Goal: Task Accomplishment & Management: Use online tool/utility

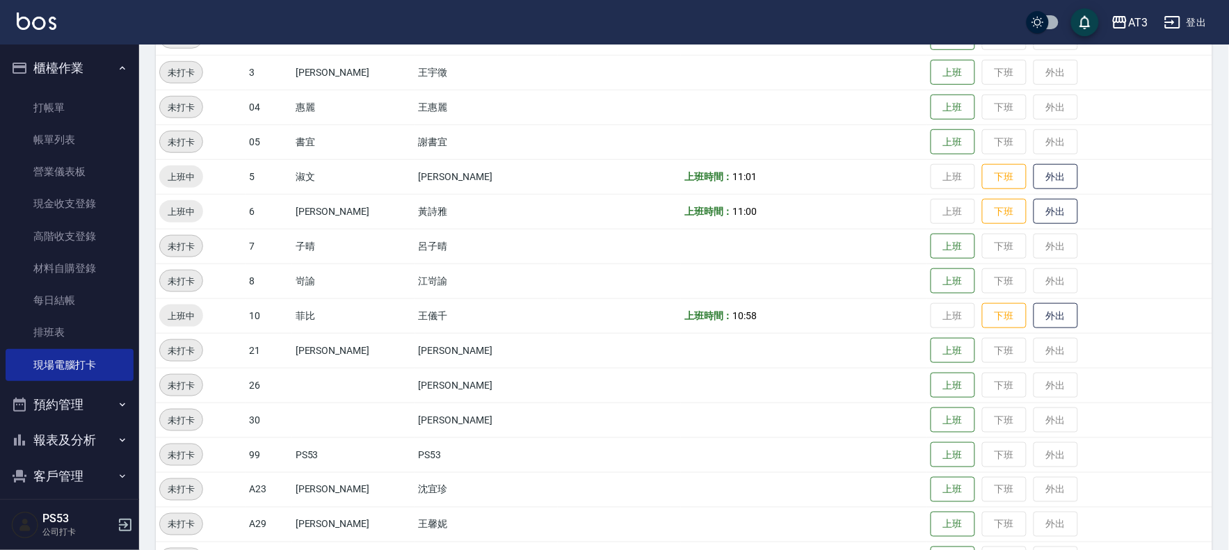
scroll to position [309, 0]
click at [1033, 310] on button "外出" at bounding box center [1055, 316] width 45 height 24
drag, startPoint x: 0, startPoint y: 99, endPoint x: 45, endPoint y: 260, distance: 166.9
click at [45, 260] on link "材料自購登錄" at bounding box center [70, 268] width 128 height 32
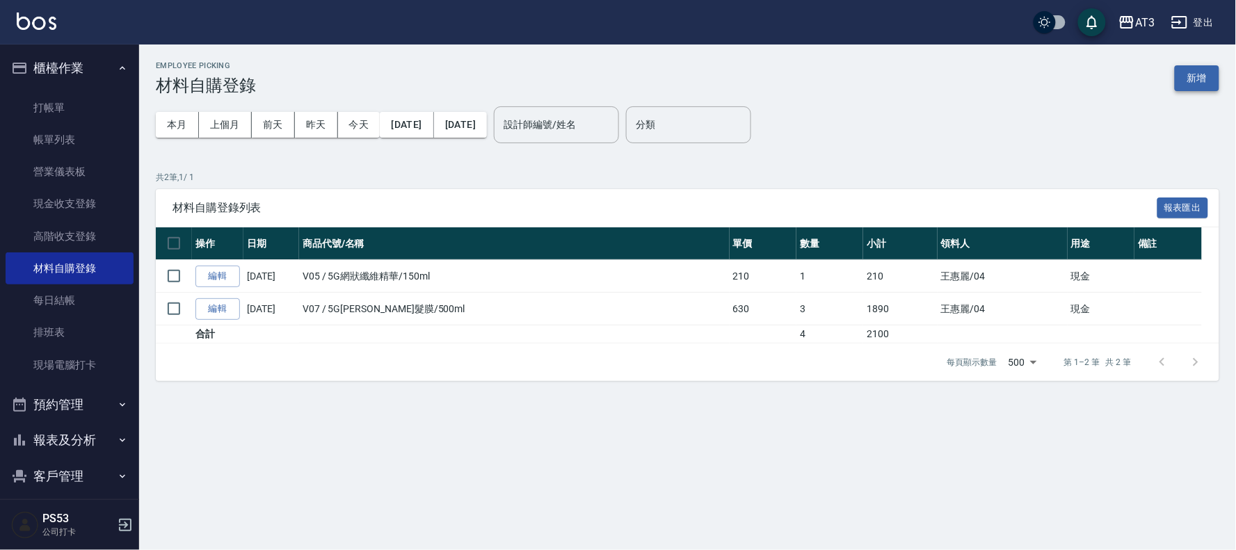
click at [1189, 83] on button "新增" at bounding box center [1196, 78] width 45 height 26
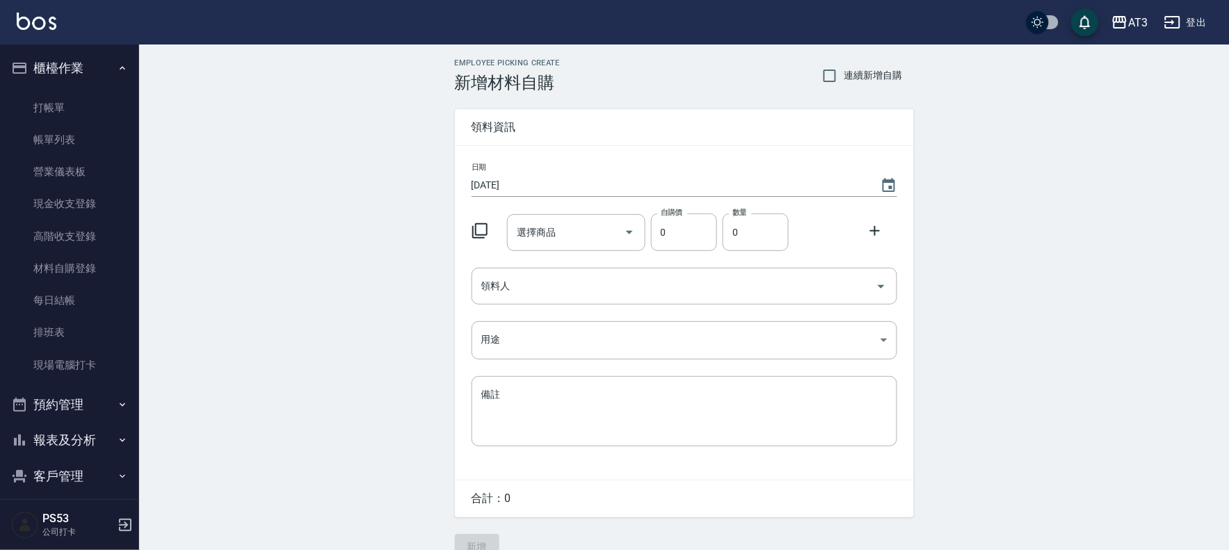
click at [484, 227] on icon at bounding box center [479, 231] width 17 height 17
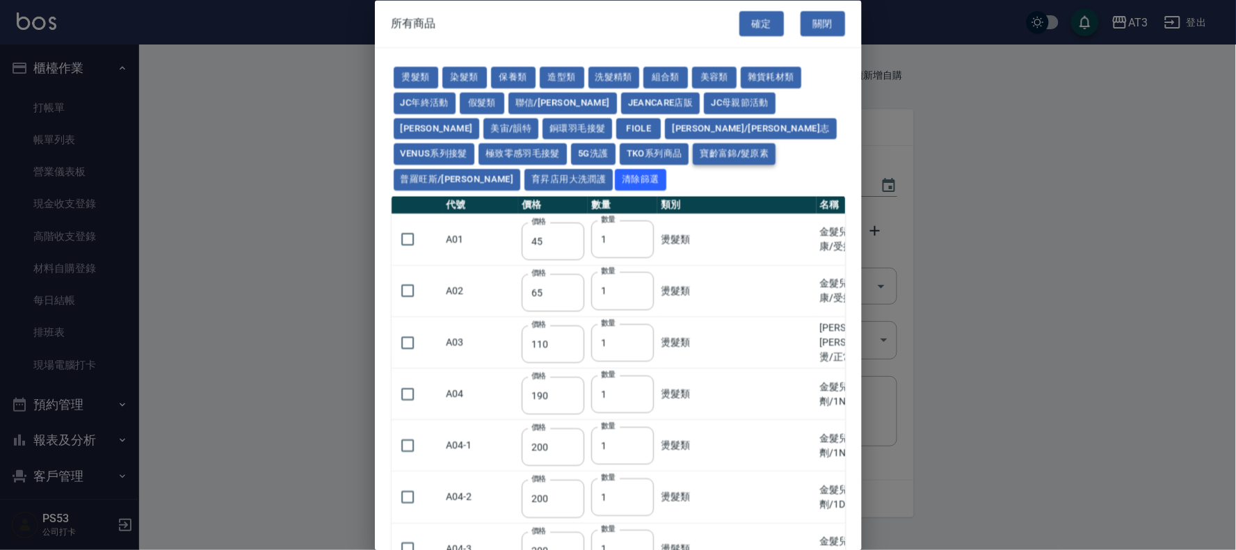
click at [693, 151] on button "寶齡富錦/髮原素" at bounding box center [734, 155] width 83 height 22
type input "319"
type input "254"
type input "1099"
type input "640"
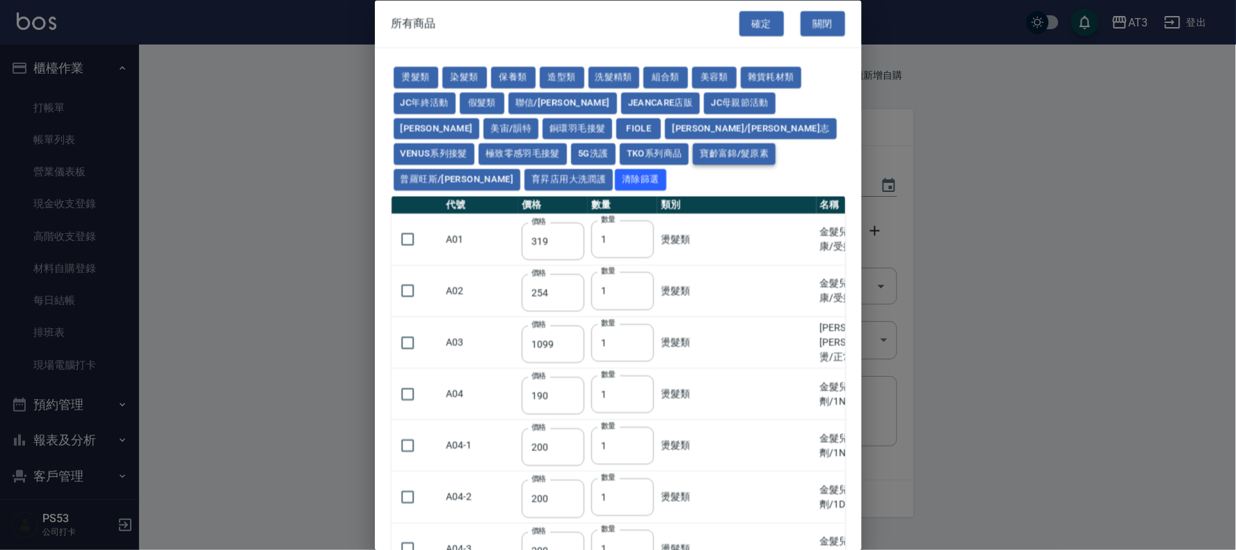
type input "640"
type input "481"
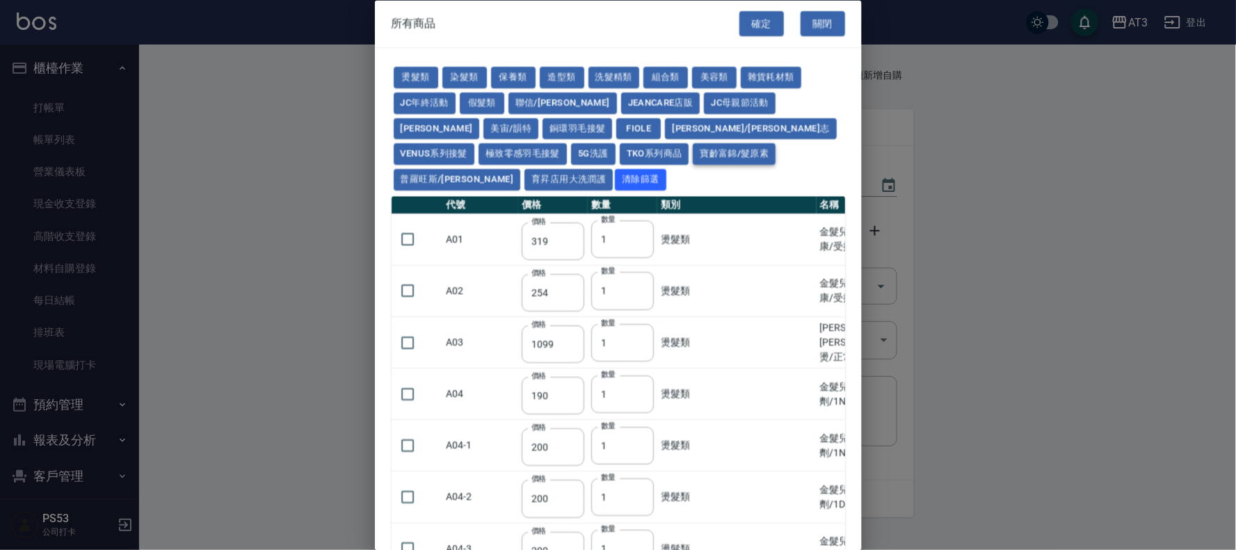
type input "481"
type input "317"
type input "308"
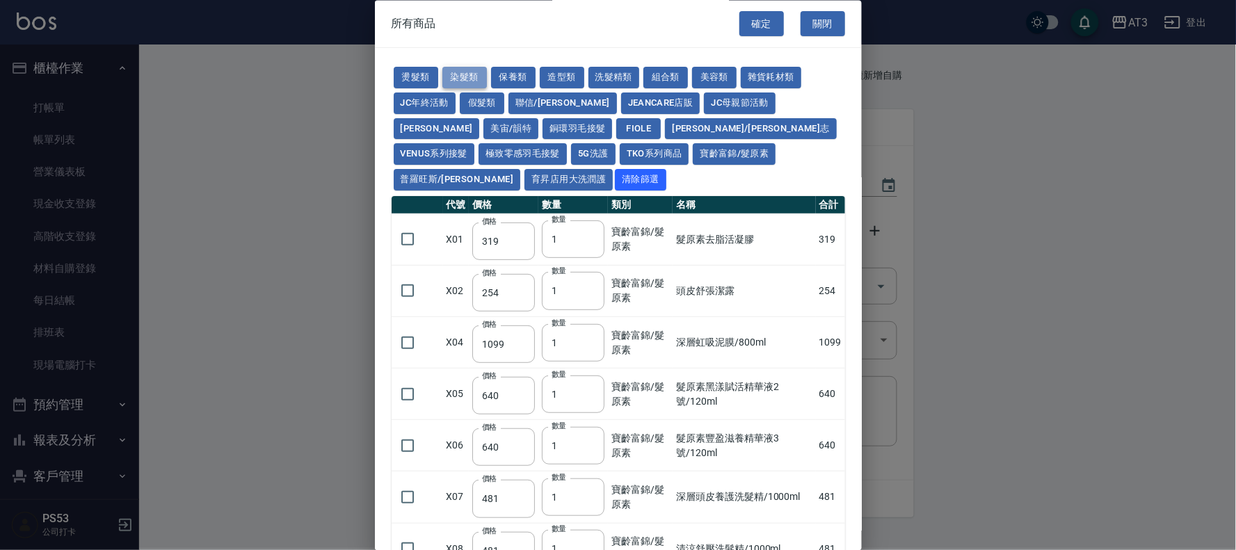
click at [460, 78] on button "染髮類" at bounding box center [464, 78] width 45 height 22
type input "110"
type input "105"
type input "250"
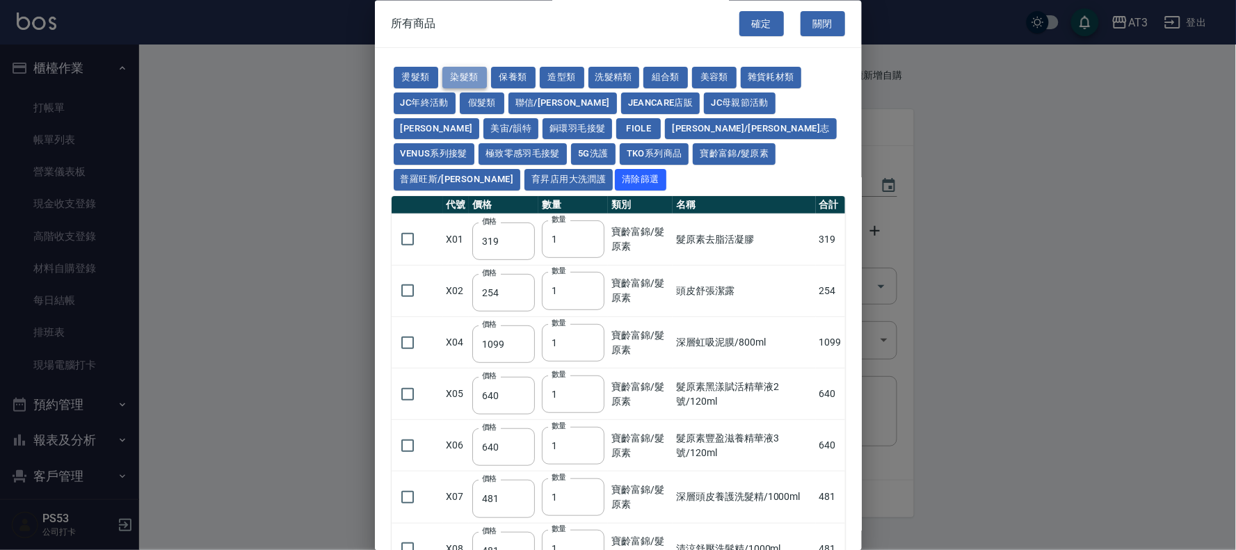
type input "110"
type input "200"
type input "500"
type input "420"
type input "110"
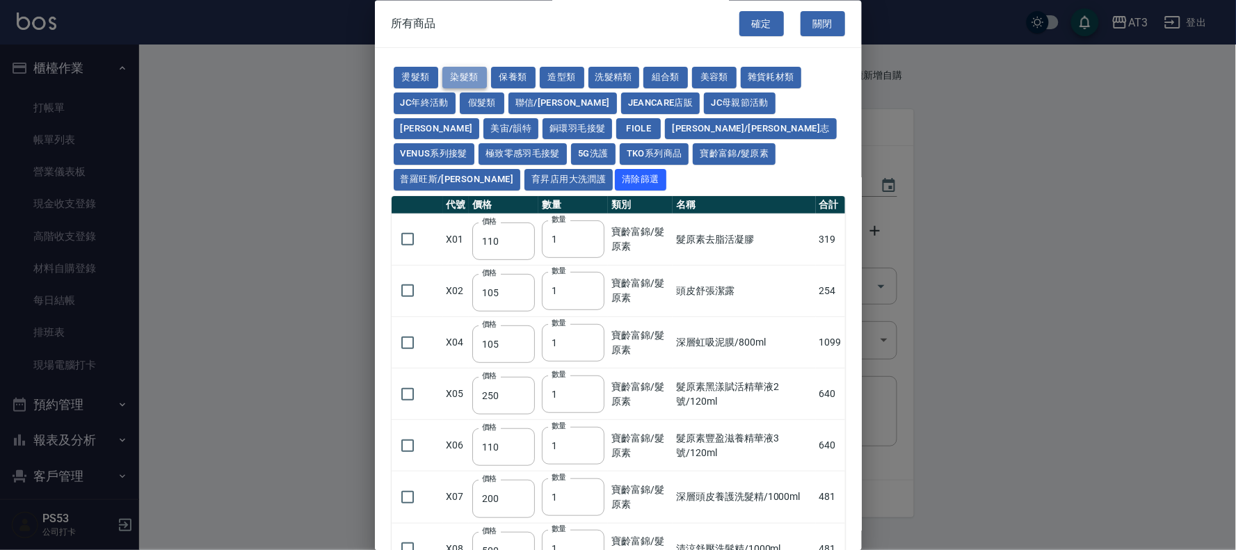
type input "360"
type input "105"
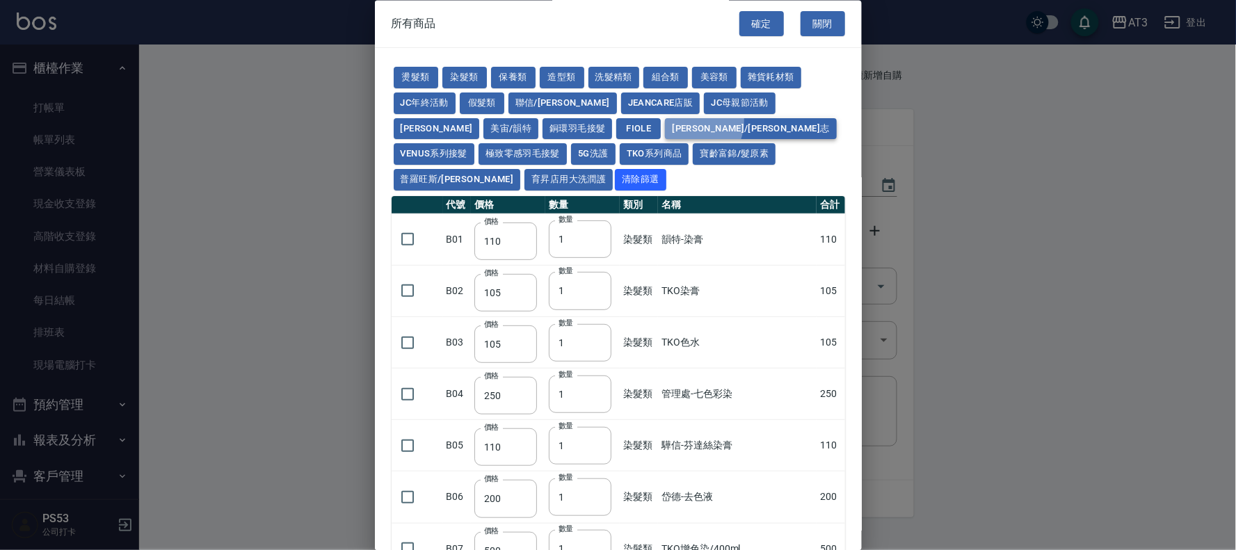
click at [665, 120] on button "華田/上海望志" at bounding box center [750, 129] width 171 height 22
type input "490"
type input "406"
type input "450"
type input "350"
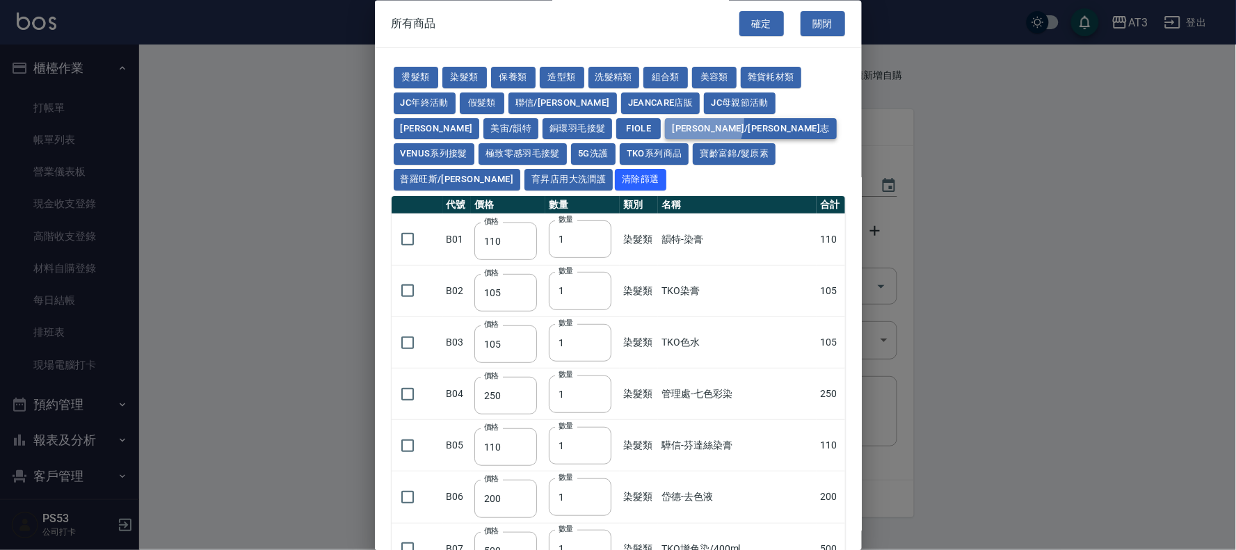
type input "500"
type input "450"
type input "3220"
type input "450"
type input "490"
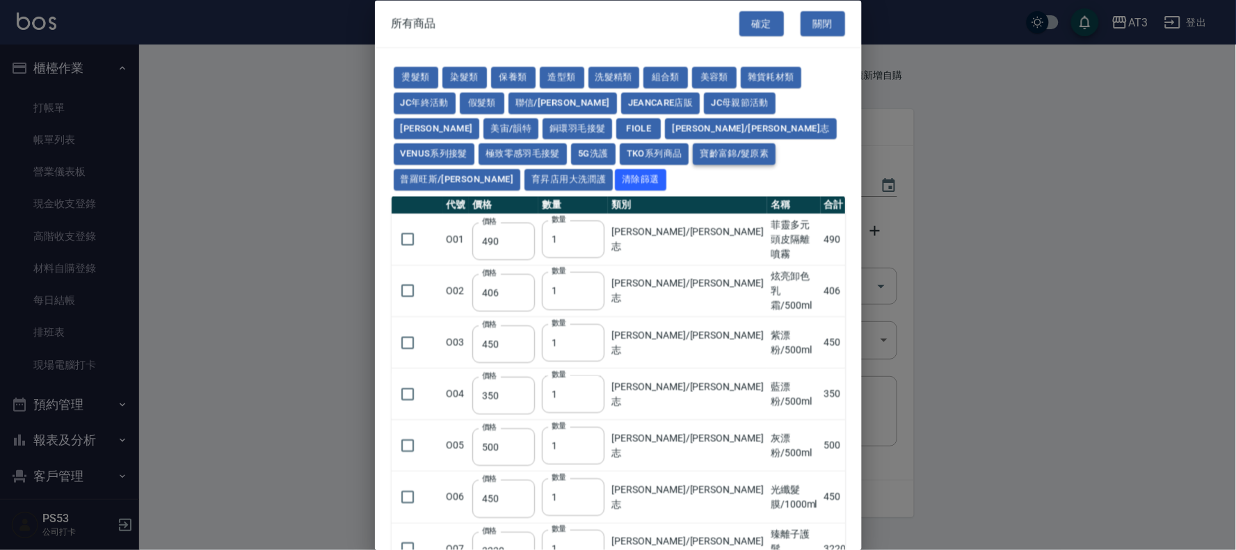
click at [693, 155] on button "寶齡富錦/髮原素" at bounding box center [734, 155] width 83 height 22
type input "319"
type input "254"
type input "1099"
type input "640"
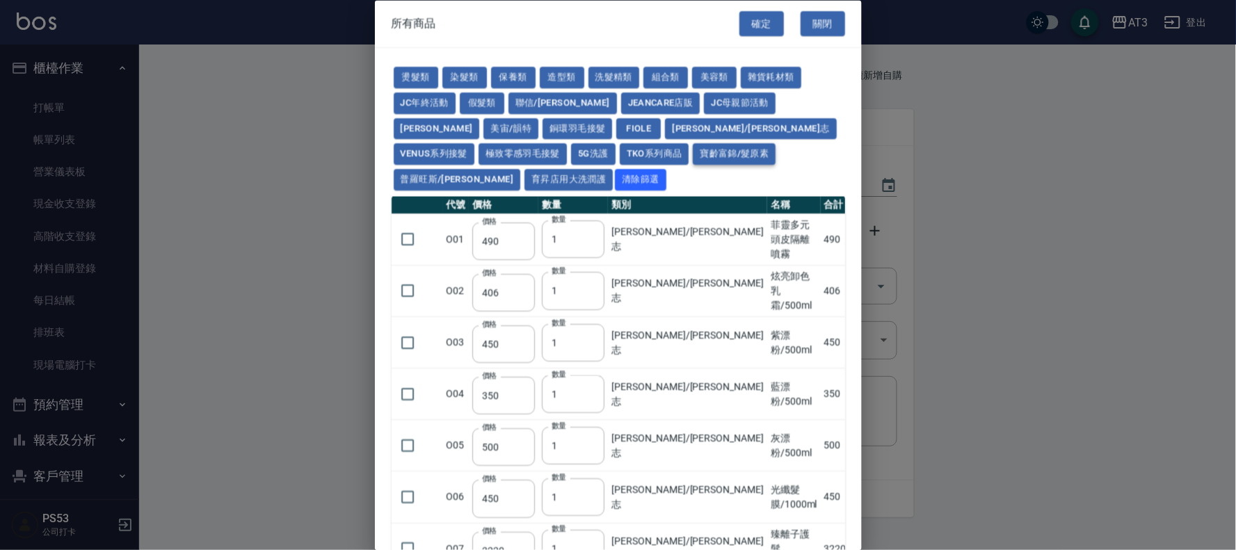
type input "640"
type input "481"
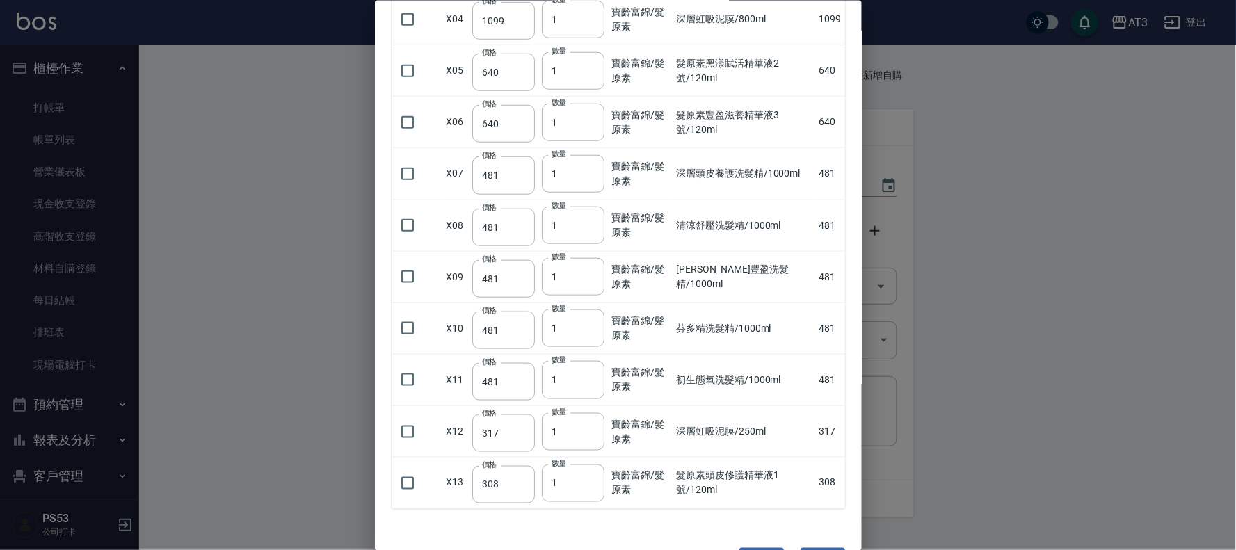
scroll to position [344, 0]
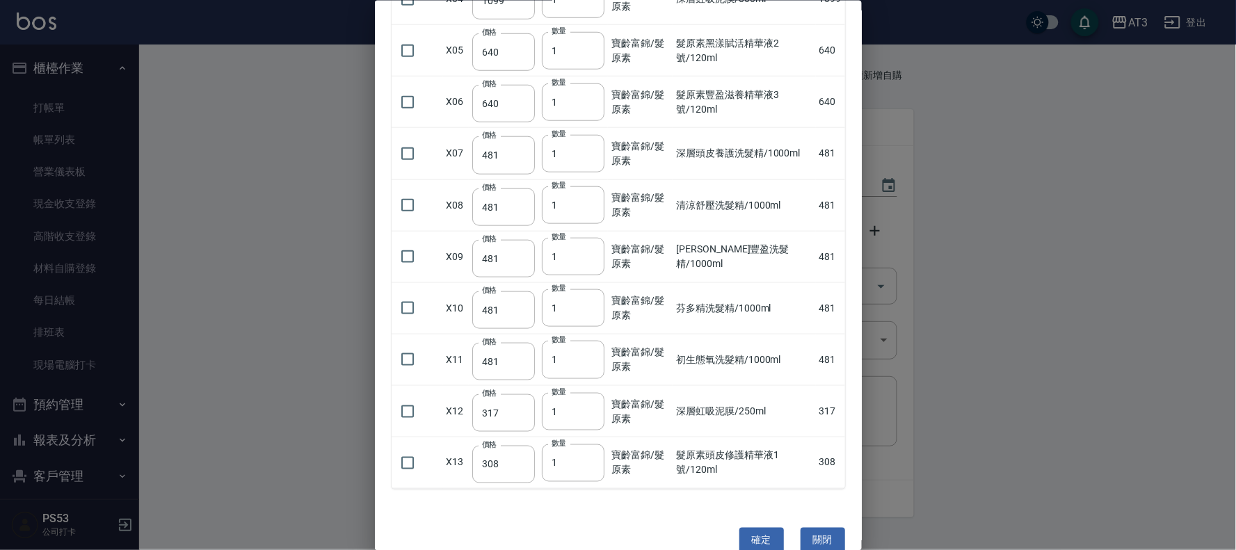
click at [964, 549] on html "AT3 登出 櫃檯作業 打帳單 帳單列表 營業儀表板 現金收支登錄 高階收支登錄 材料自購登錄 每日結帳 排班表 現場電腦打卡 預約管理 預約管理 單日預約紀…" at bounding box center [618, 286] width 1236 height 573
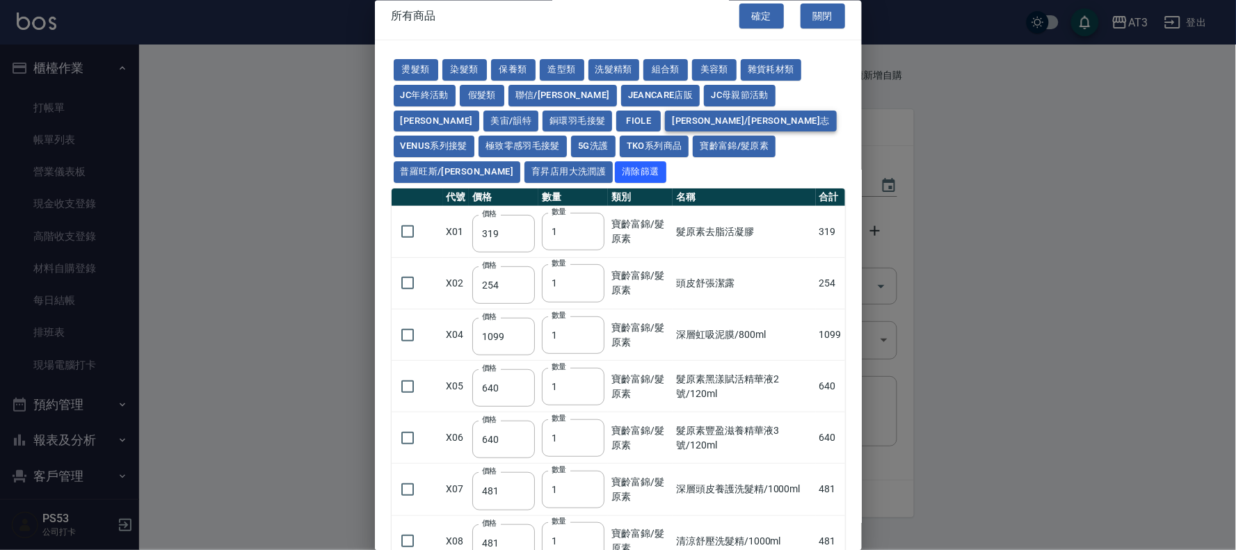
scroll to position [0, 0]
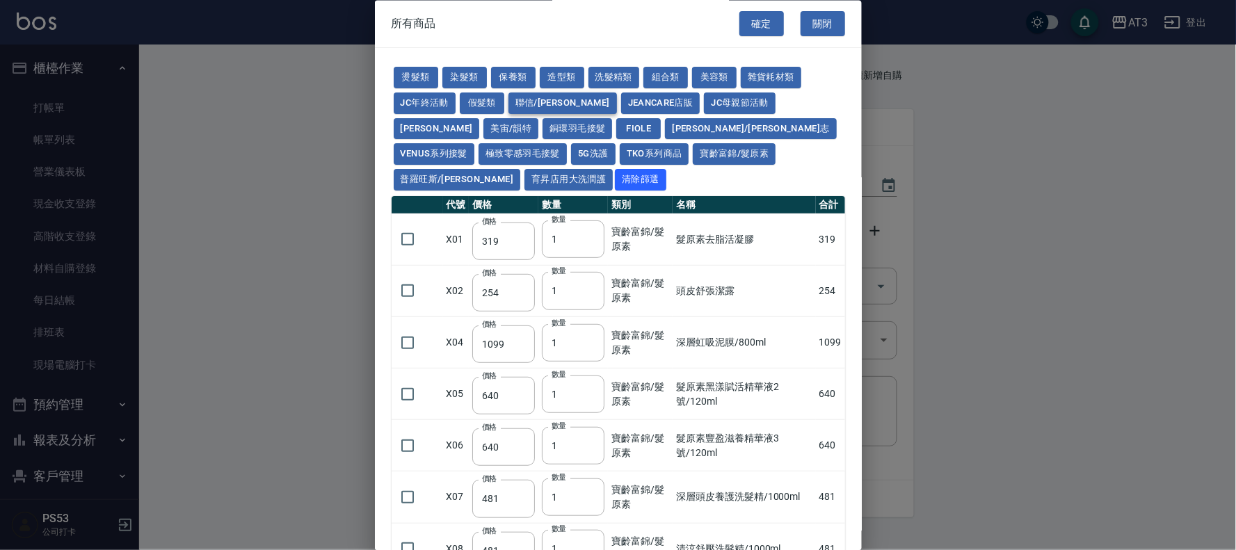
click at [542, 105] on button "聯信/鳥慧" at bounding box center [562, 103] width 108 height 22
type input "500"
type input "324"
type input "250"
type input "2520"
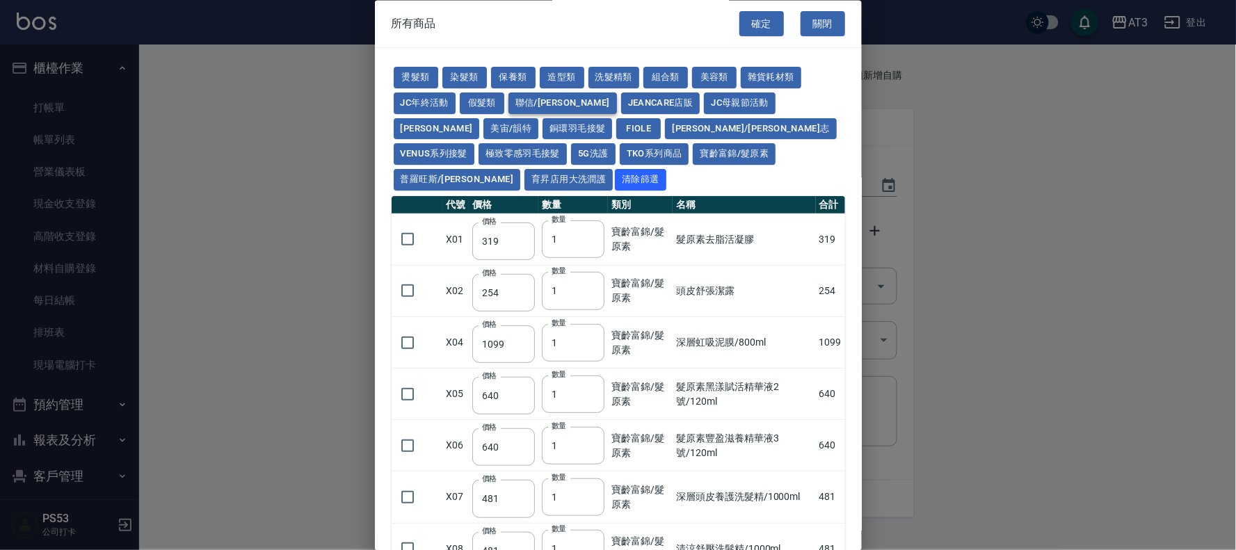
type input "700"
type input "420"
type input "280"
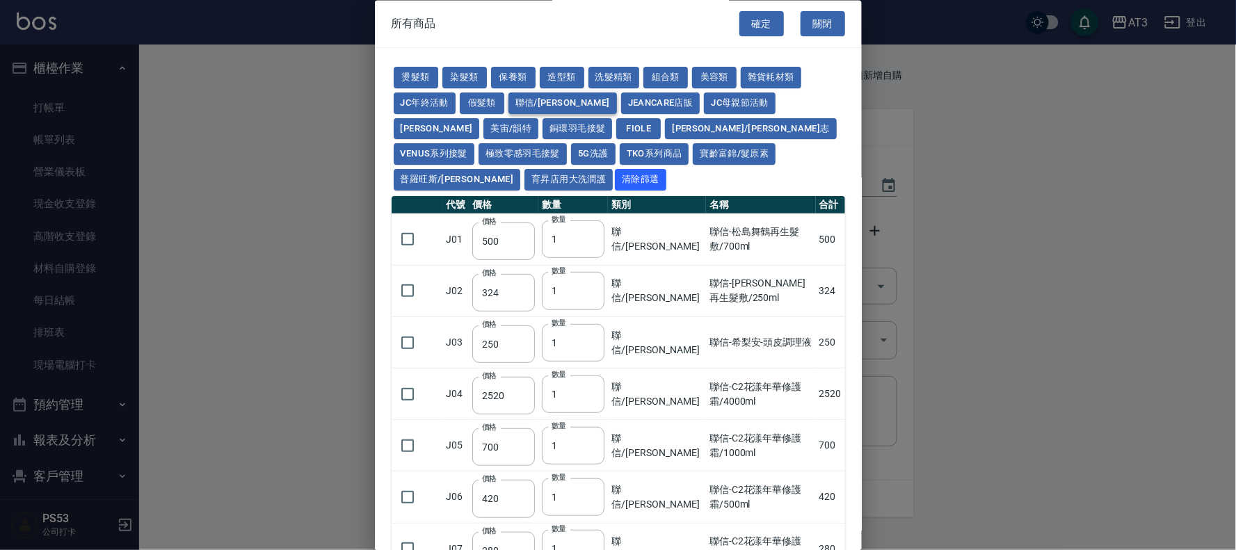
click at [547, 106] on button "聯信/鳥慧" at bounding box center [562, 103] width 108 height 22
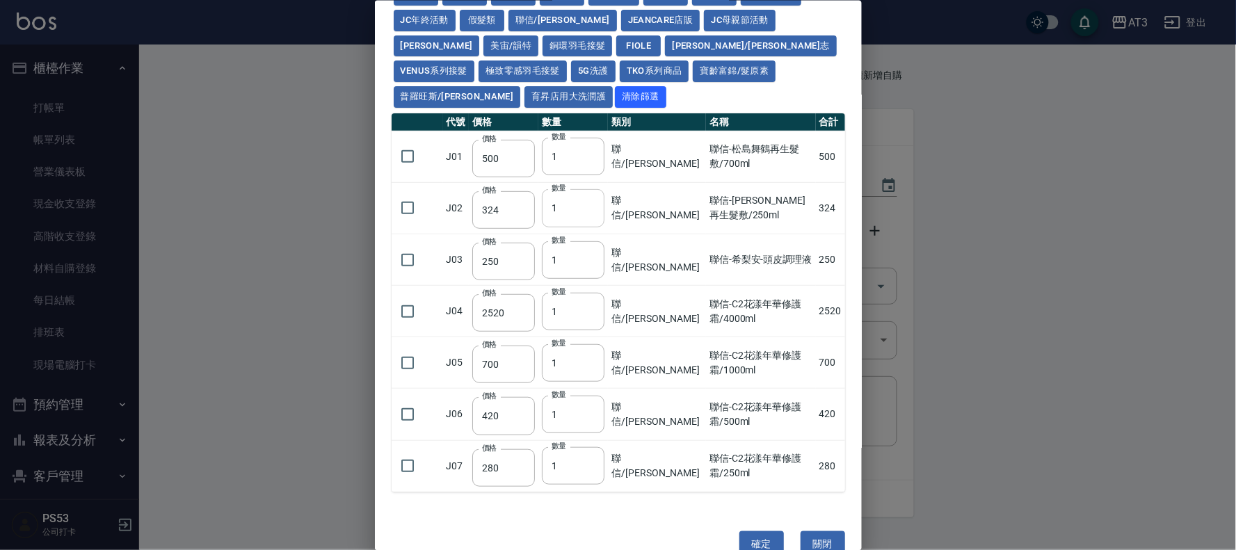
scroll to position [86, 0]
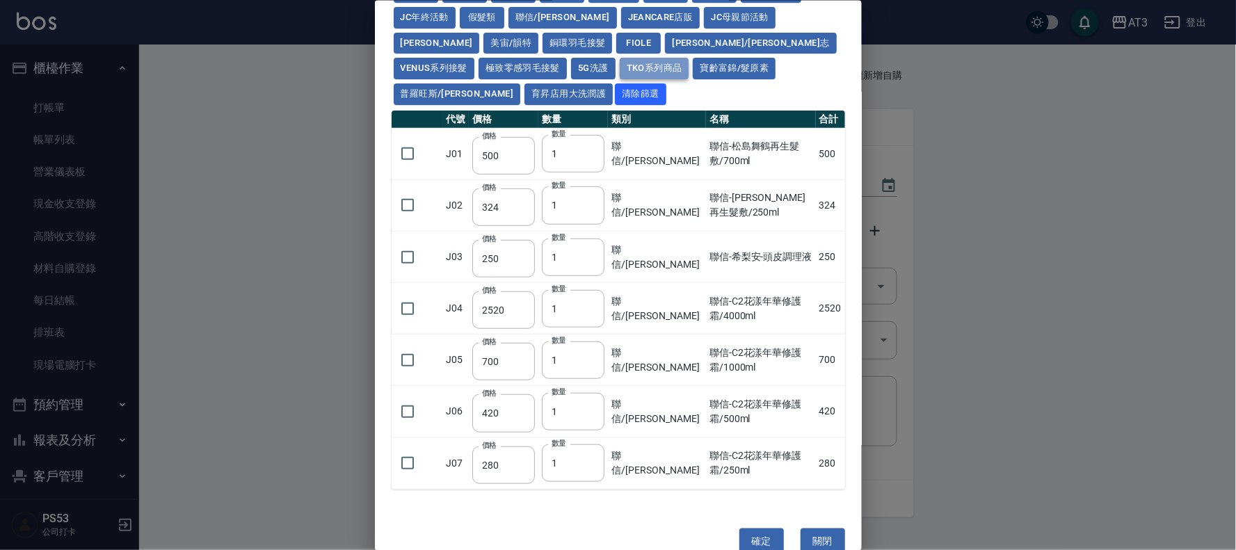
click at [620, 64] on button "TKO系列商品" at bounding box center [655, 69] width 70 height 22
type input "407"
type input "420"
type input "1300"
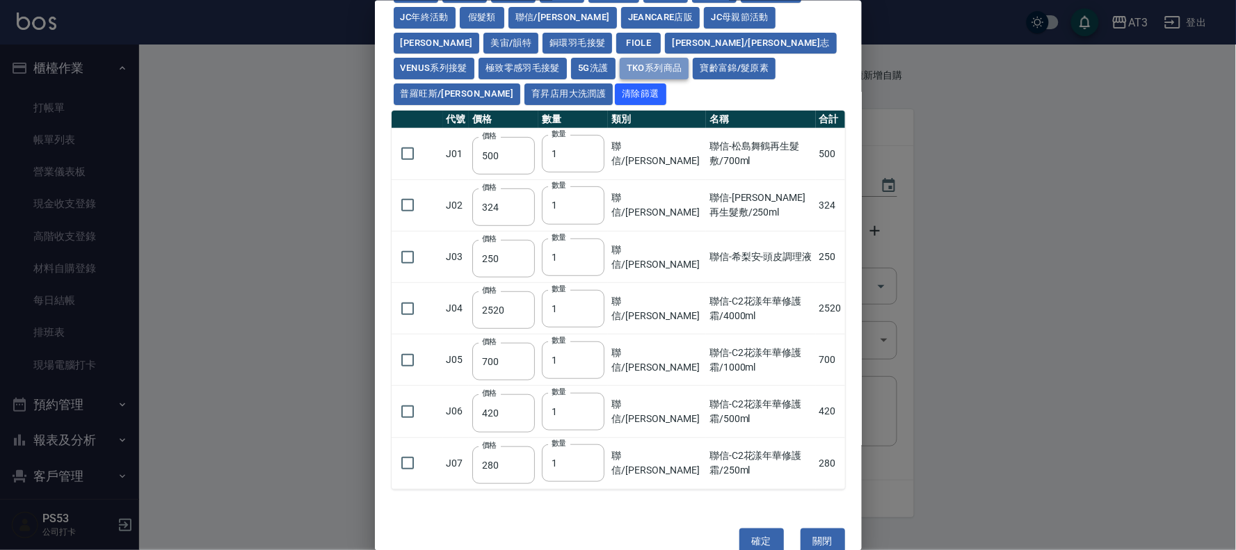
type input "50"
type input "500"
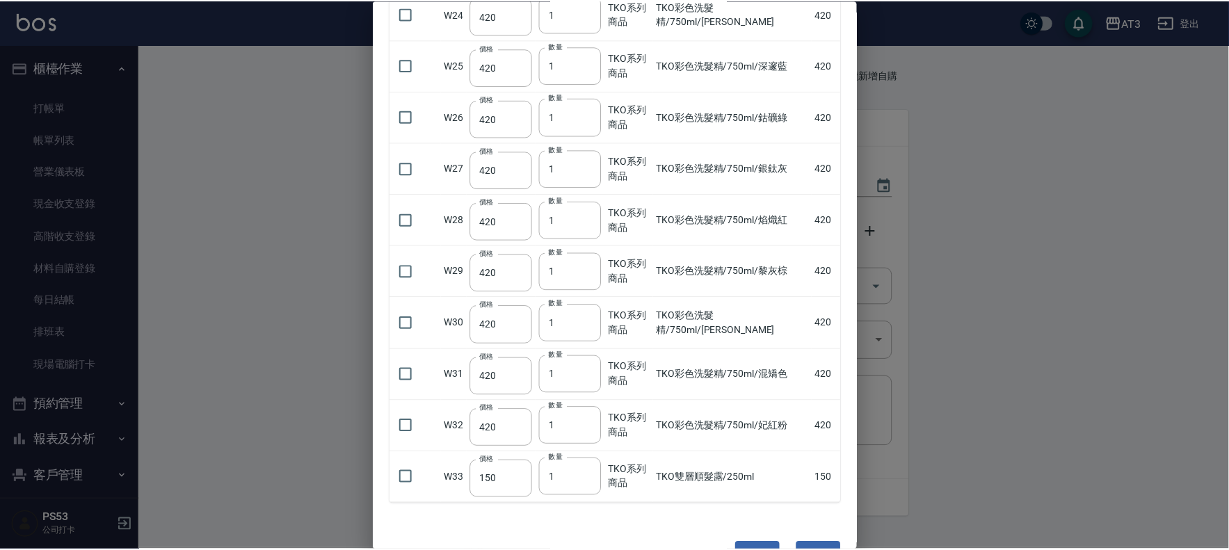
scroll to position [1428, 0]
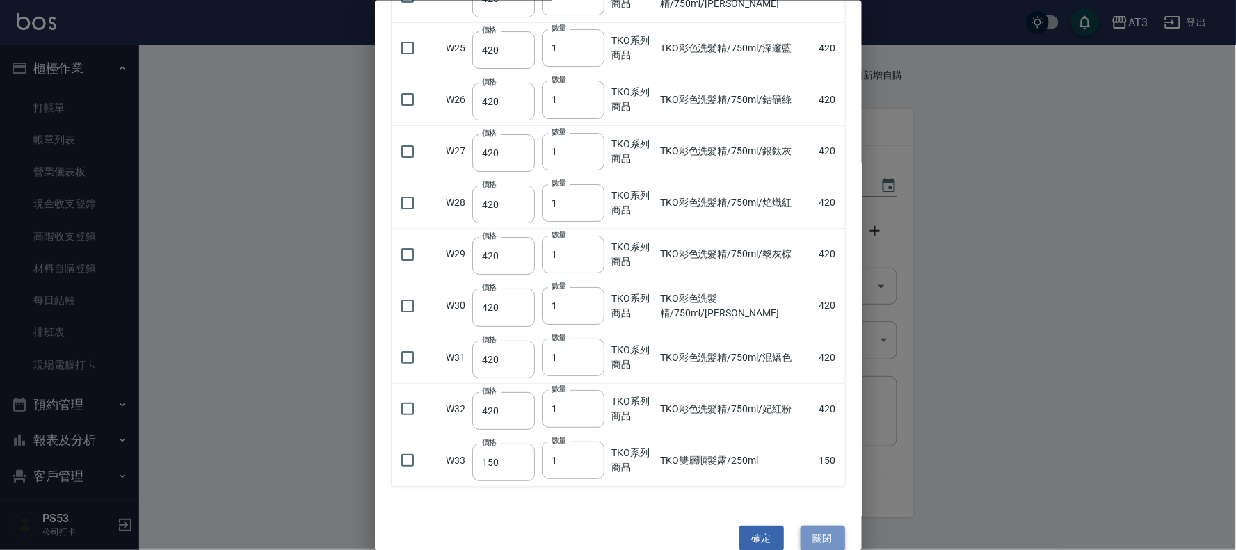
drag, startPoint x: 808, startPoint y: 518, endPoint x: 770, endPoint y: 327, distance: 194.9
click at [807, 526] on button "關閉" at bounding box center [822, 539] width 45 height 26
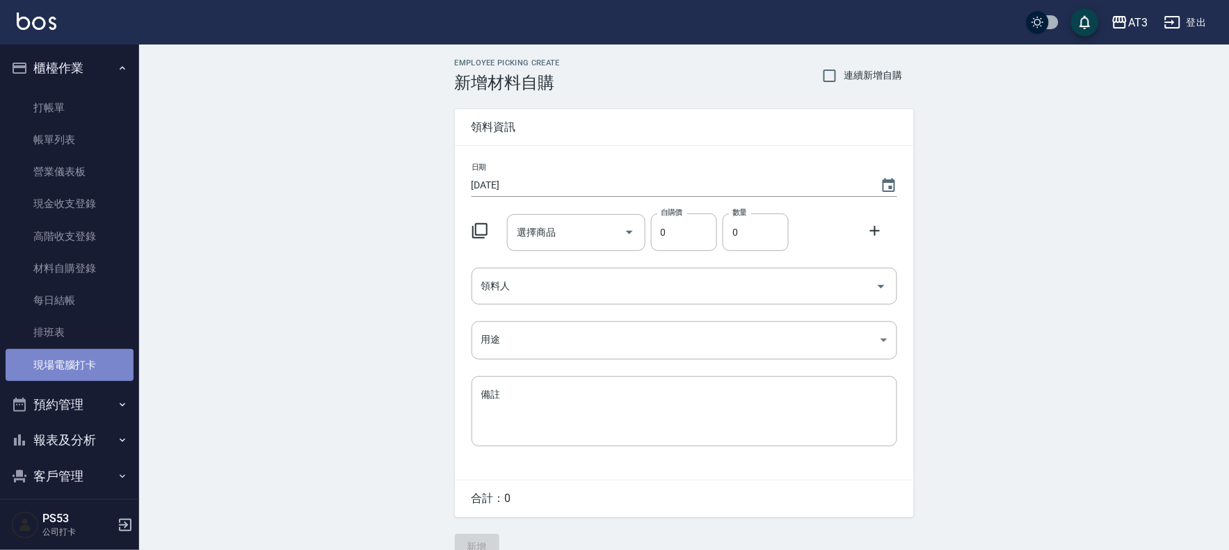
click at [88, 366] on link "現場電腦打卡" at bounding box center [70, 365] width 128 height 32
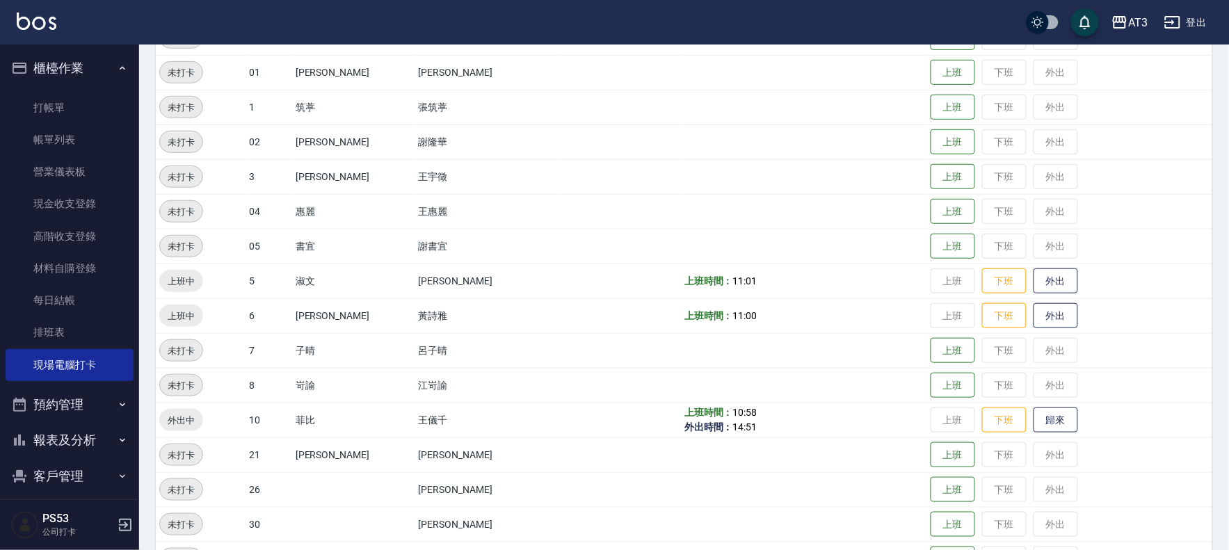
scroll to position [232, 0]
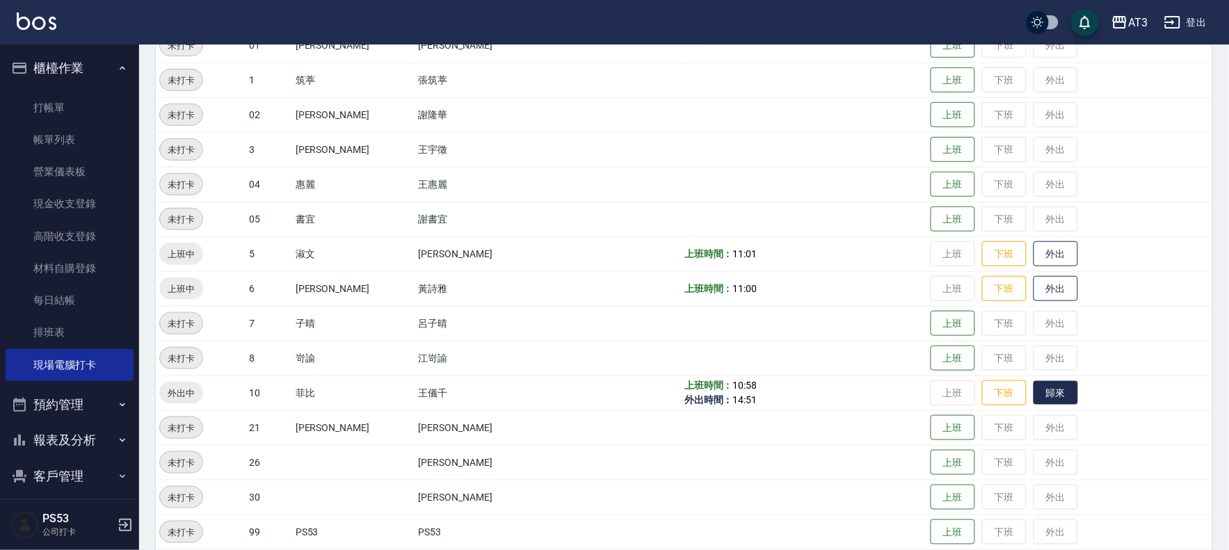
click at [1040, 390] on button "歸來" at bounding box center [1055, 393] width 45 height 24
click at [1192, 15] on button "登出" at bounding box center [1185, 23] width 54 height 26
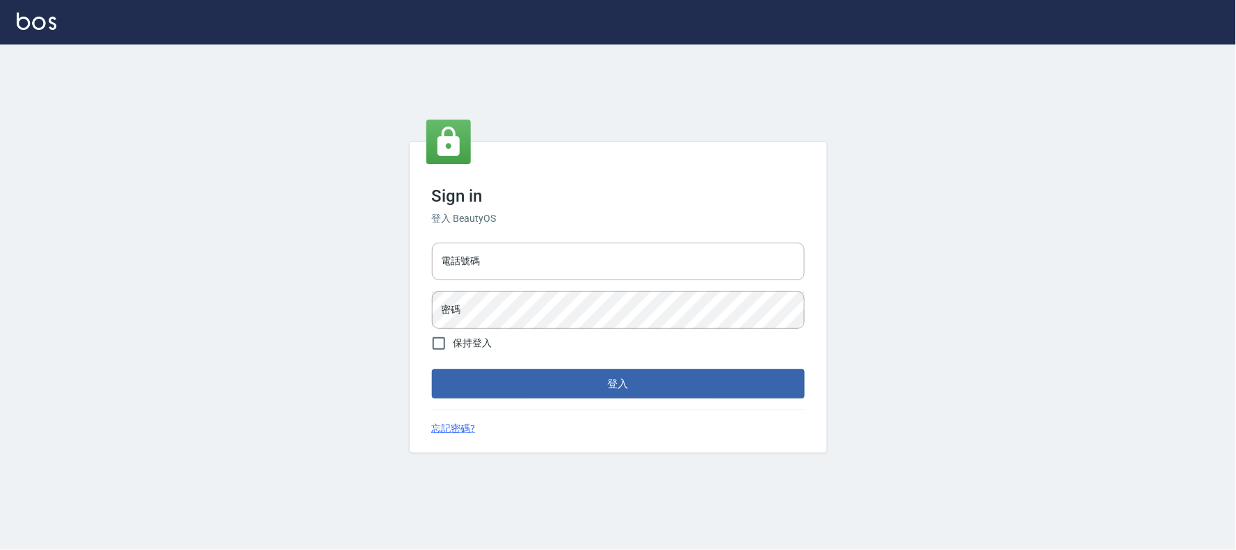
type input "032805930"
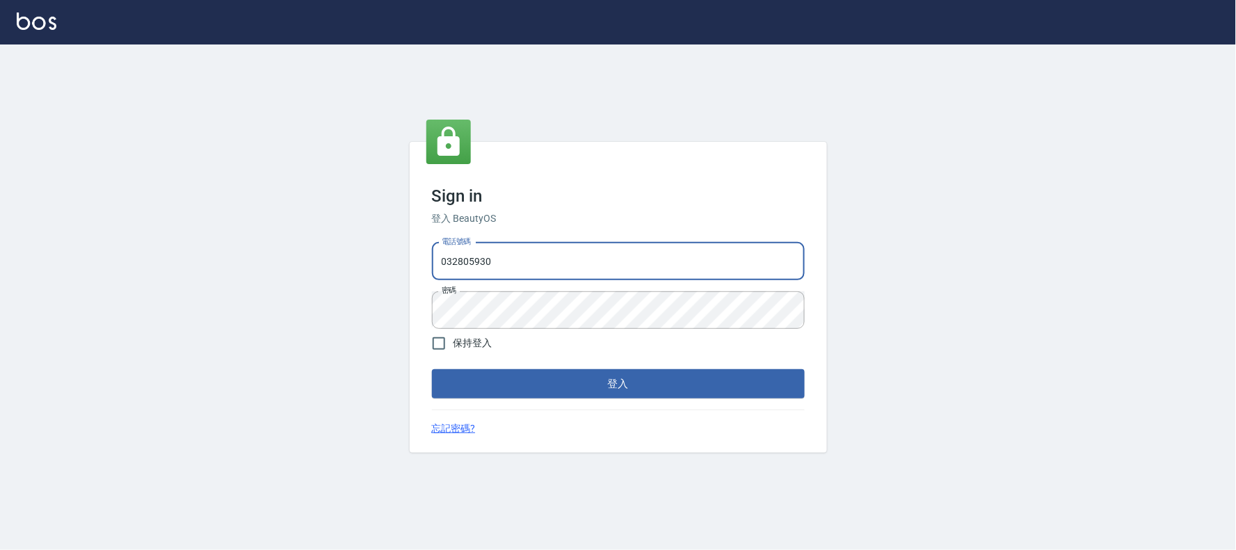
click at [575, 275] on input "032805930" at bounding box center [618, 262] width 373 height 38
type input "0912687699"
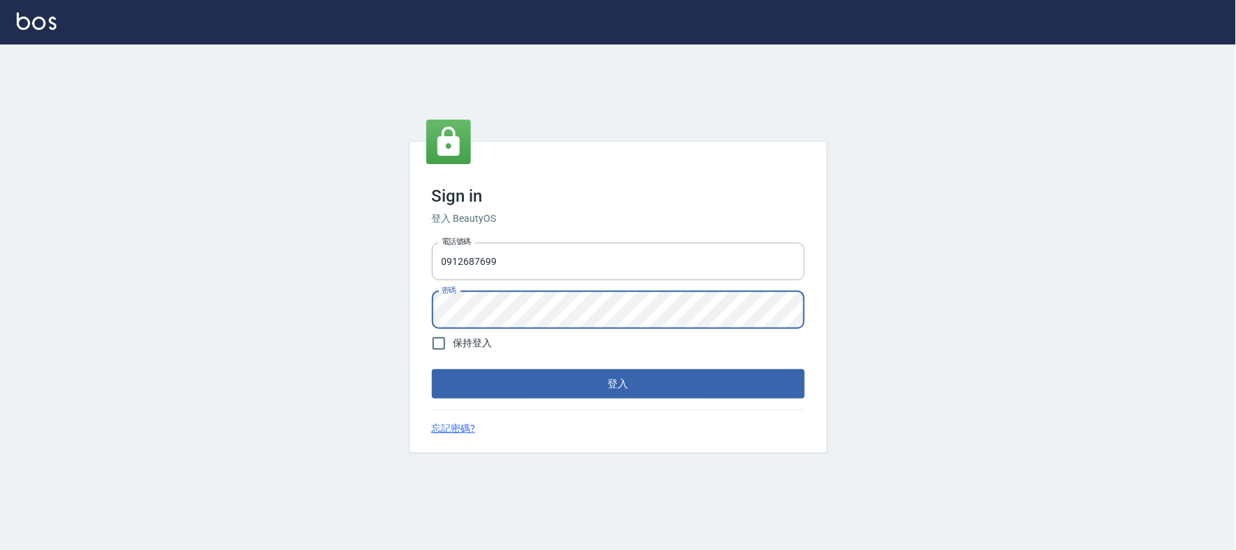
click at [432, 369] on button "登入" at bounding box center [618, 383] width 373 height 29
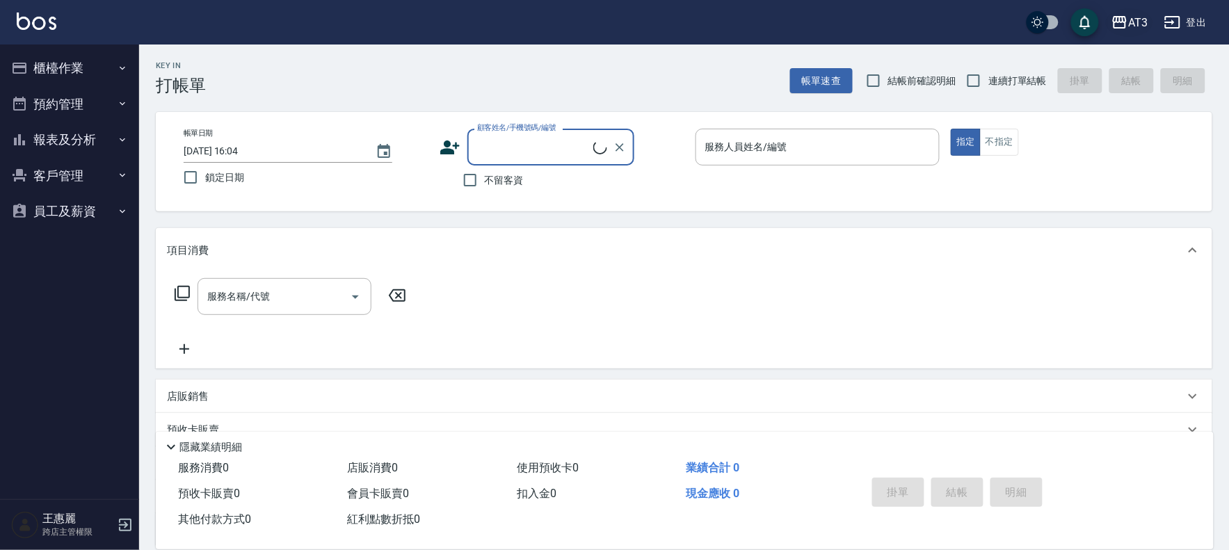
click at [1143, 24] on div "AT3" at bounding box center [1137, 22] width 19 height 17
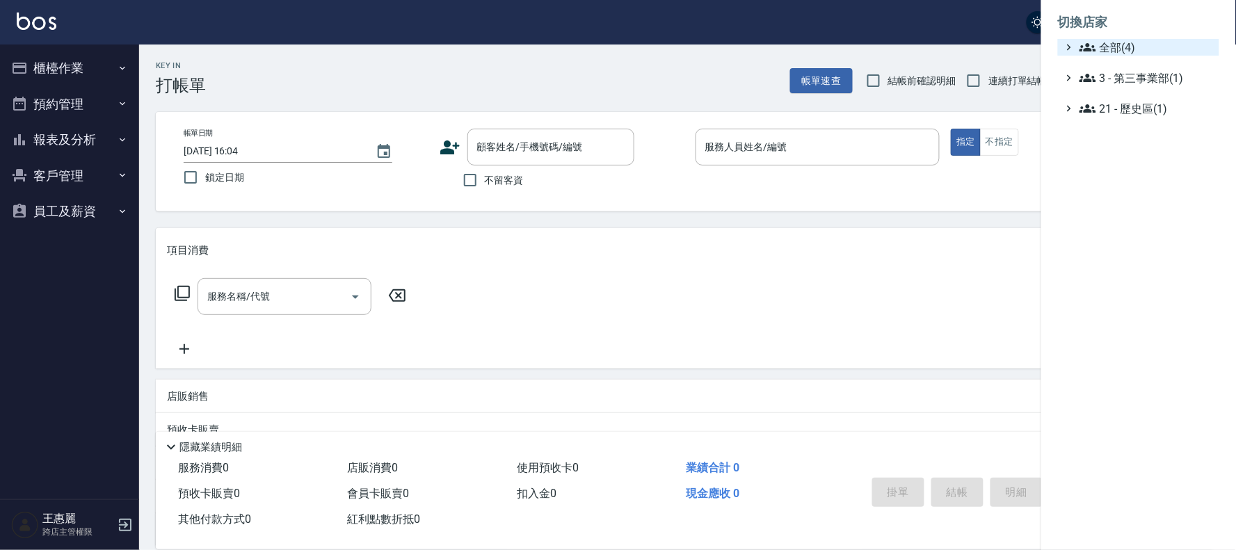
click at [1123, 45] on span "全部(4)" at bounding box center [1146, 47] width 134 height 17
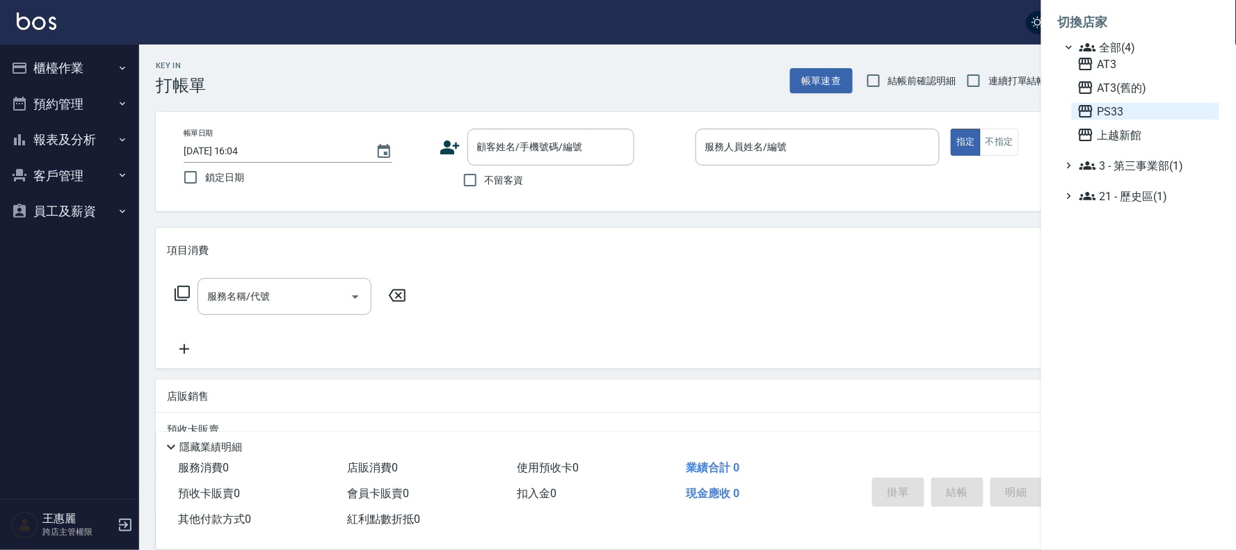
click at [1110, 106] on span "PS33" at bounding box center [1145, 111] width 136 height 17
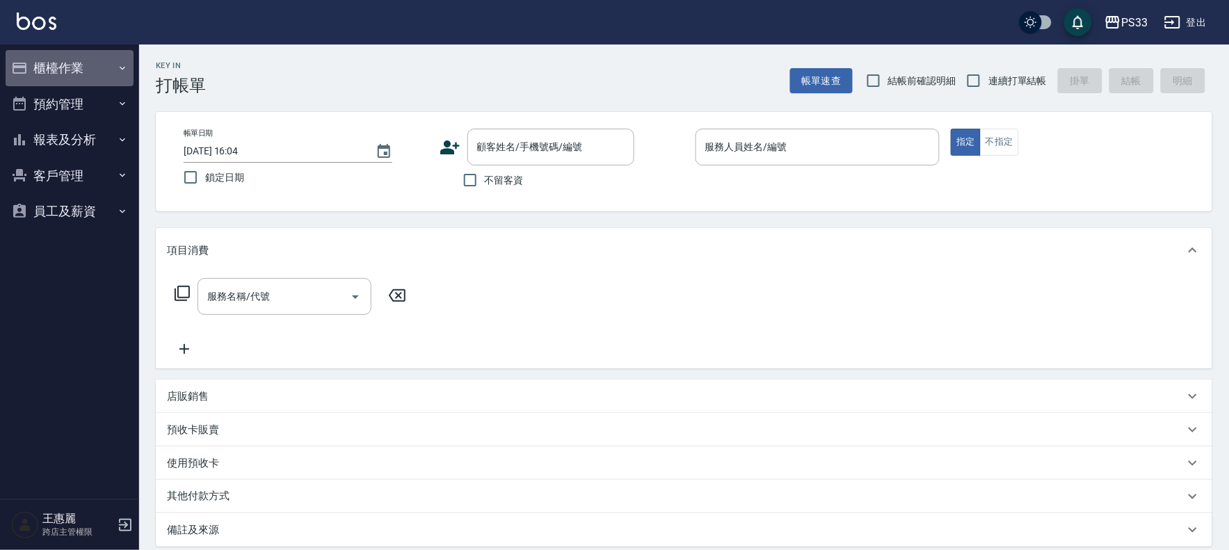
click at [61, 63] on button "櫃檯作業" at bounding box center [70, 68] width 128 height 36
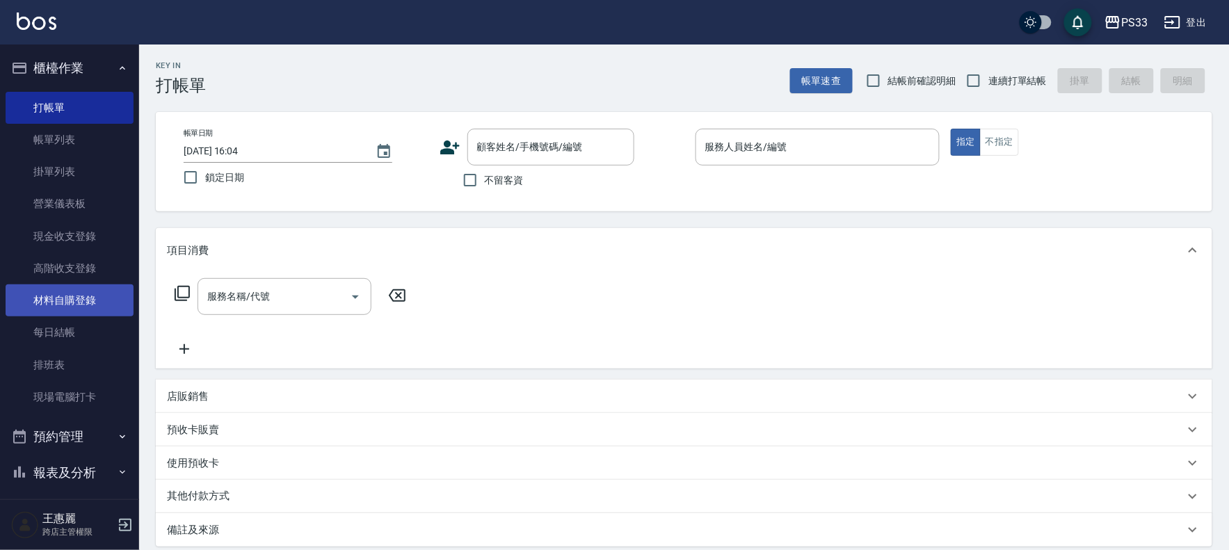
click at [67, 310] on link "材料自購登錄" at bounding box center [70, 300] width 128 height 32
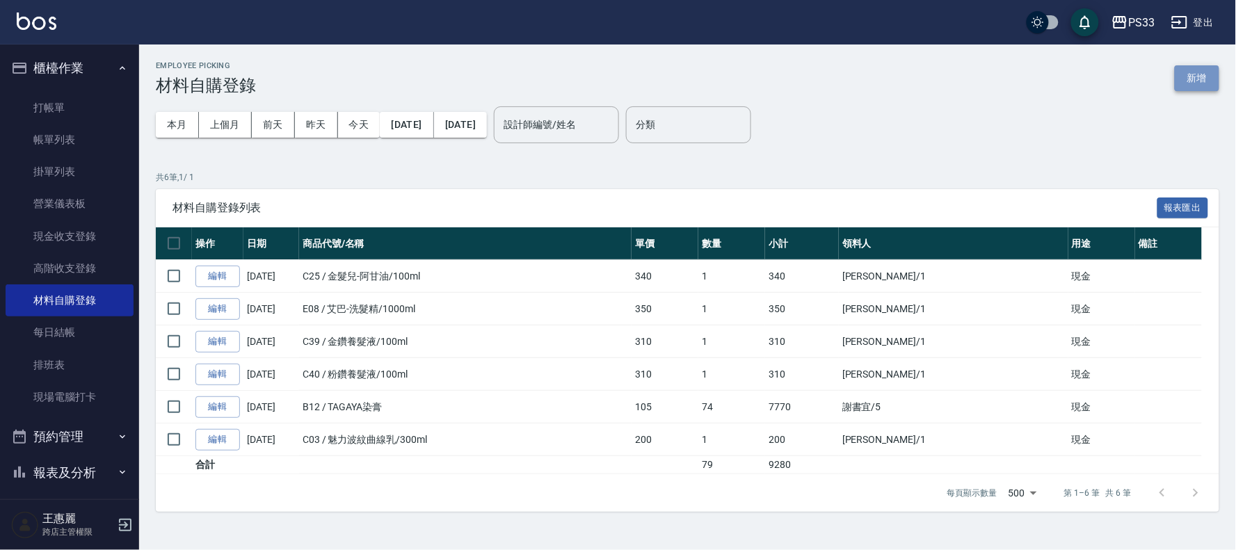
click at [1189, 88] on button "新增" at bounding box center [1196, 78] width 45 height 26
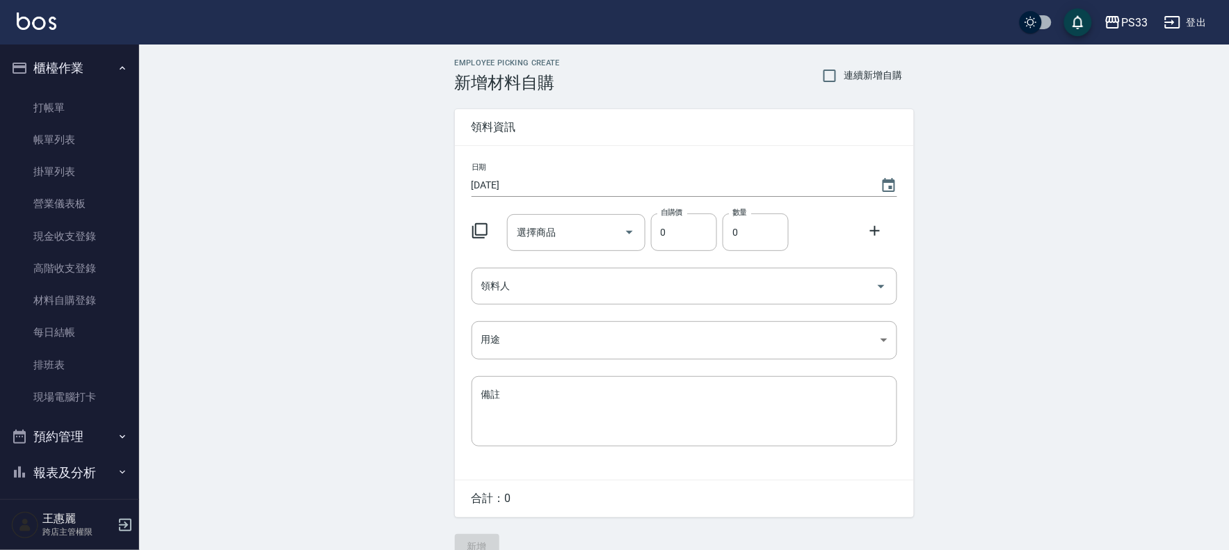
click at [483, 227] on icon at bounding box center [479, 231] width 17 height 17
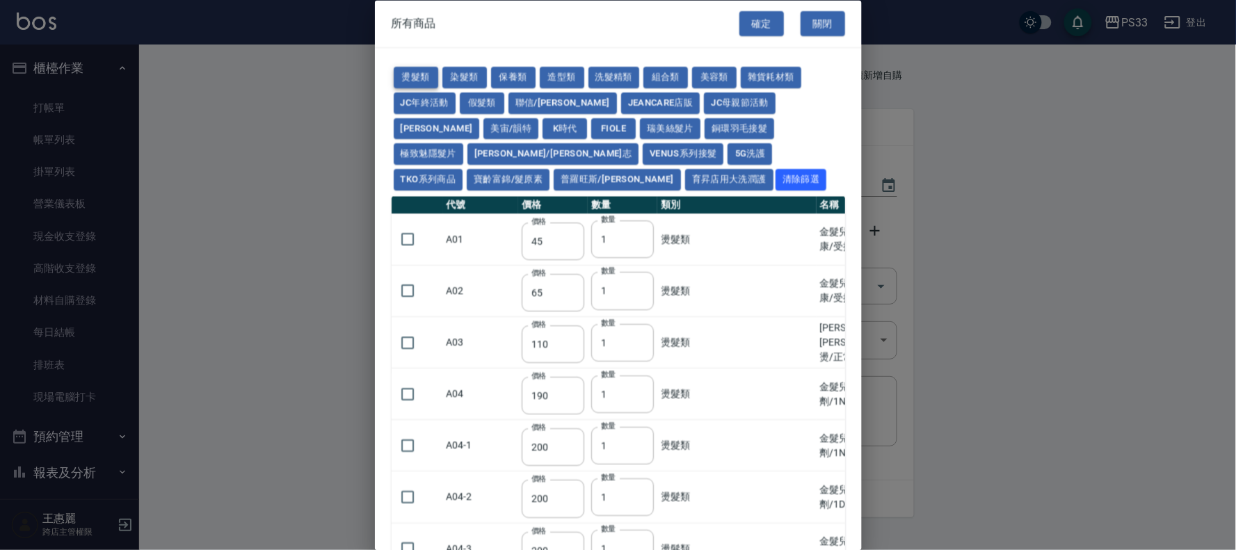
click at [417, 78] on button "燙髮類" at bounding box center [416, 78] width 45 height 22
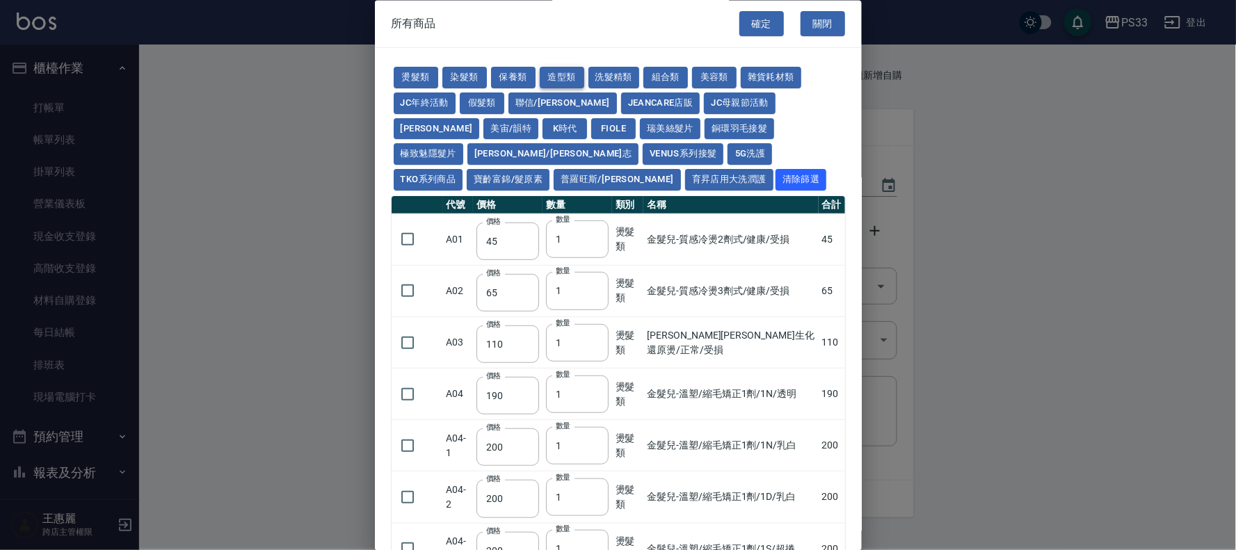
click at [548, 83] on button "造型類" at bounding box center [562, 78] width 45 height 22
type input "110"
type input "65"
type input "338"
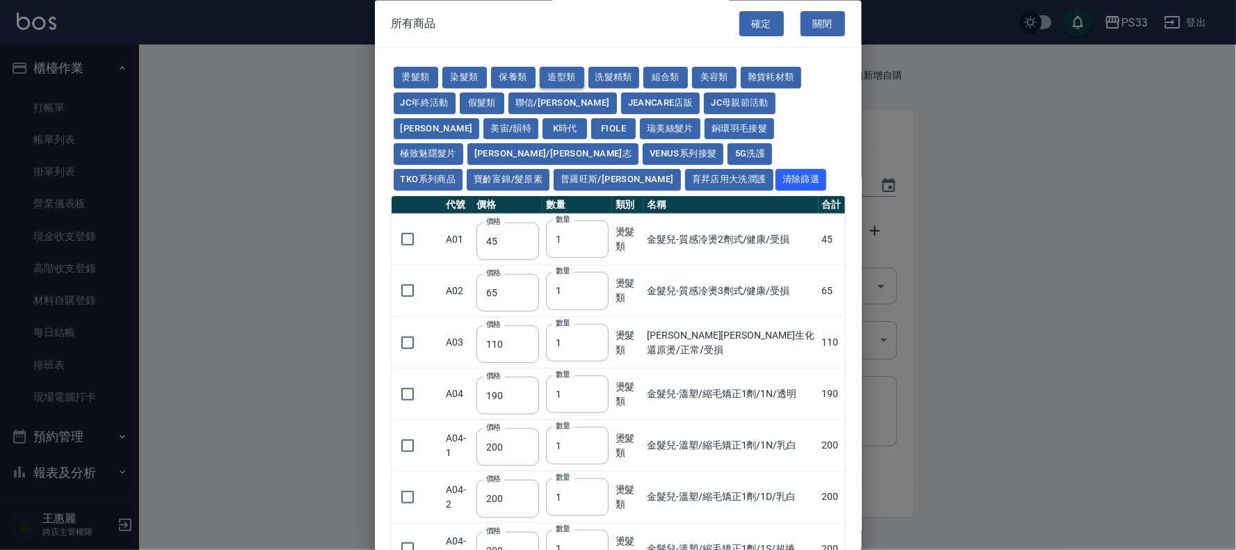
type input "280"
type input "130"
type input "70"
type input "290"
type input "280"
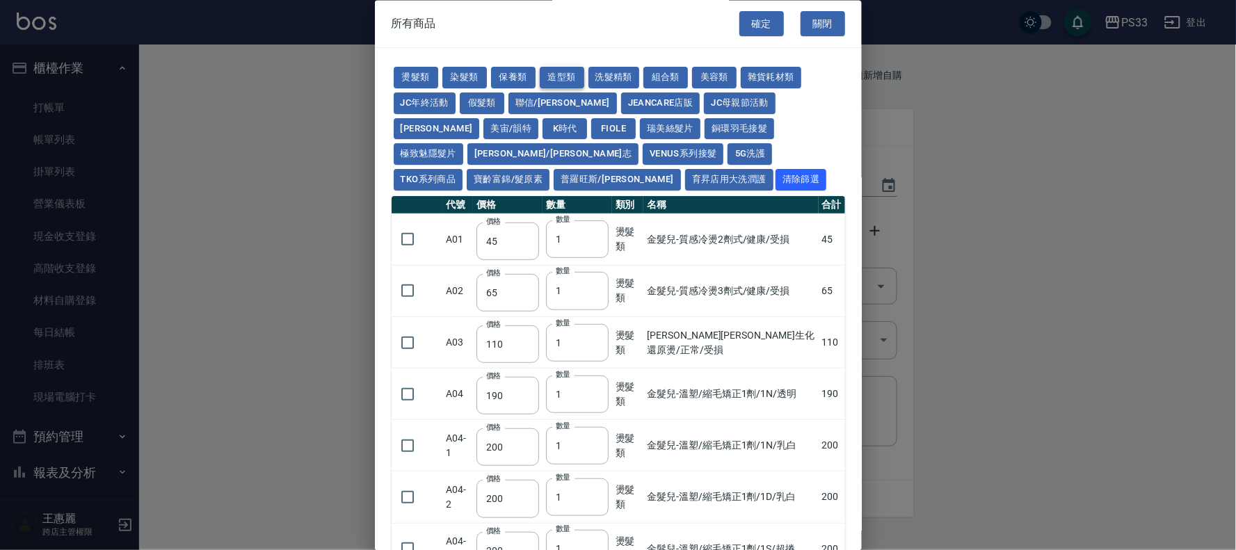
type input "140"
type input "400"
type input "300"
type input "100"
type input "290"
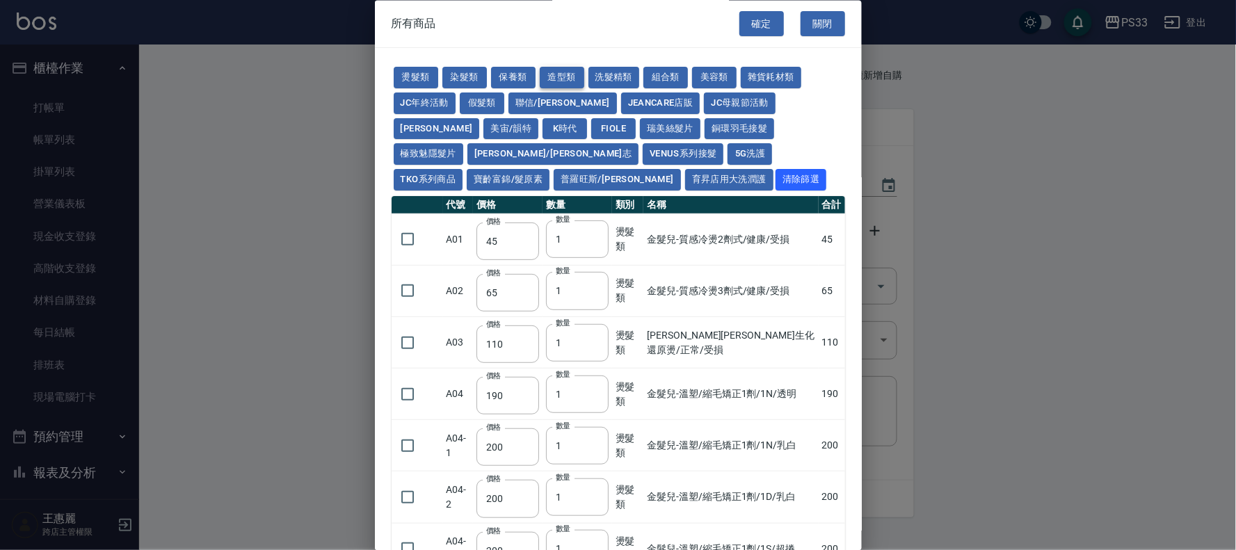
type input "400"
type input "50"
type input "350"
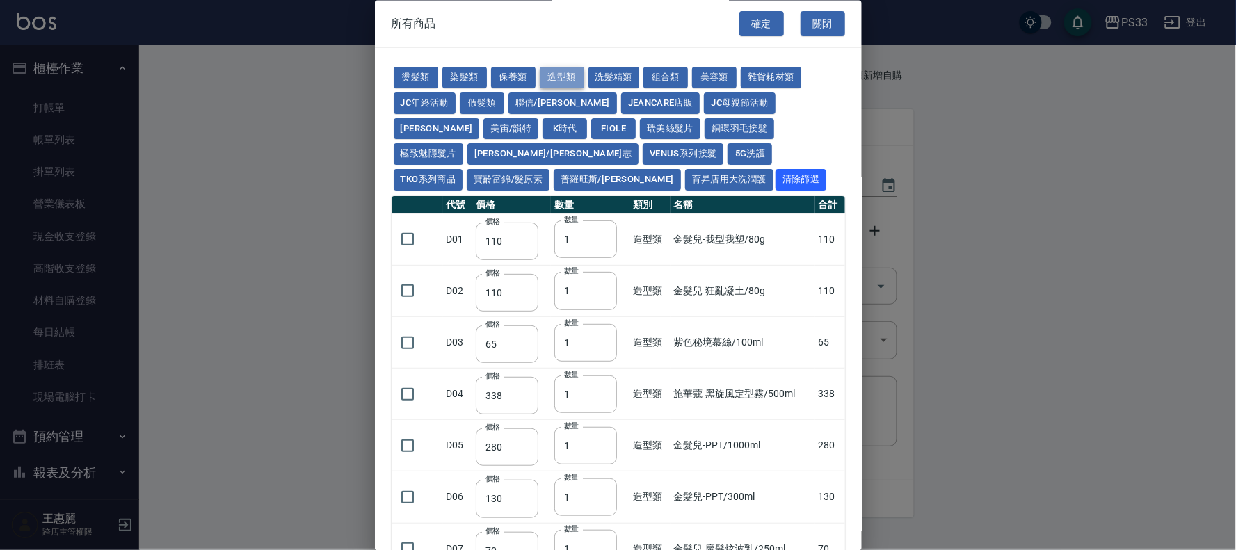
click at [556, 73] on button "造型類" at bounding box center [562, 78] width 45 height 22
click at [566, 76] on button "造型類" at bounding box center [562, 78] width 45 height 22
click at [515, 77] on button "保養類" at bounding box center [513, 78] width 45 height 22
type input "150"
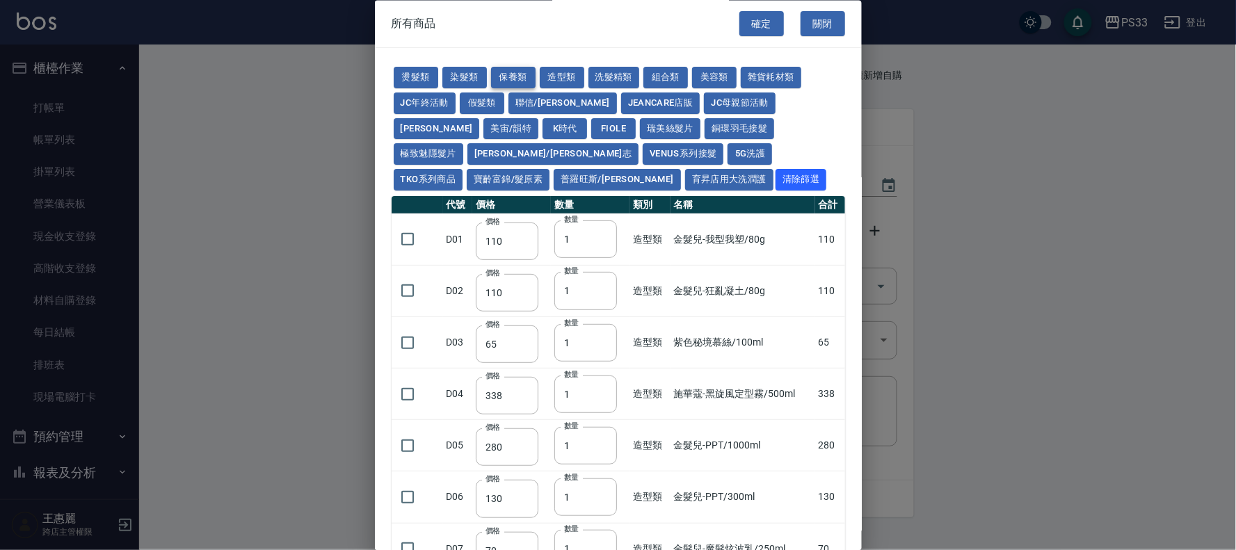
type input "200"
type input "60"
type input "245"
type input "100"
type input "1620"
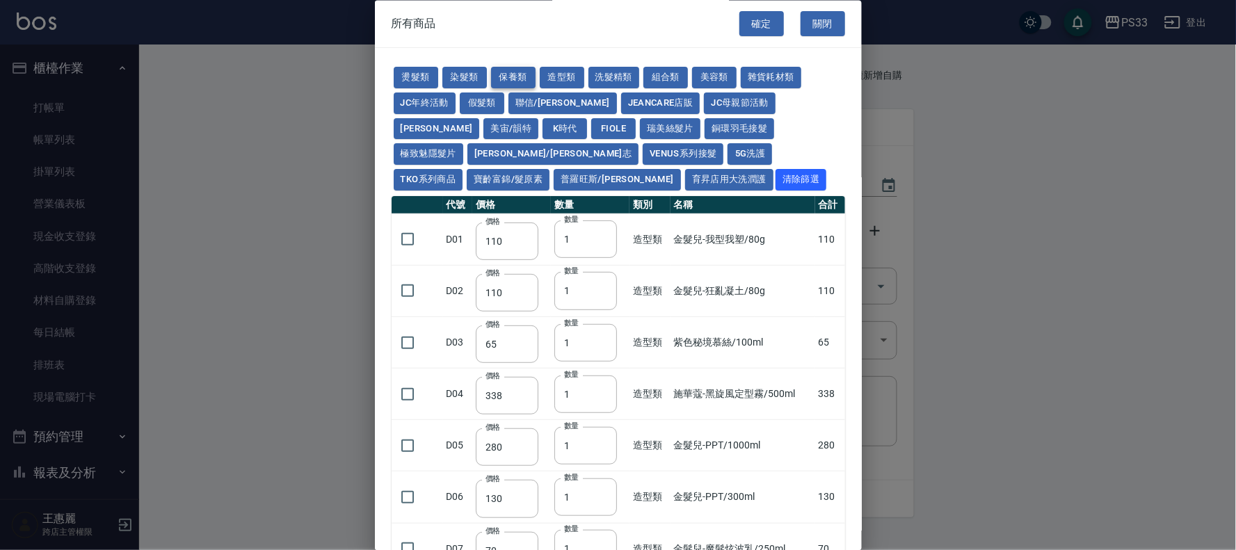
type input "700"
type input "175"
type input "1300"
type input "250"
type input "340"
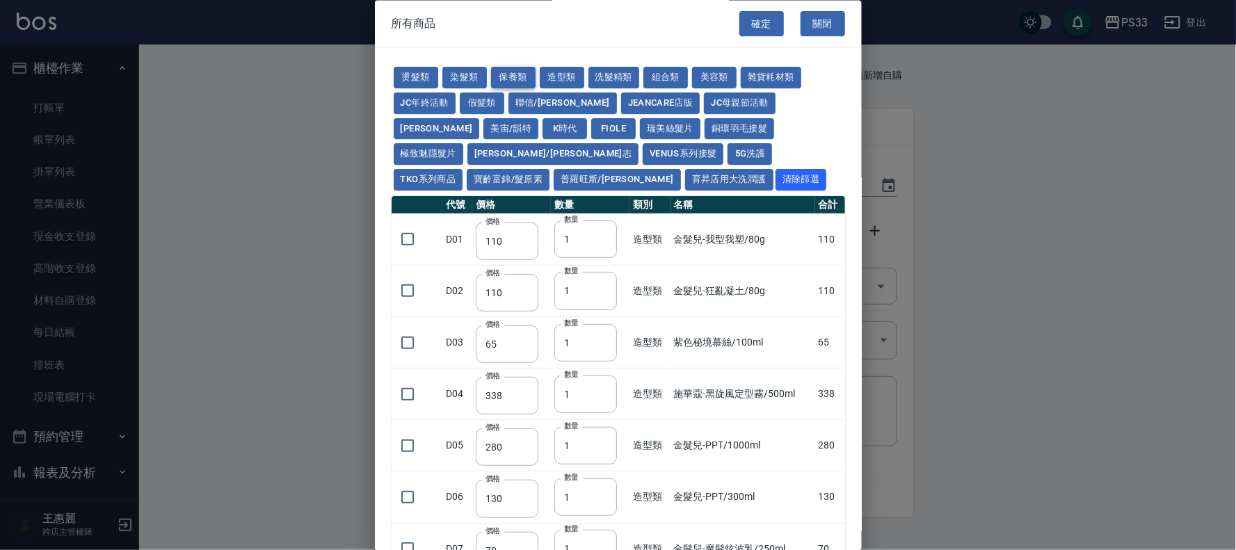
type input "53"
type input "32"
type input "340"
type input "53"
type input "800"
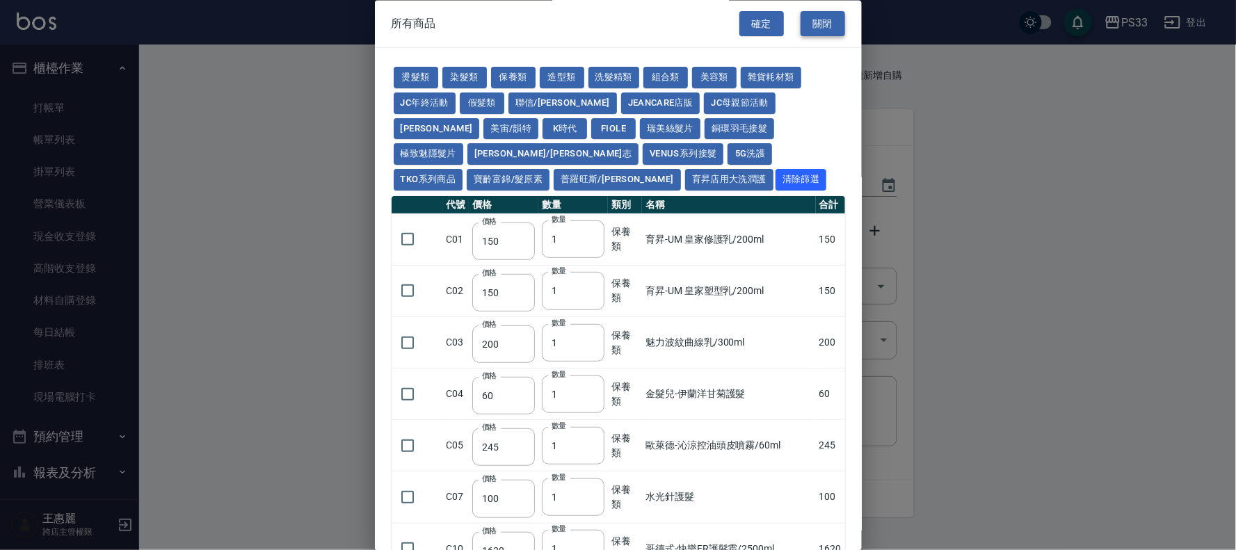
click at [816, 21] on button "關閉" at bounding box center [822, 24] width 45 height 26
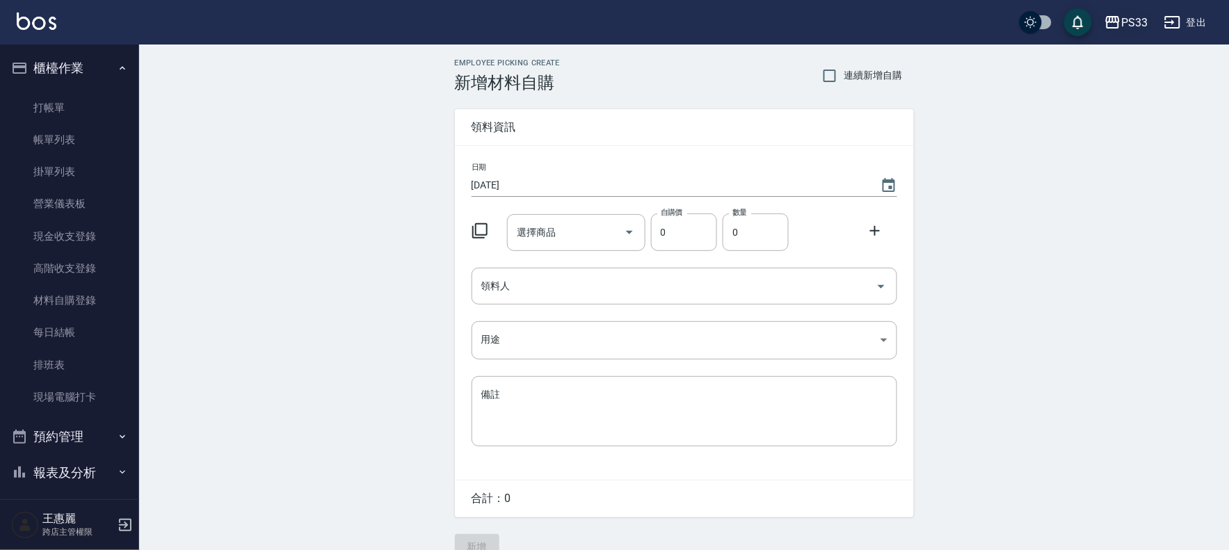
click at [1133, 19] on div "PS33" at bounding box center [1134, 22] width 26 height 17
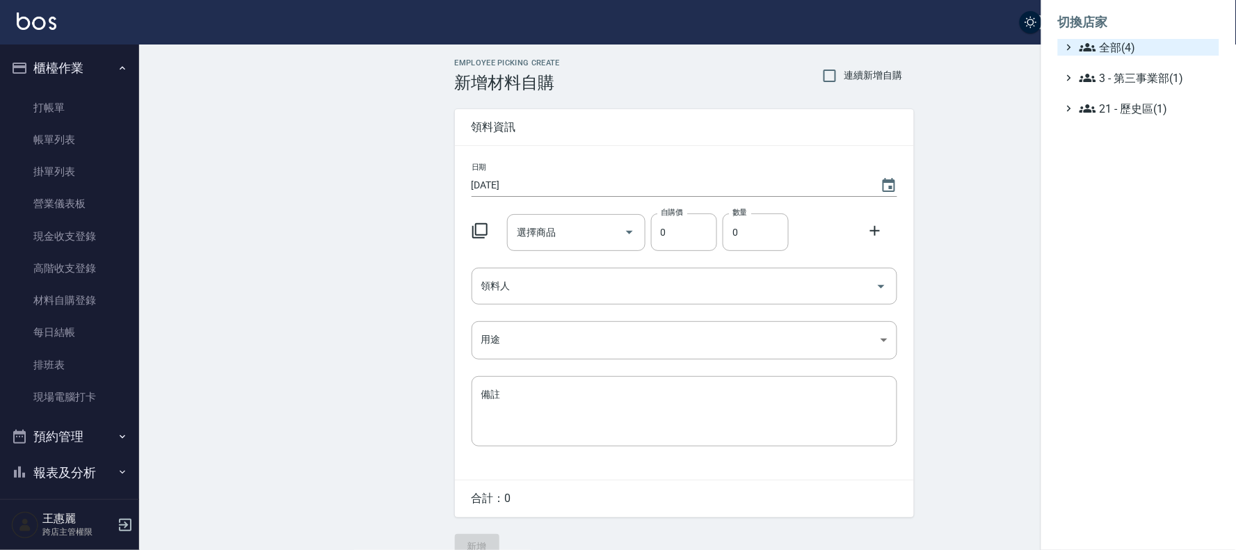
click at [1108, 40] on span "全部(4)" at bounding box center [1146, 47] width 134 height 17
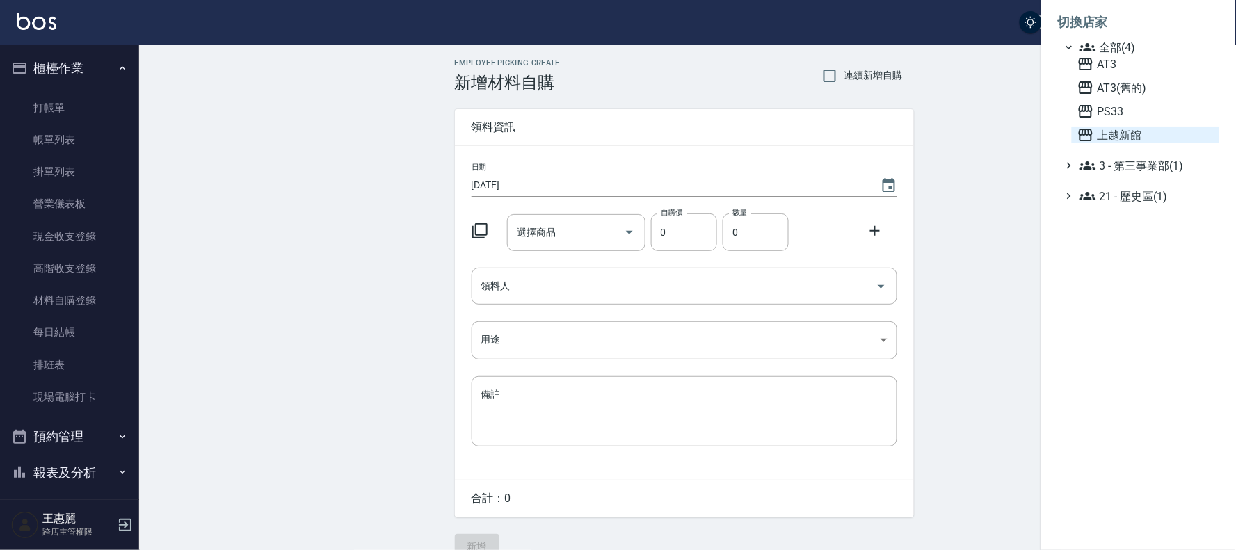
click at [1116, 129] on span "上越新館" at bounding box center [1145, 135] width 136 height 17
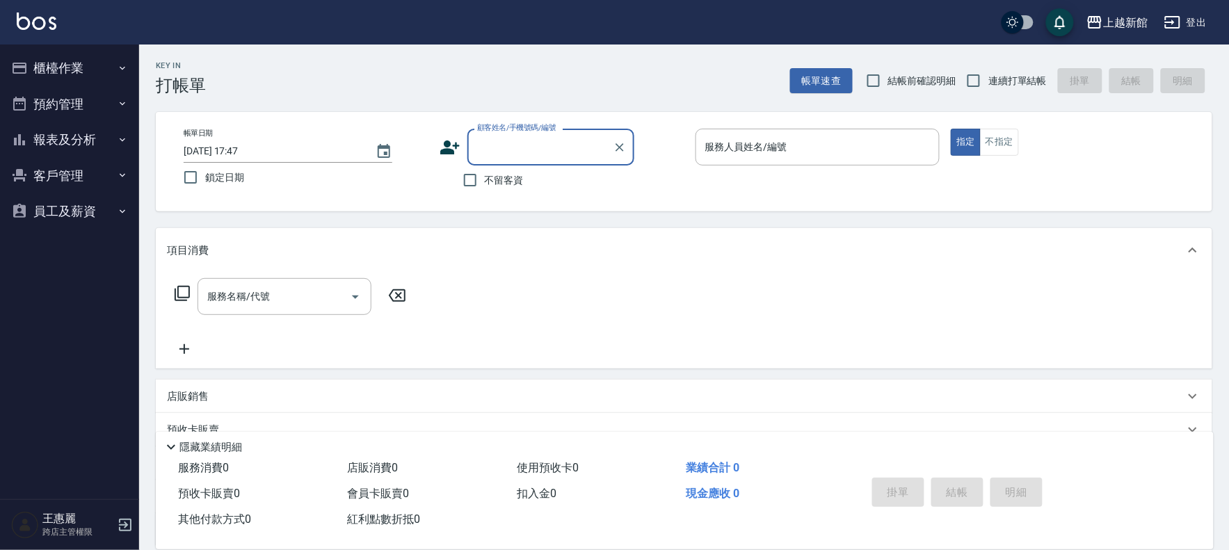
click at [67, 67] on button "櫃檯作業" at bounding box center [70, 68] width 128 height 36
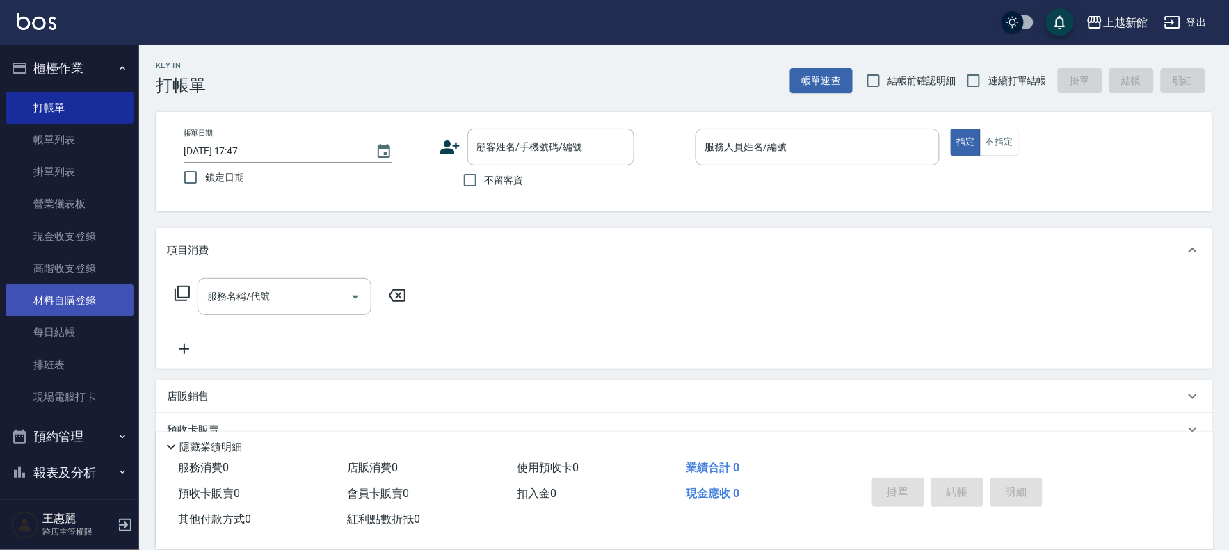
click at [102, 306] on link "材料自購登錄" at bounding box center [70, 300] width 128 height 32
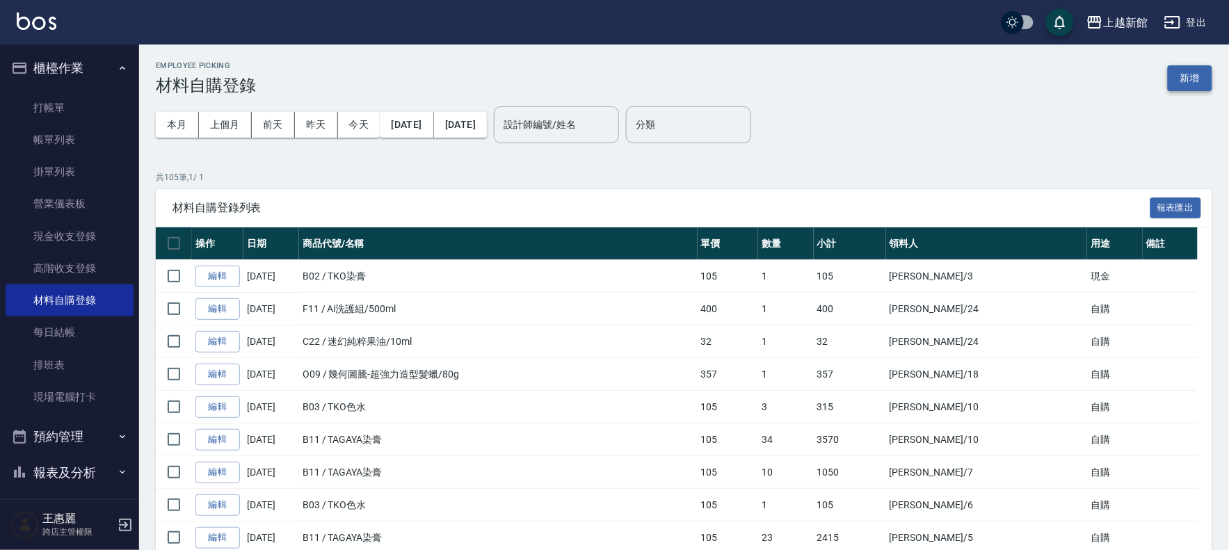
click at [1190, 71] on button "新增" at bounding box center [1190, 78] width 45 height 26
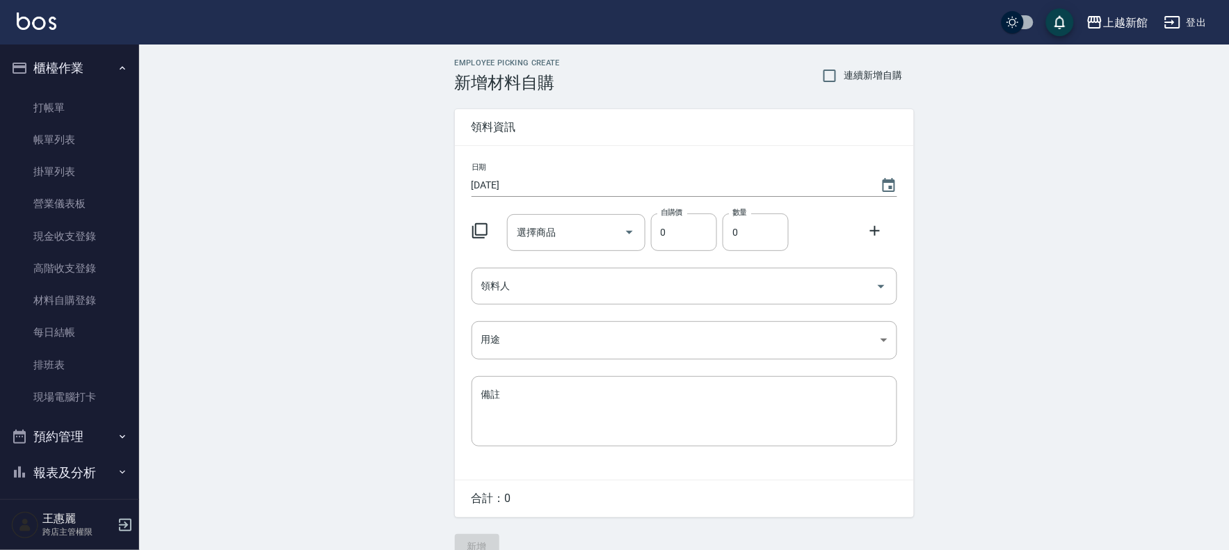
click at [482, 231] on icon at bounding box center [479, 231] width 17 height 17
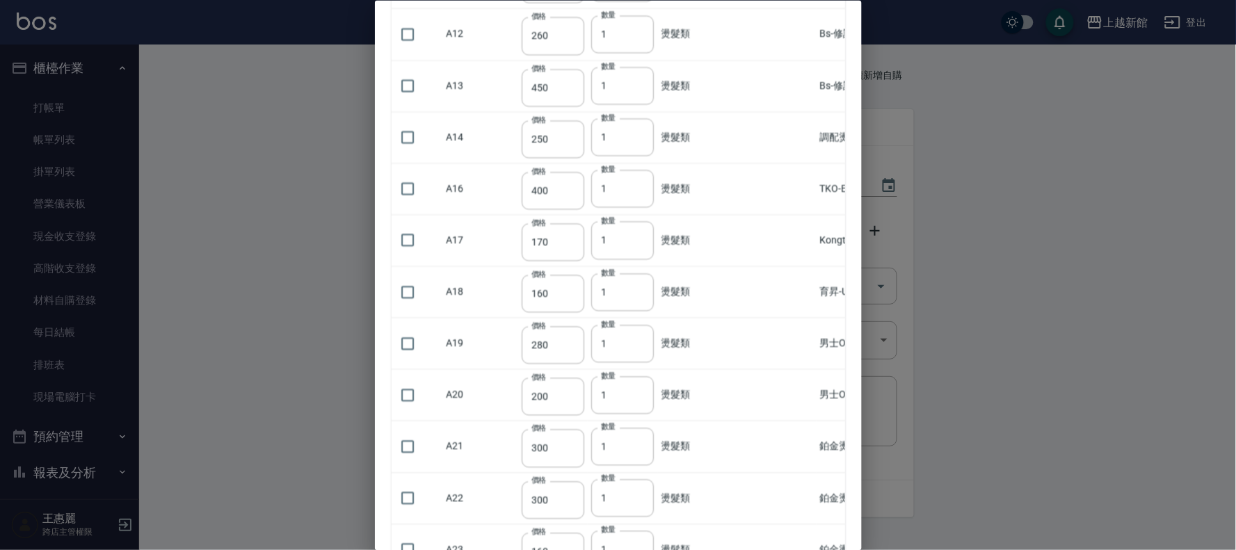
scroll to position [695, 0]
click at [1034, 184] on div at bounding box center [618, 275] width 1236 height 550
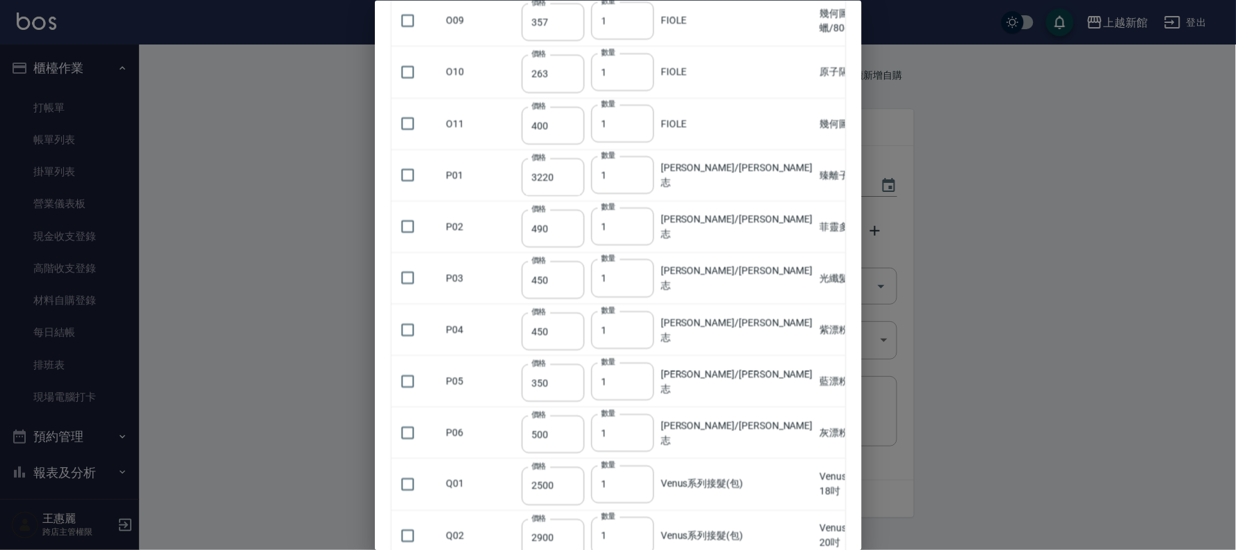
scroll to position [0, 0]
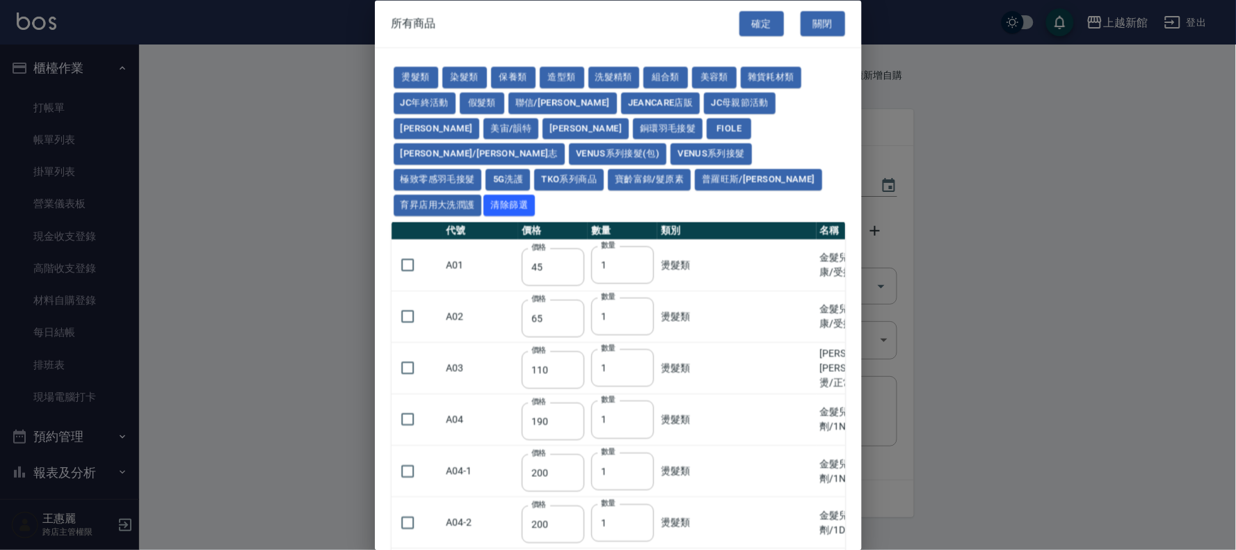
click at [811, 26] on button "關閉" at bounding box center [822, 24] width 45 height 26
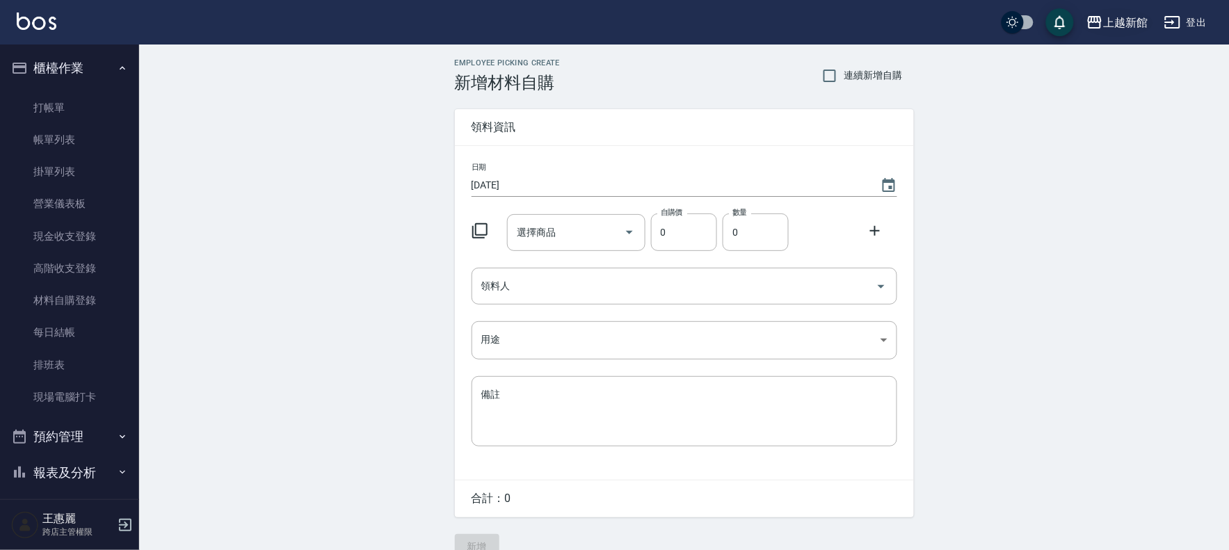
click at [1104, 16] on div "上越新館" at bounding box center [1125, 22] width 45 height 17
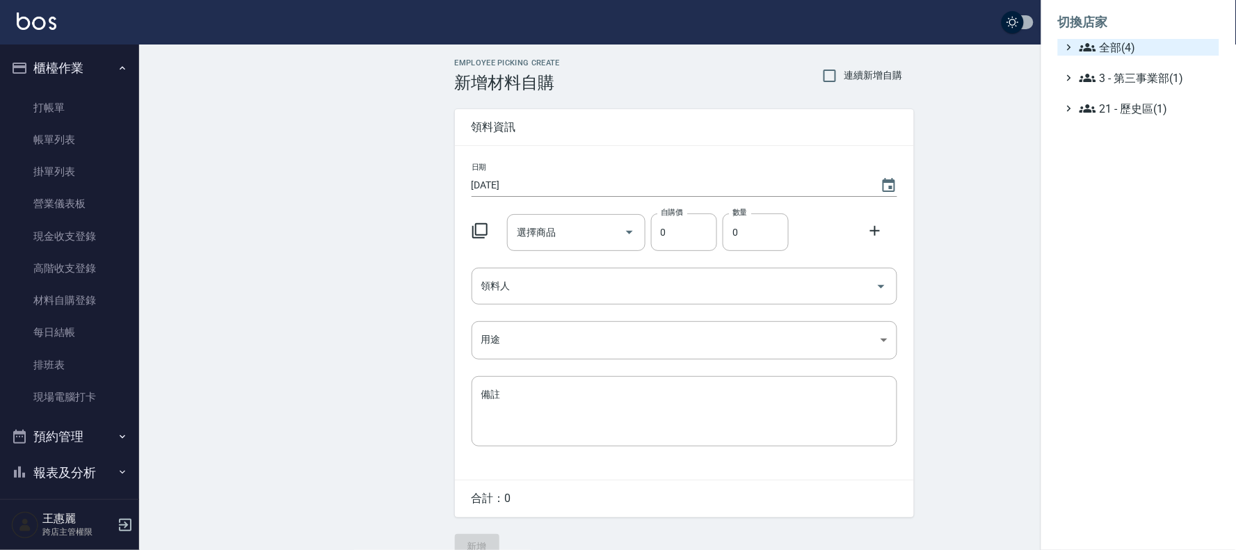
click at [1097, 51] on span "全部(4)" at bounding box center [1146, 47] width 134 height 17
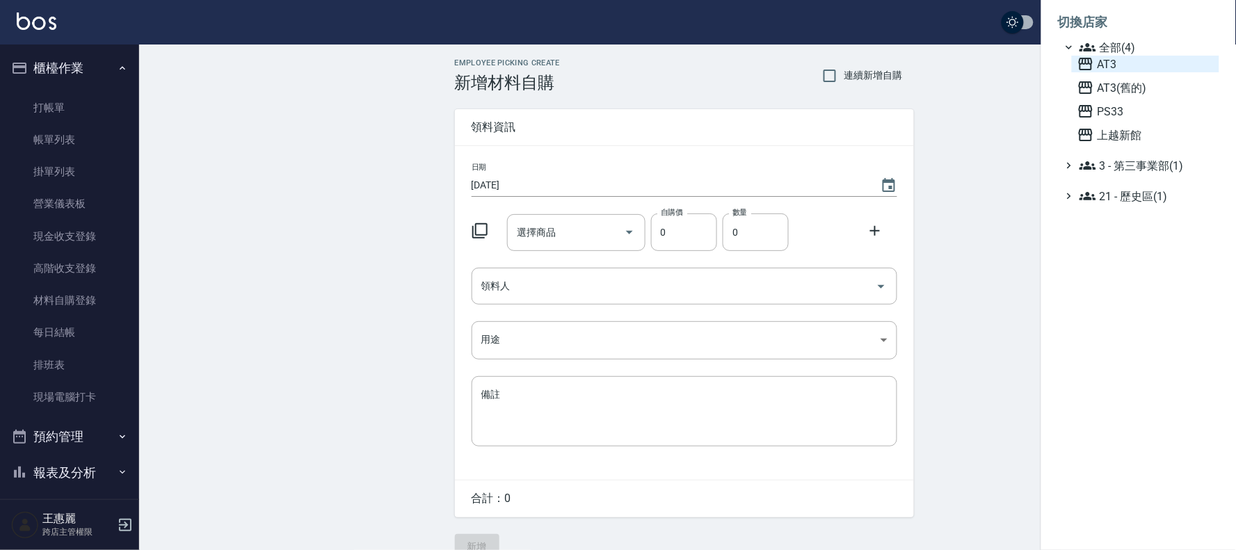
click at [1092, 68] on icon at bounding box center [1085, 64] width 17 height 17
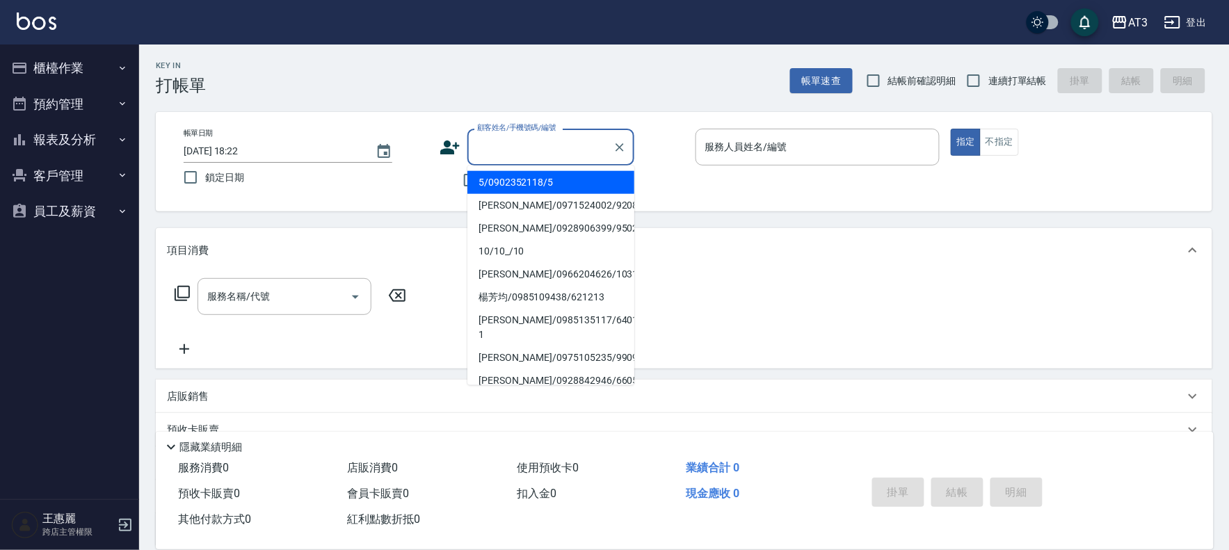
click at [502, 148] on input "顧客姓名/手機號碼/編號" at bounding box center [541, 147] width 134 height 24
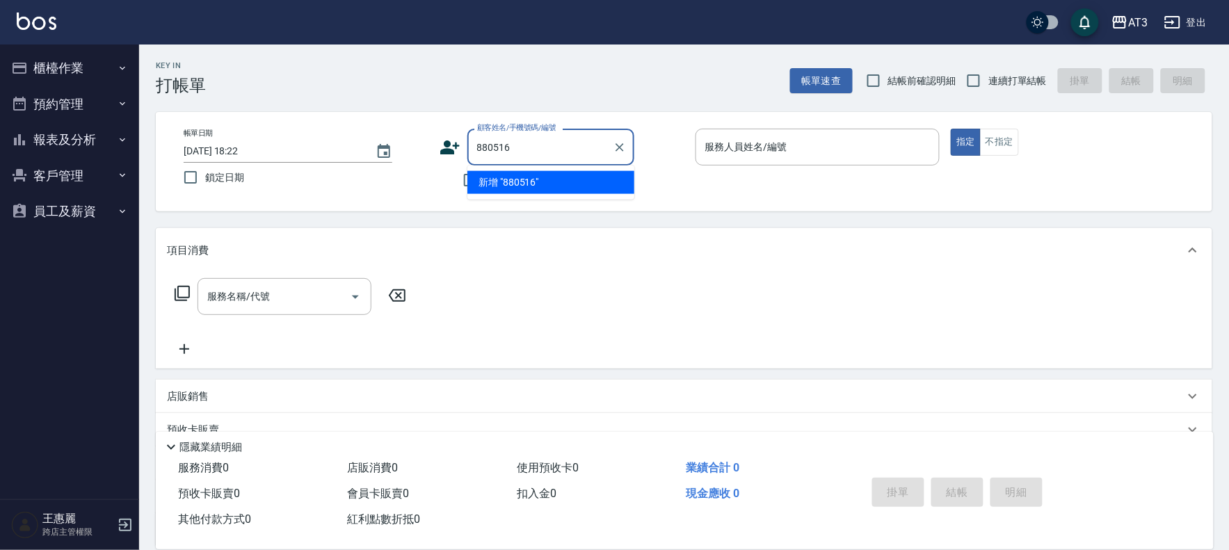
type input "880516"
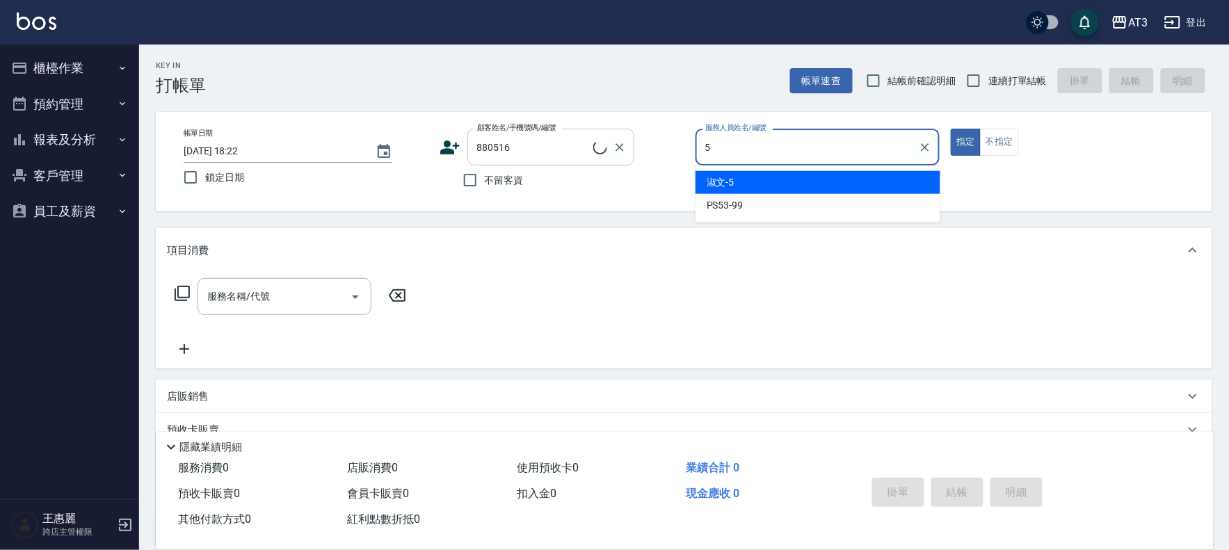
type input "5"
type button "true"
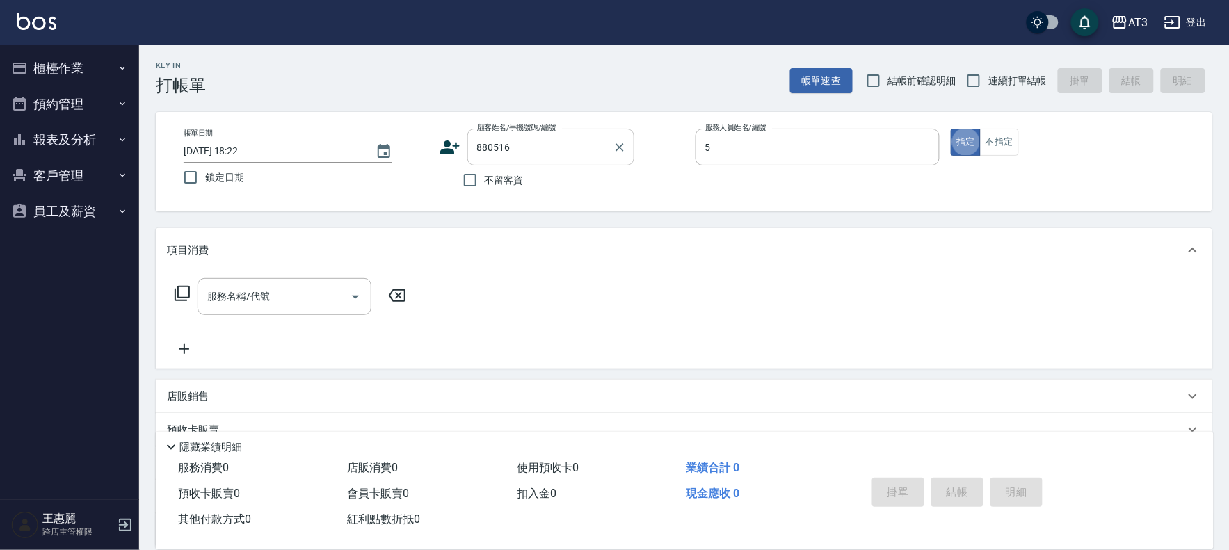
type input "淑文-5"
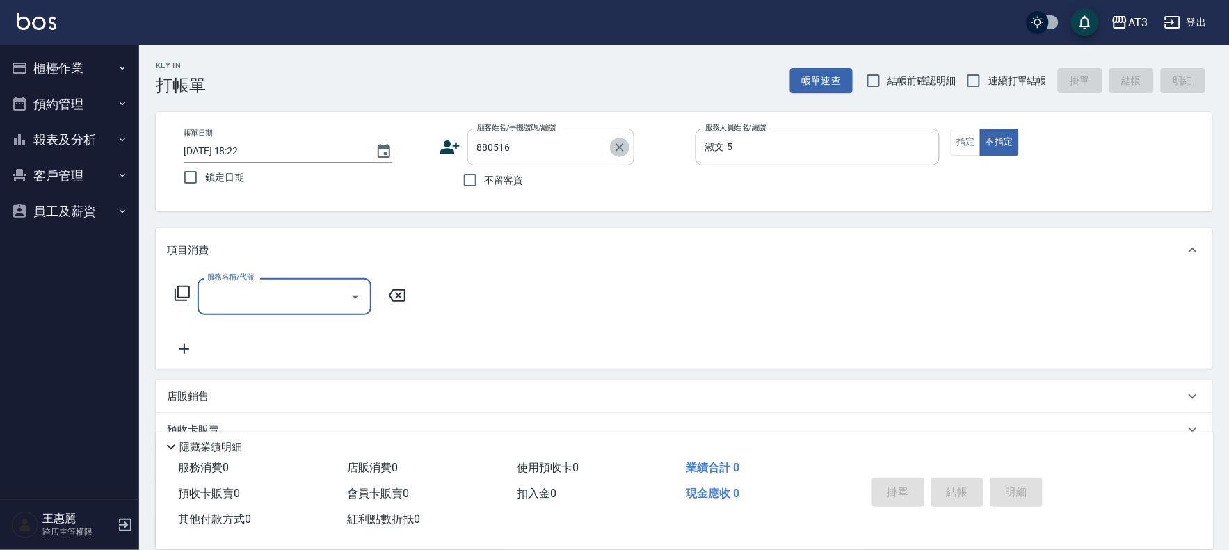
click at [623, 145] on icon "Clear" at bounding box center [620, 147] width 14 height 14
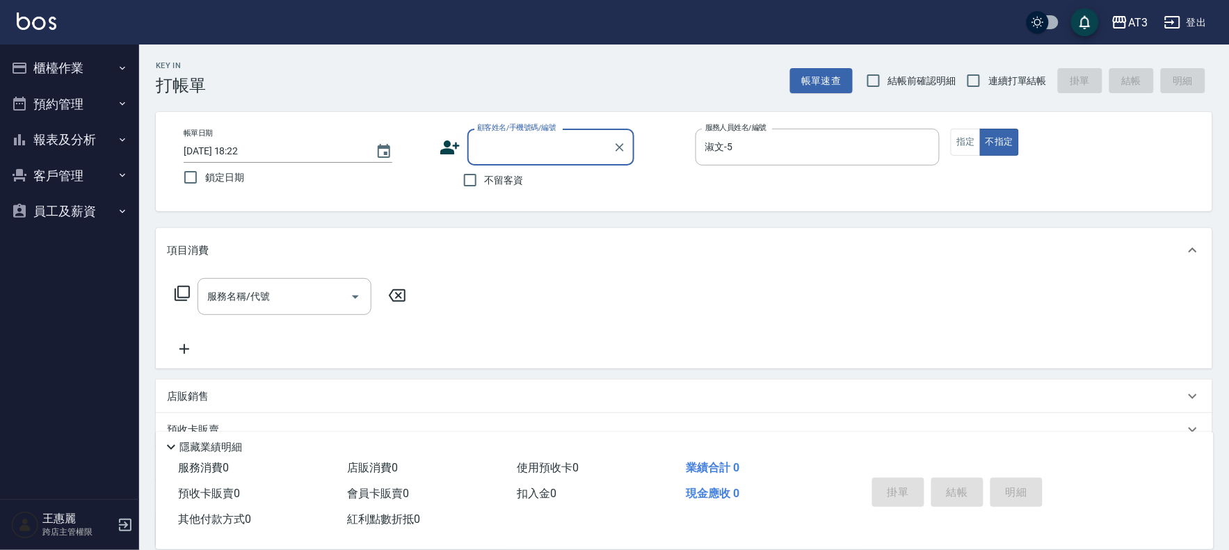
click at [449, 151] on icon at bounding box center [449, 147] width 19 height 14
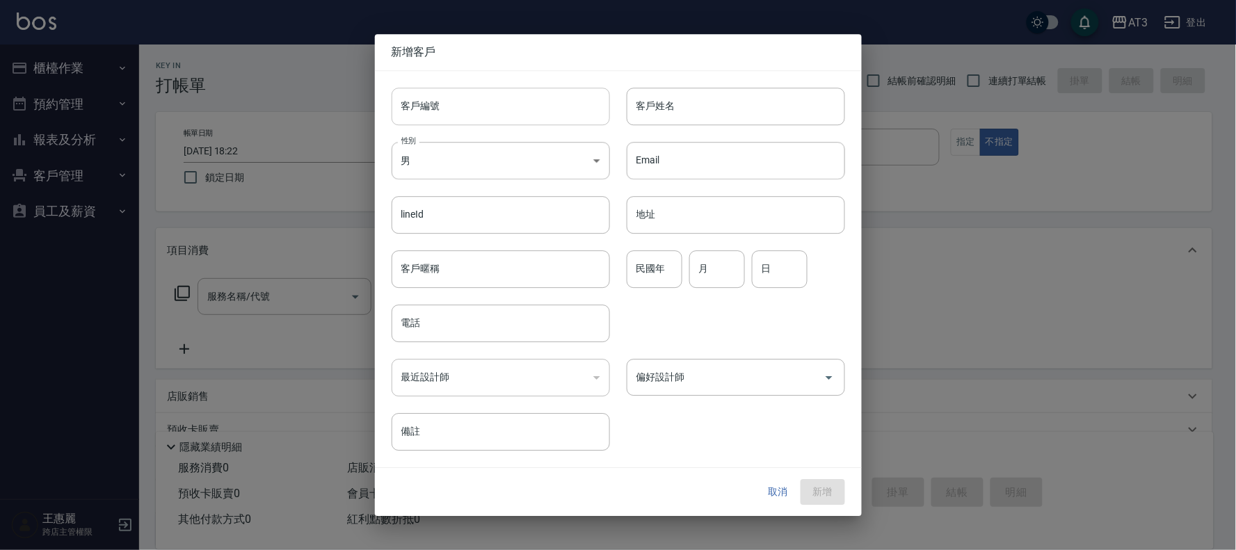
click at [456, 120] on input "客戶編號" at bounding box center [500, 107] width 218 height 38
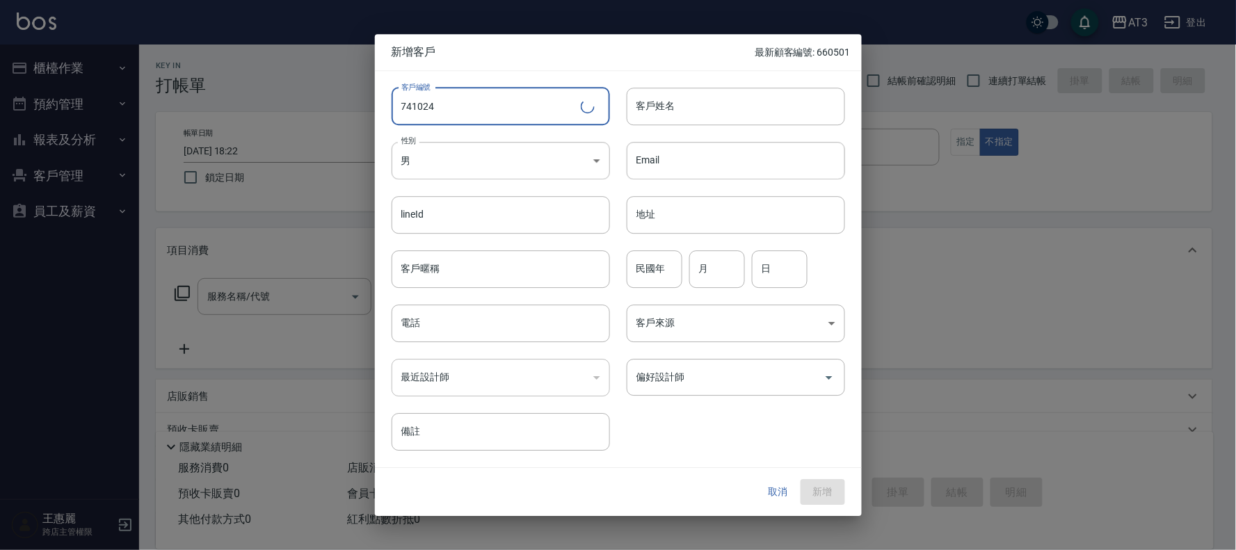
type input "741024"
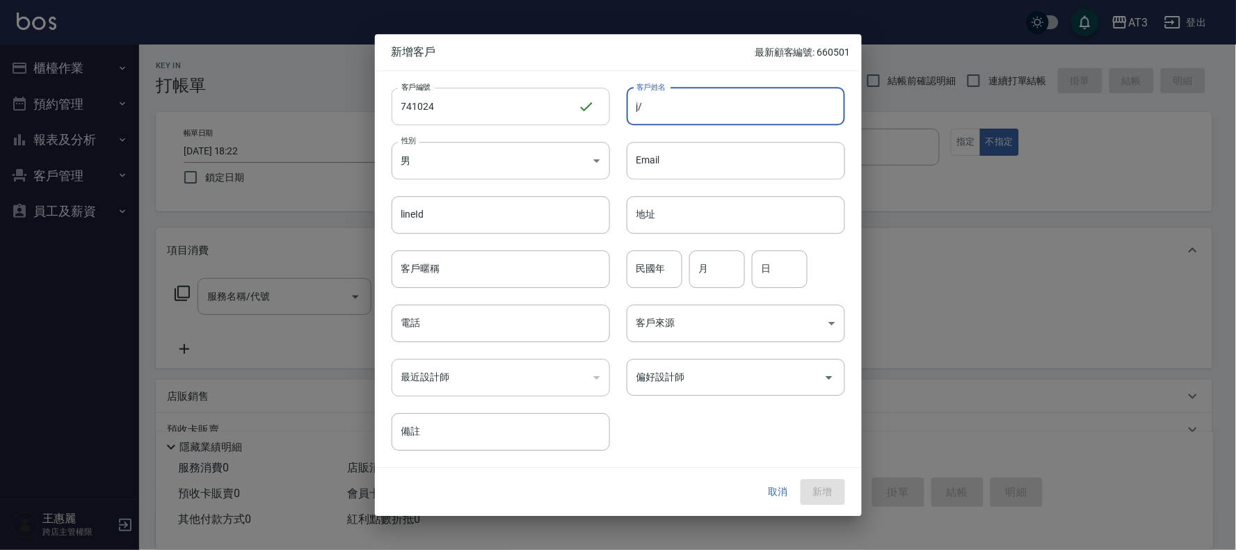
type input "j"
type input "＿"
type input "[PERSON_NAME]"
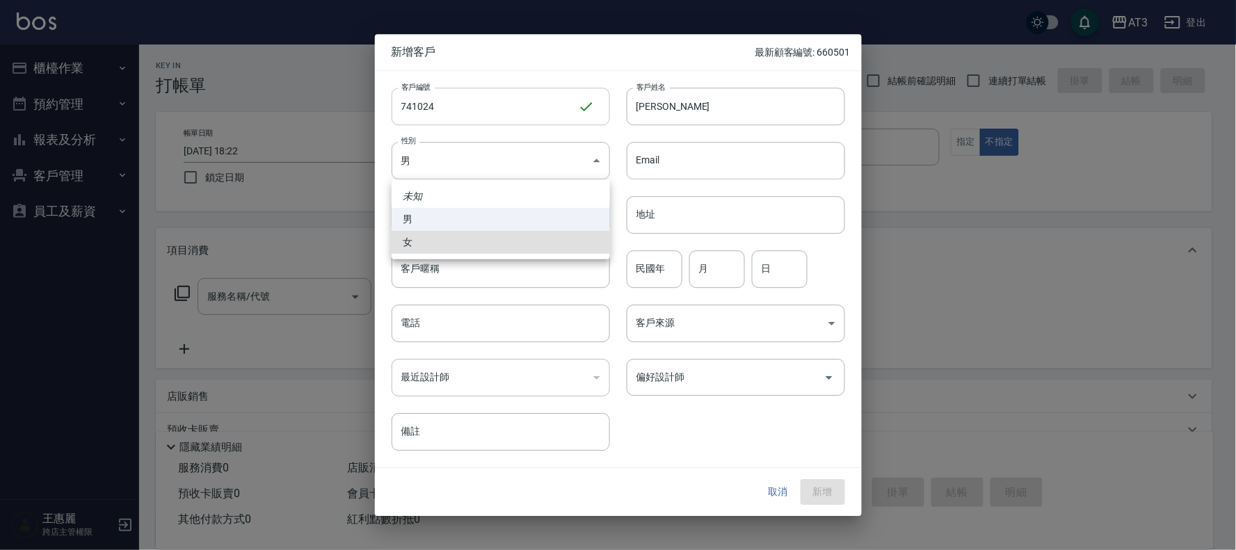
type input "[DEMOGRAPHIC_DATA]"
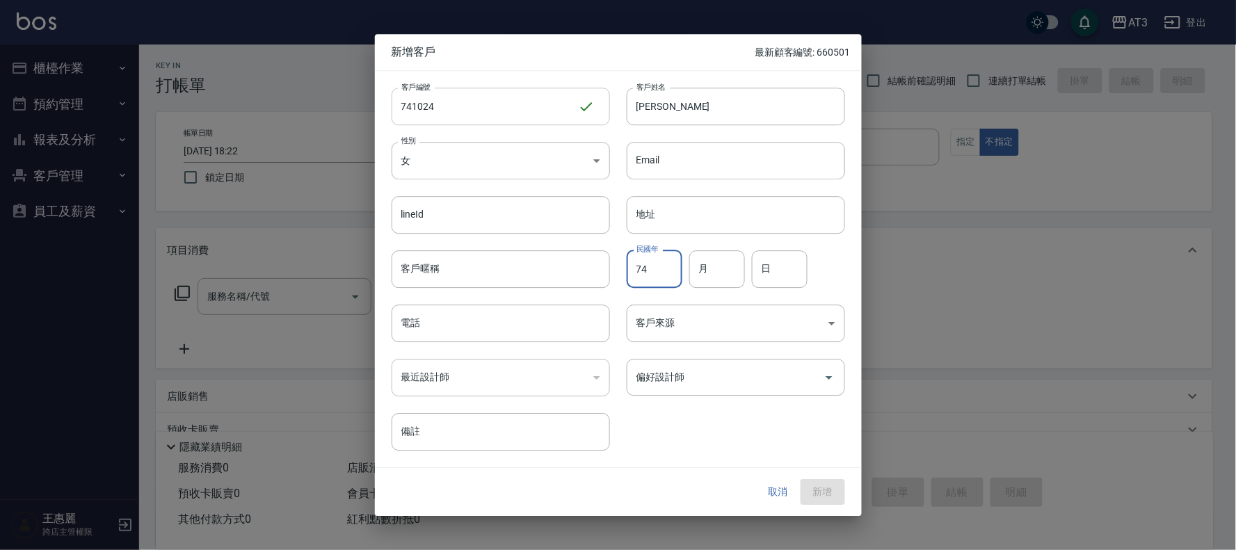
type input "74"
type input "10"
type input "24"
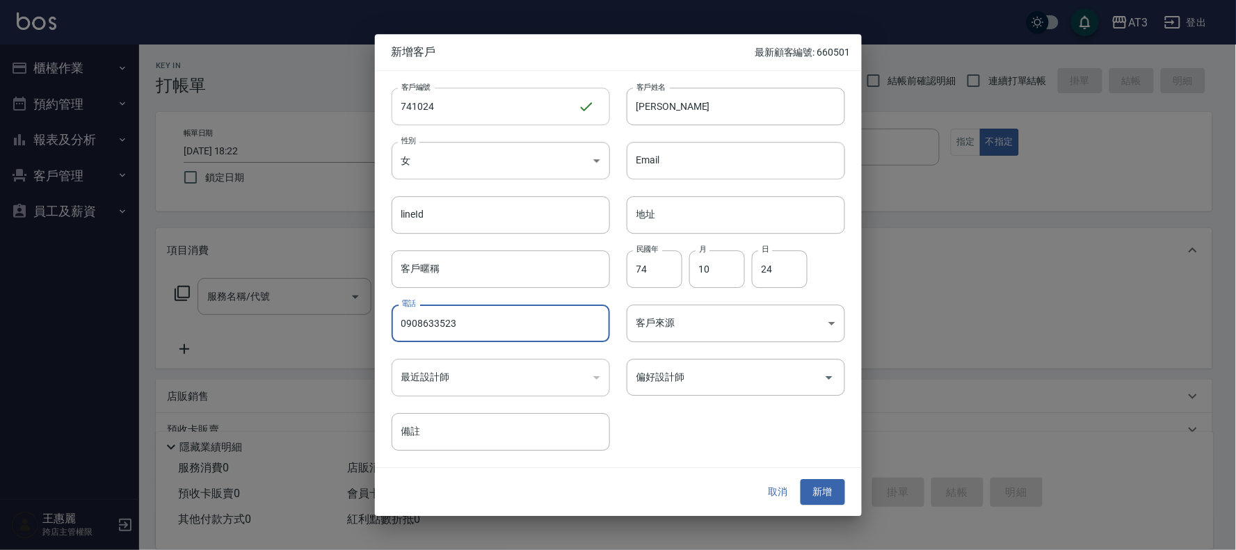
type input "0908633523"
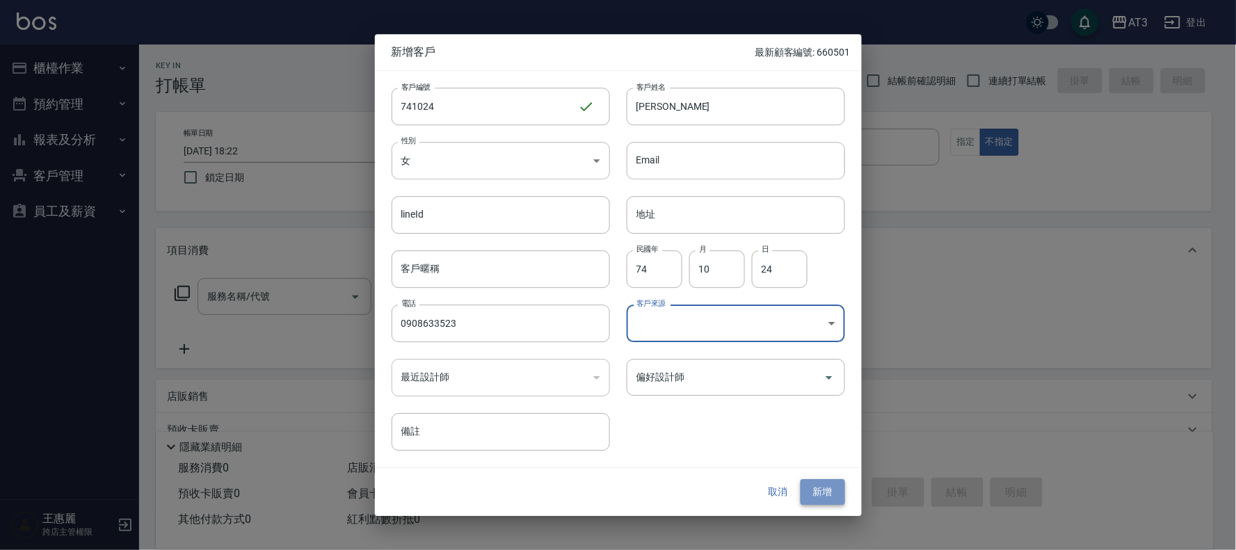
click at [826, 501] on button "新增" at bounding box center [822, 493] width 45 height 26
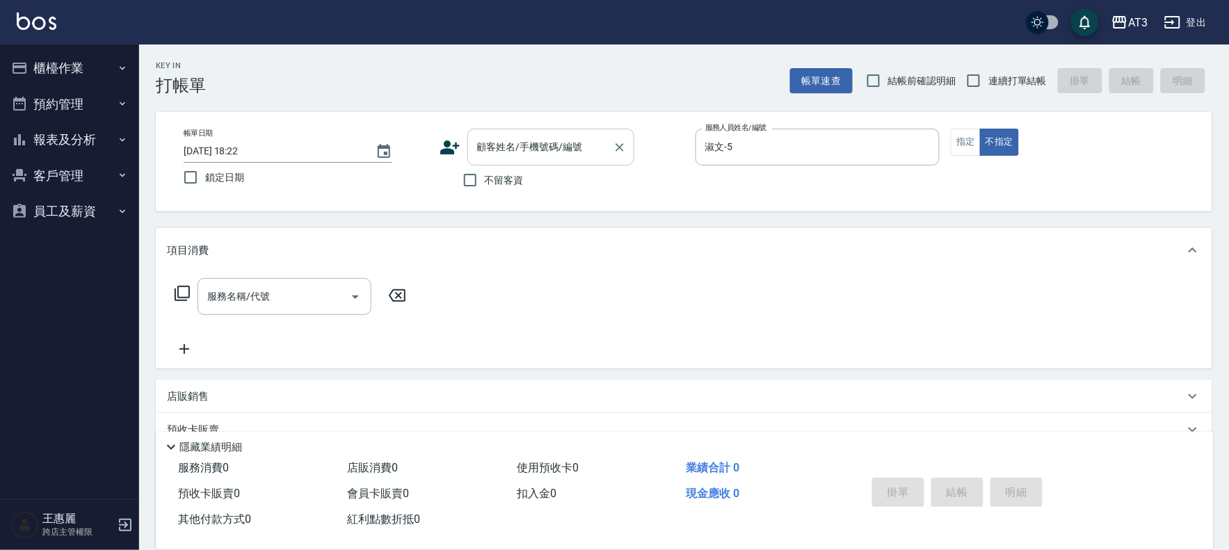
click at [570, 144] on input "顧客姓名/手機號碼/編號" at bounding box center [541, 147] width 134 height 24
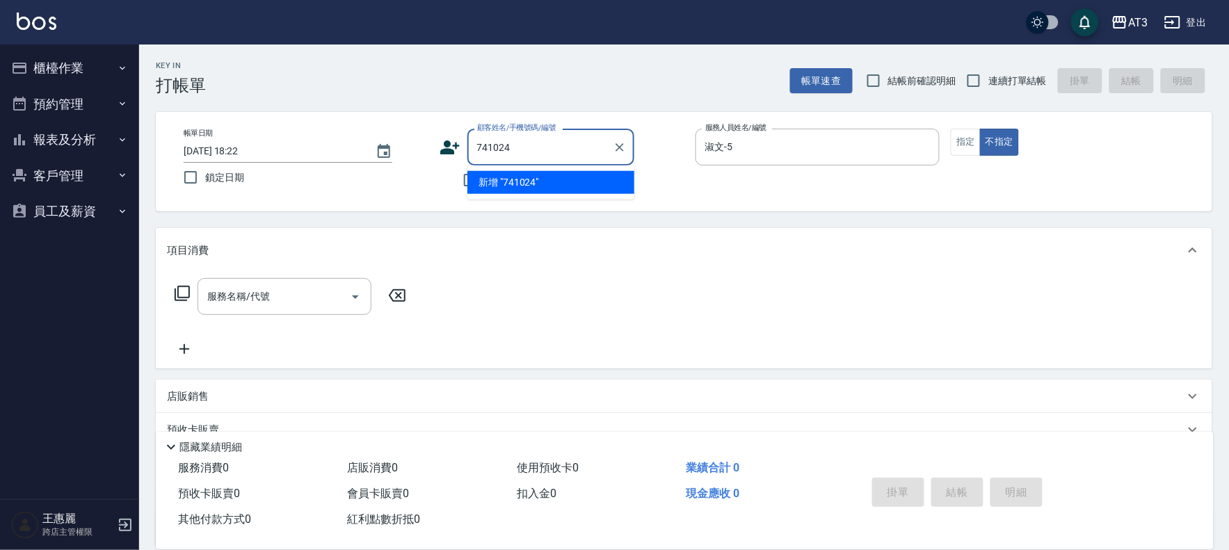
type input "741024"
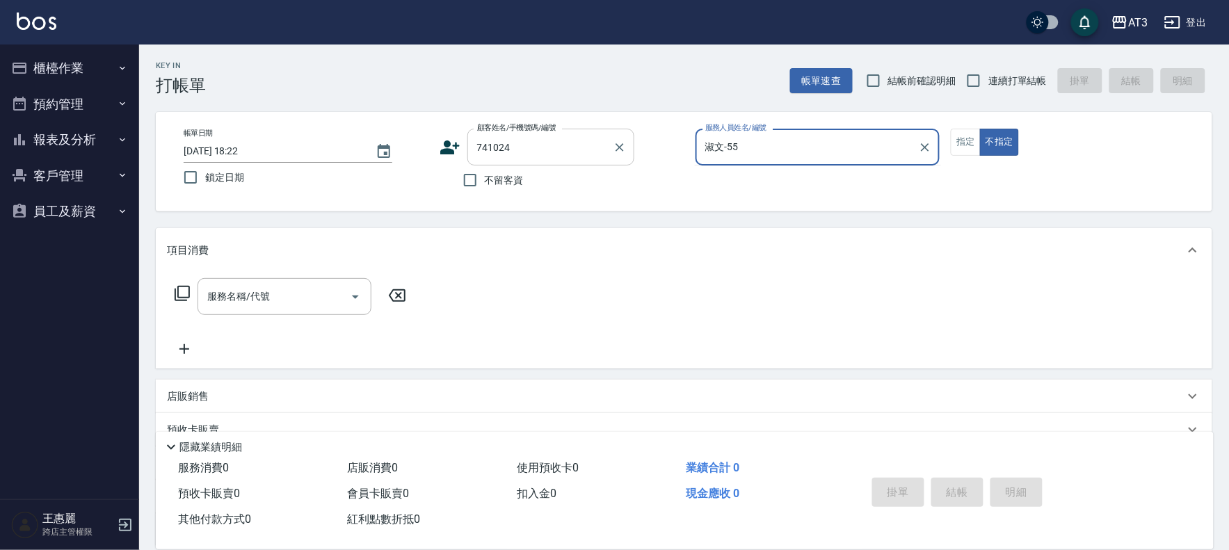
type input "淑文-55"
click at [980, 129] on button "不指定" at bounding box center [999, 142] width 39 height 27
type button "false"
type input "淑文-5"
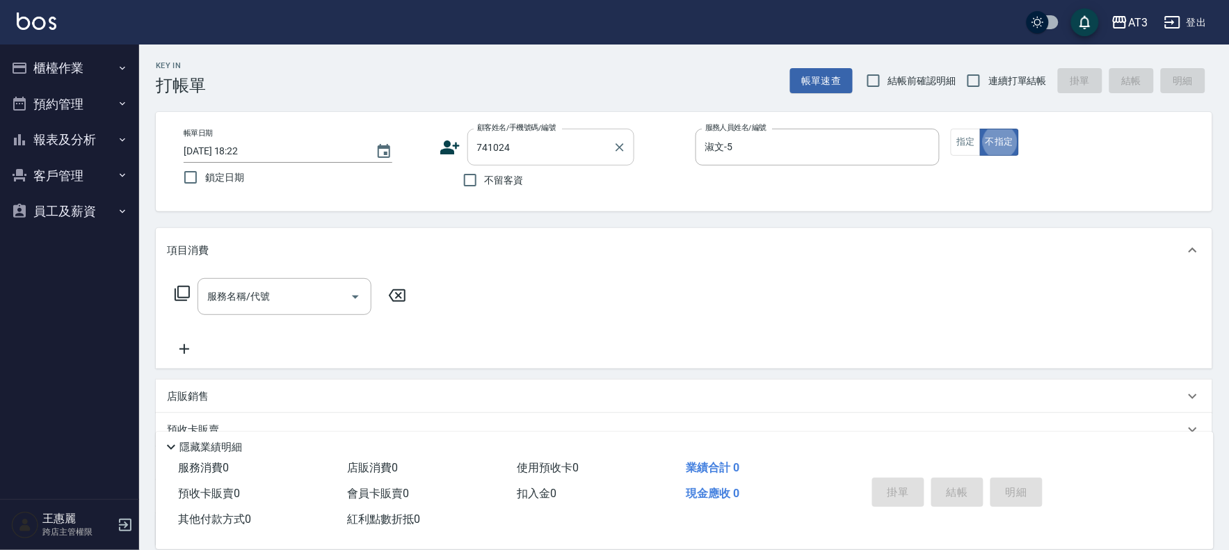
type input "[PERSON_NAME]/0908633523/741024"
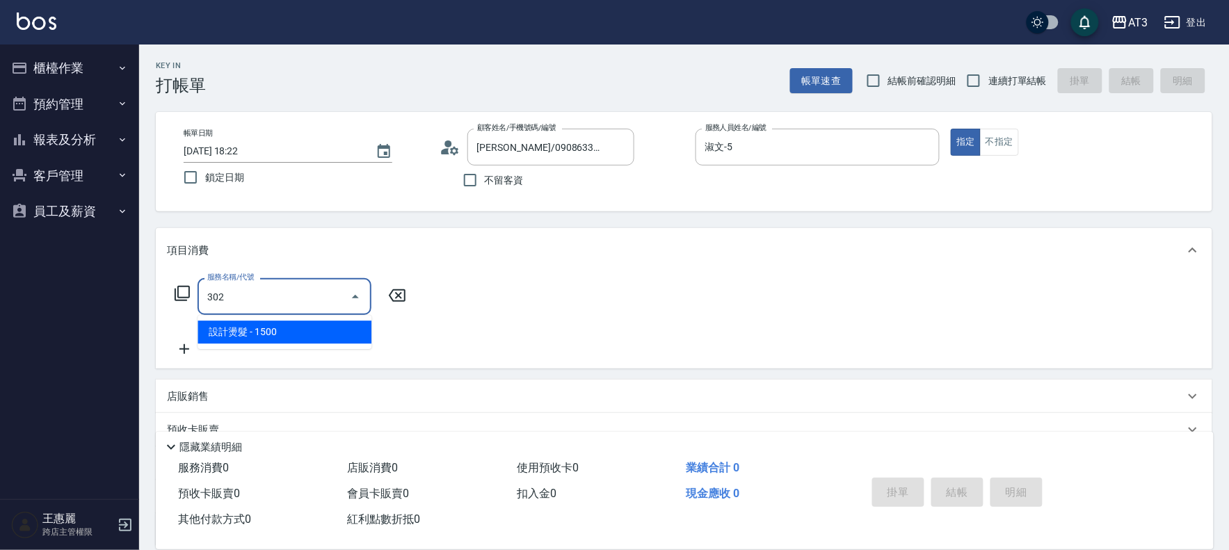
type input "設計燙髮(302)"
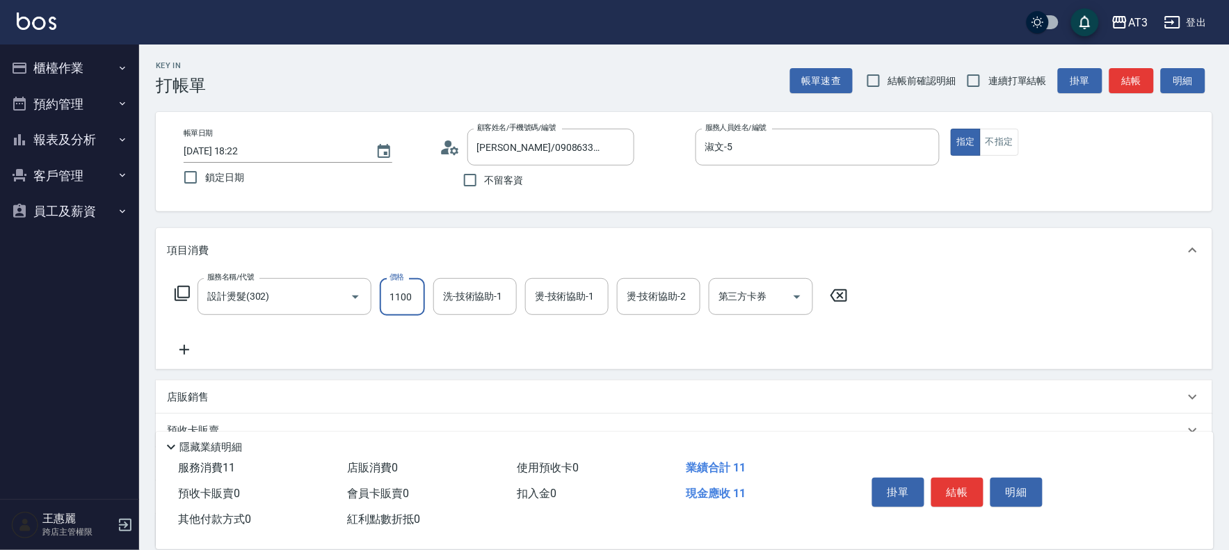
type input "1100"
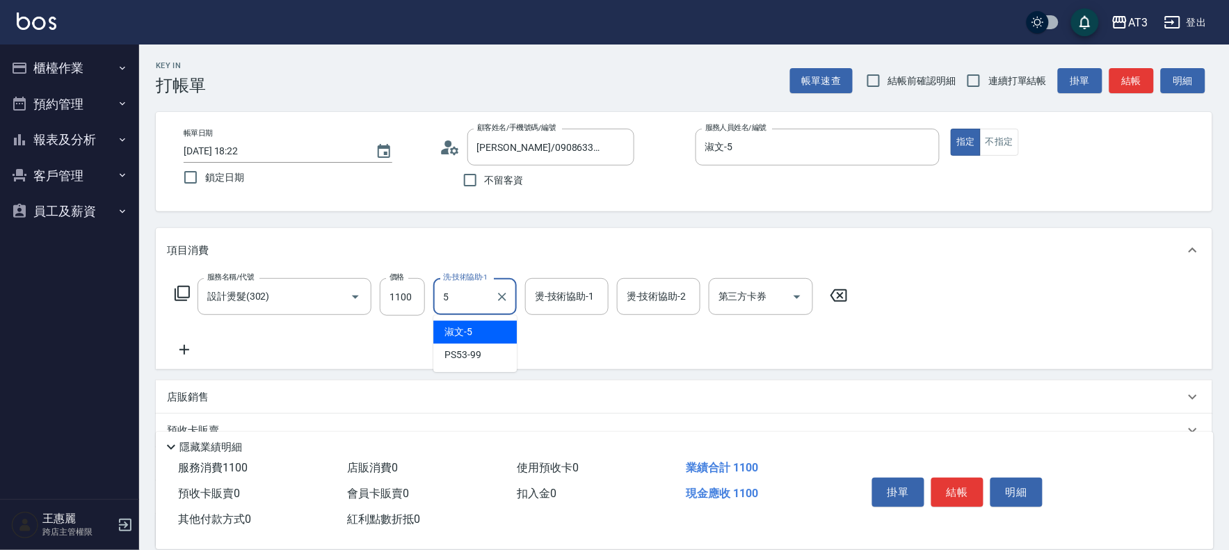
type input "淑文-5"
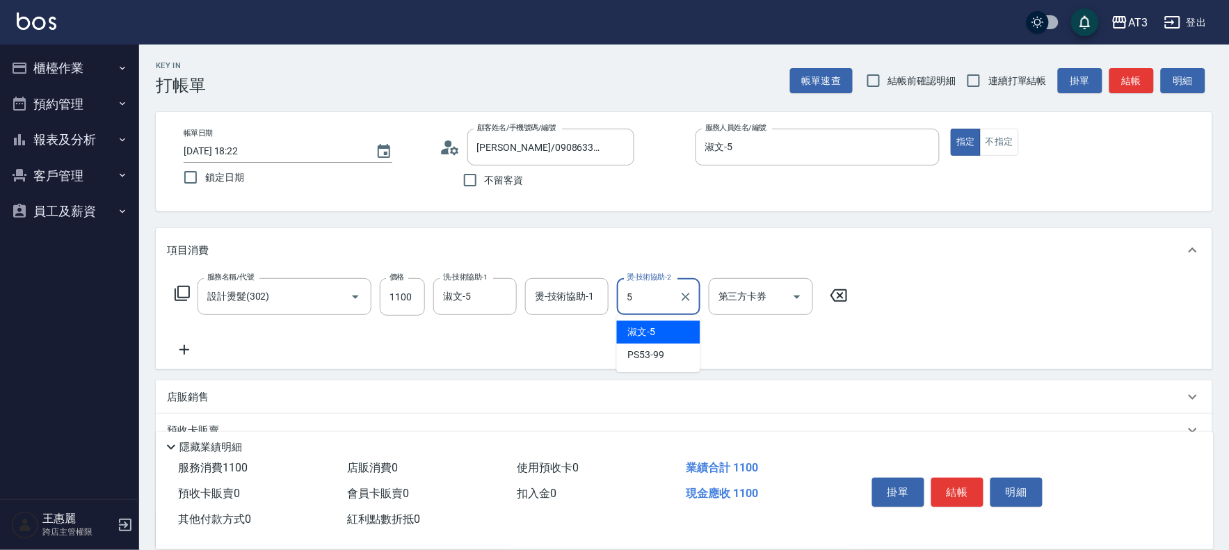
type input "淑文-5"
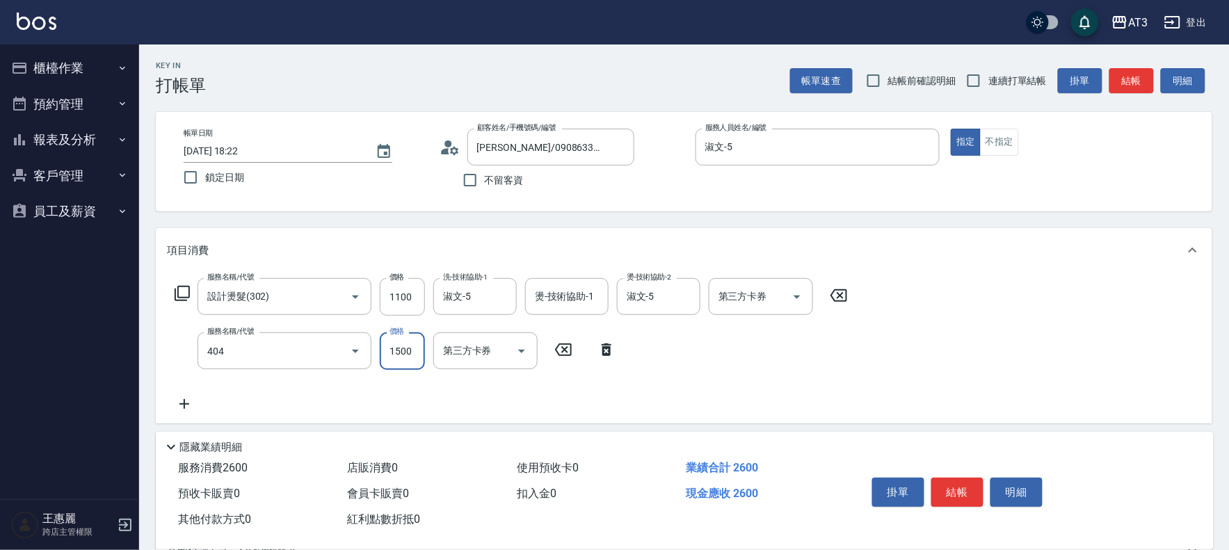
type input "設計染髮(404)"
type input "1100"
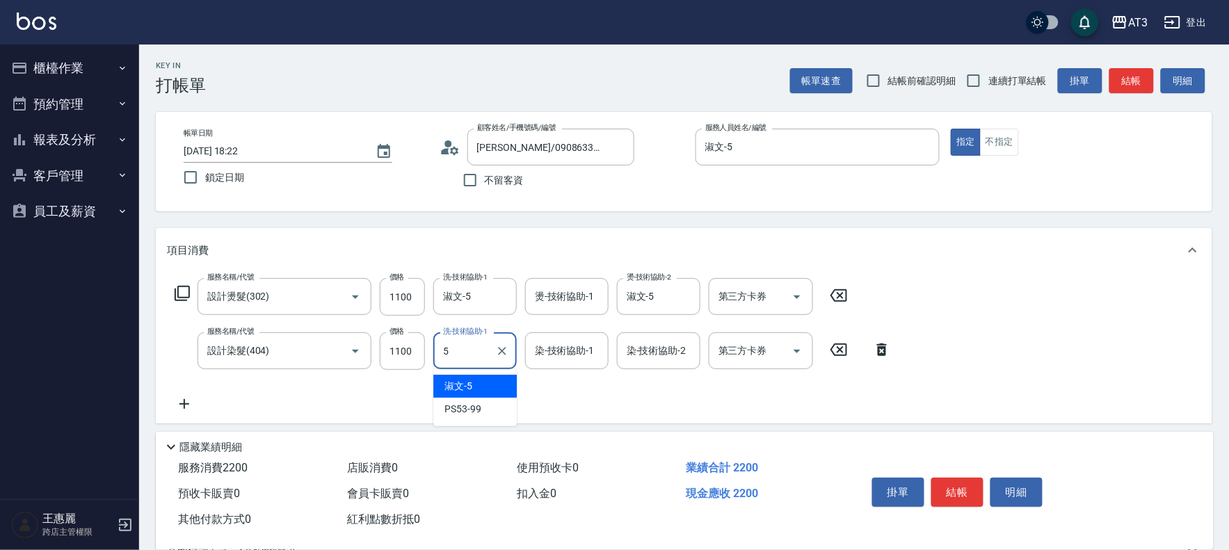
type input "淑文-5"
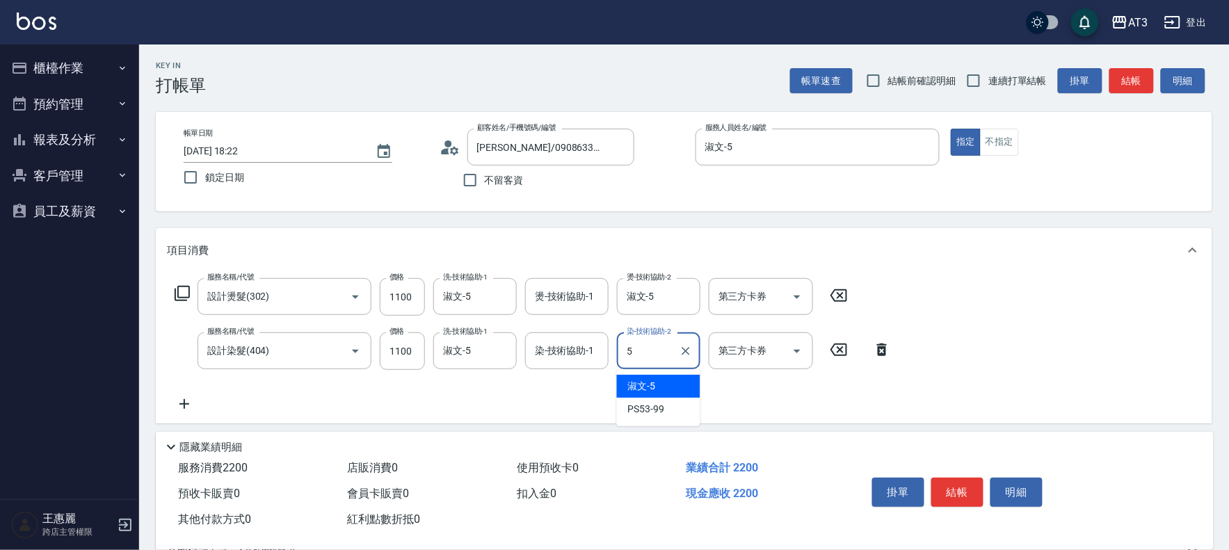
type input "淑文-5"
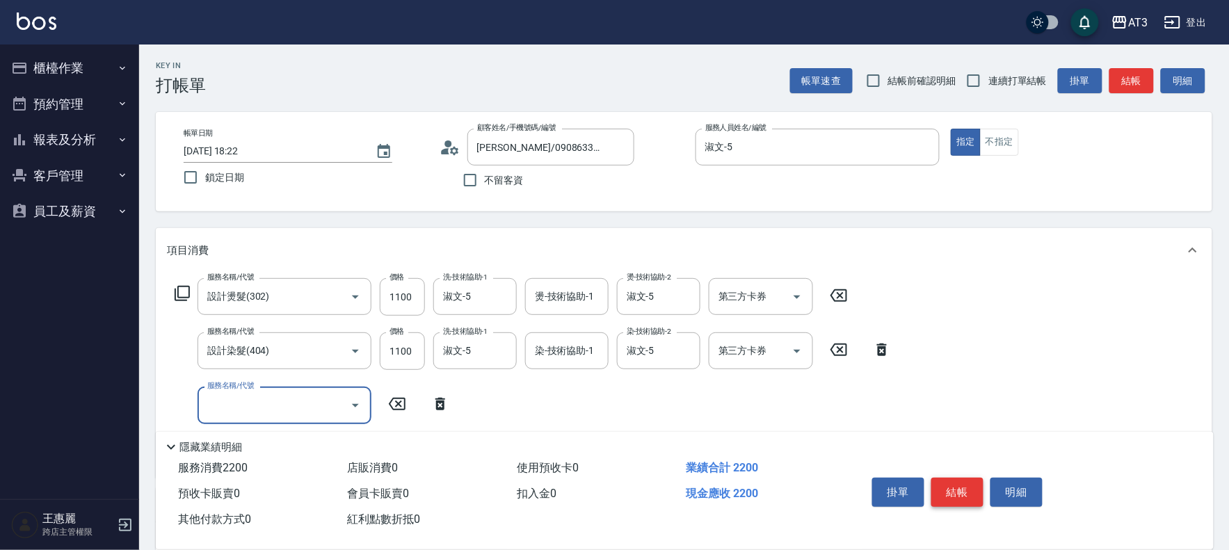
click at [960, 491] on button "結帳" at bounding box center [957, 492] width 52 height 29
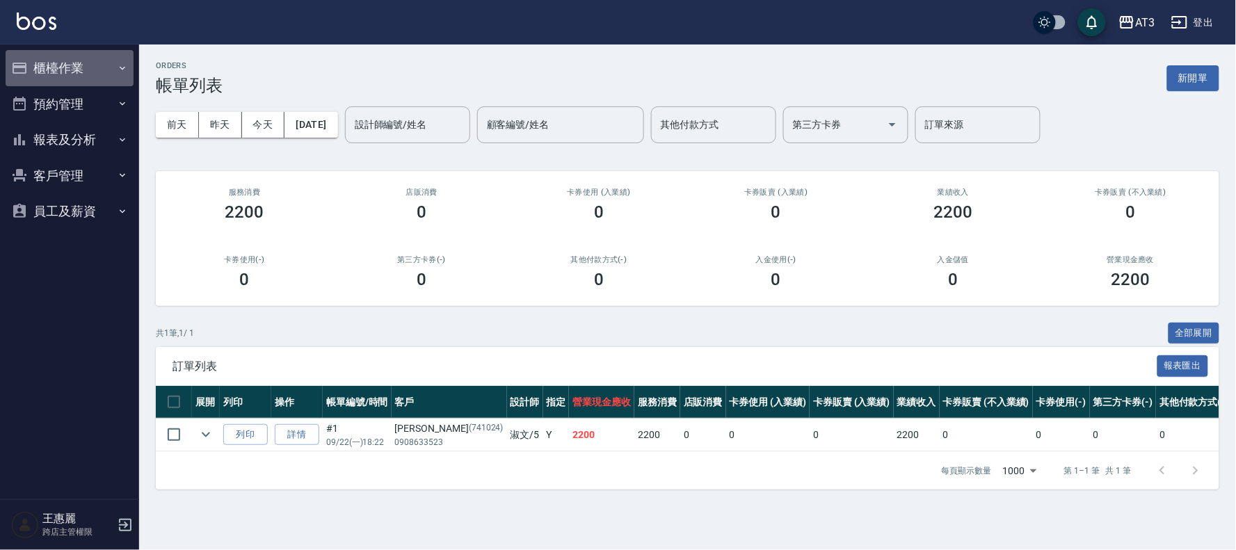
click at [51, 70] on button "櫃檯作業" at bounding box center [70, 68] width 128 height 36
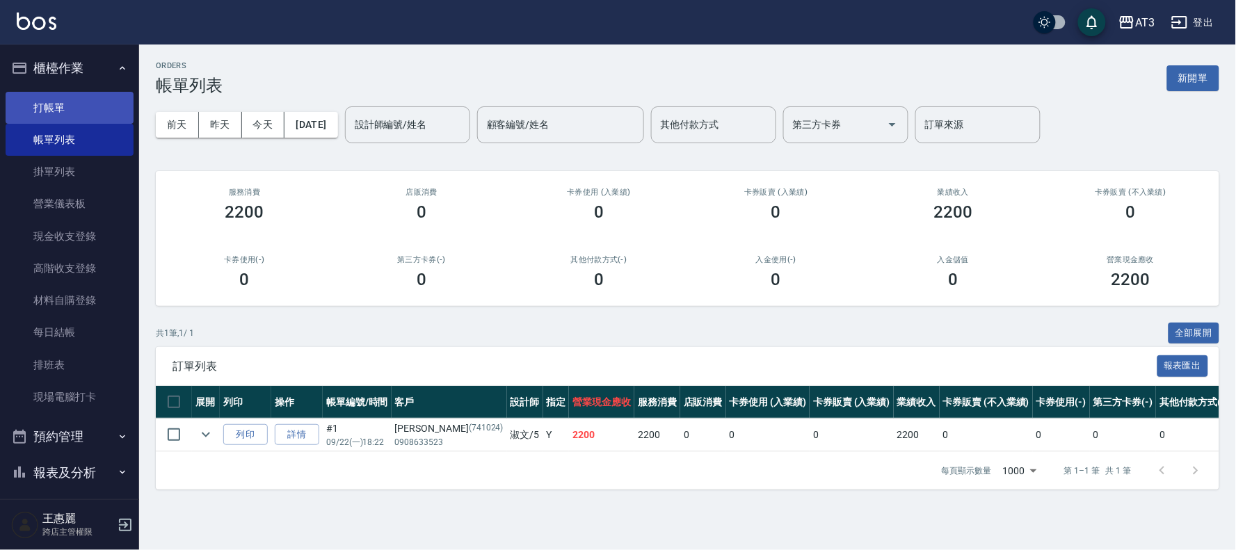
click at [45, 108] on link "打帳單" at bounding box center [70, 108] width 128 height 32
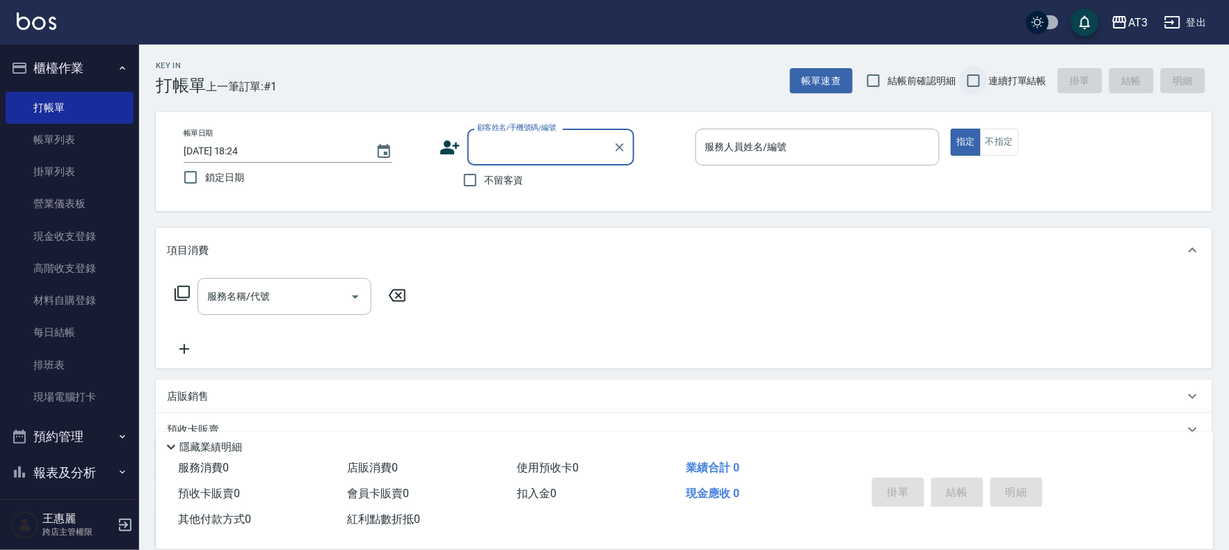
click at [967, 78] on input "連續打單結帳" at bounding box center [973, 80] width 29 height 29
checkbox input "true"
click at [492, 143] on input "顧客姓名/手機號碼/編號" at bounding box center [541, 147] width 134 height 24
type input "0903164585"
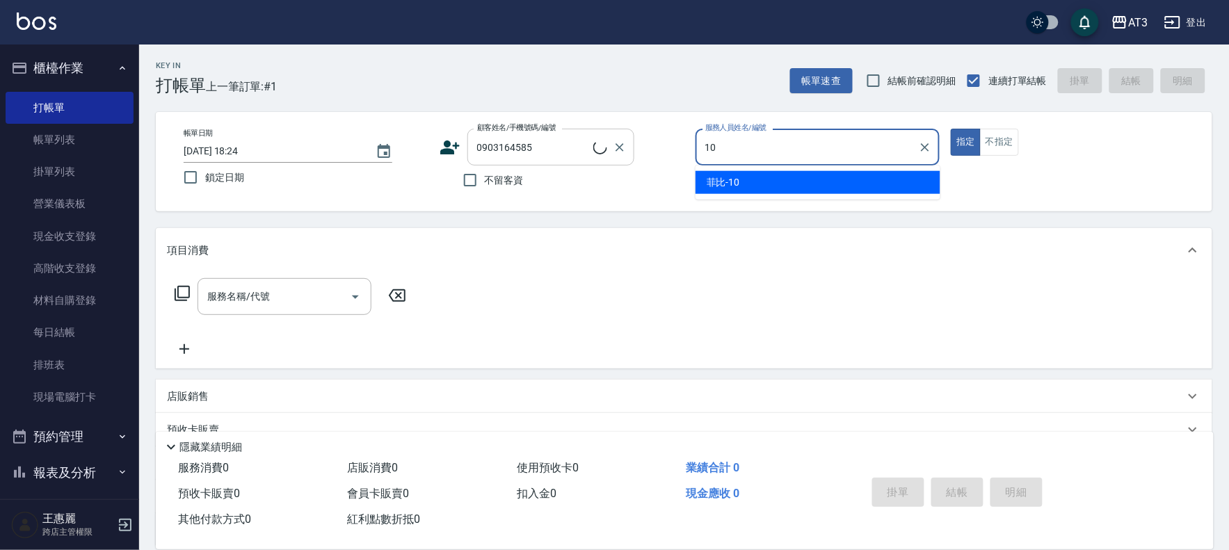
type input "菲比-10"
type button "true"
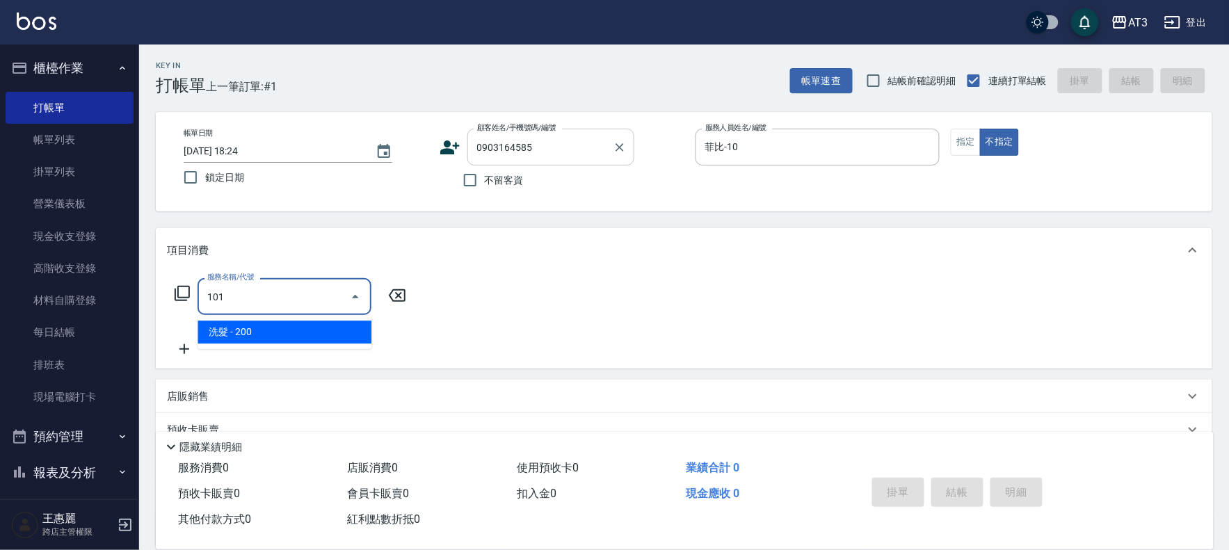
type input "洗髮(101)"
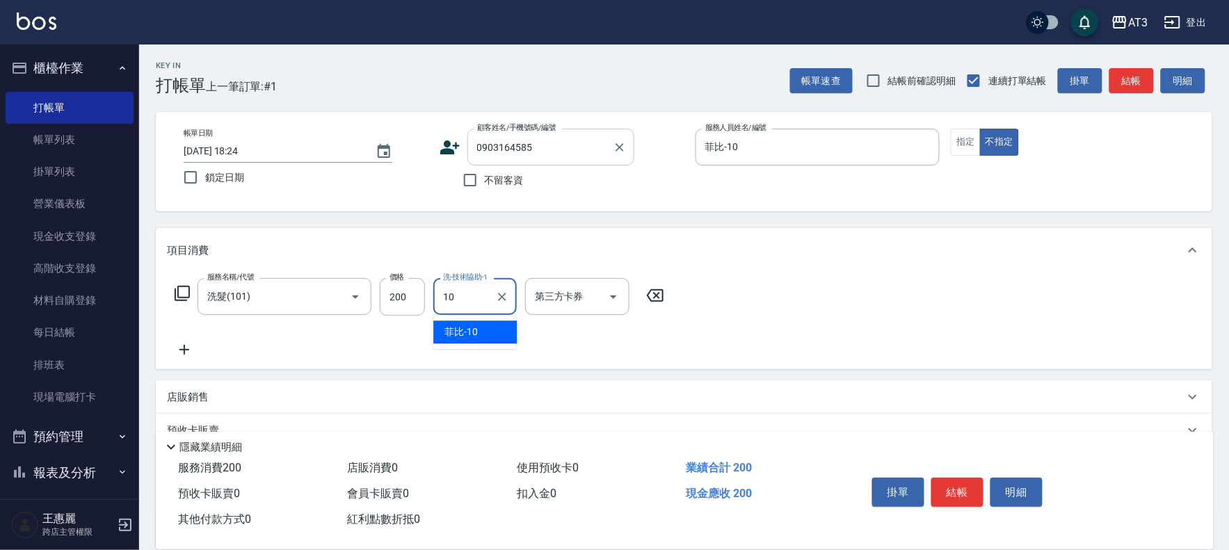
type input "菲比-10"
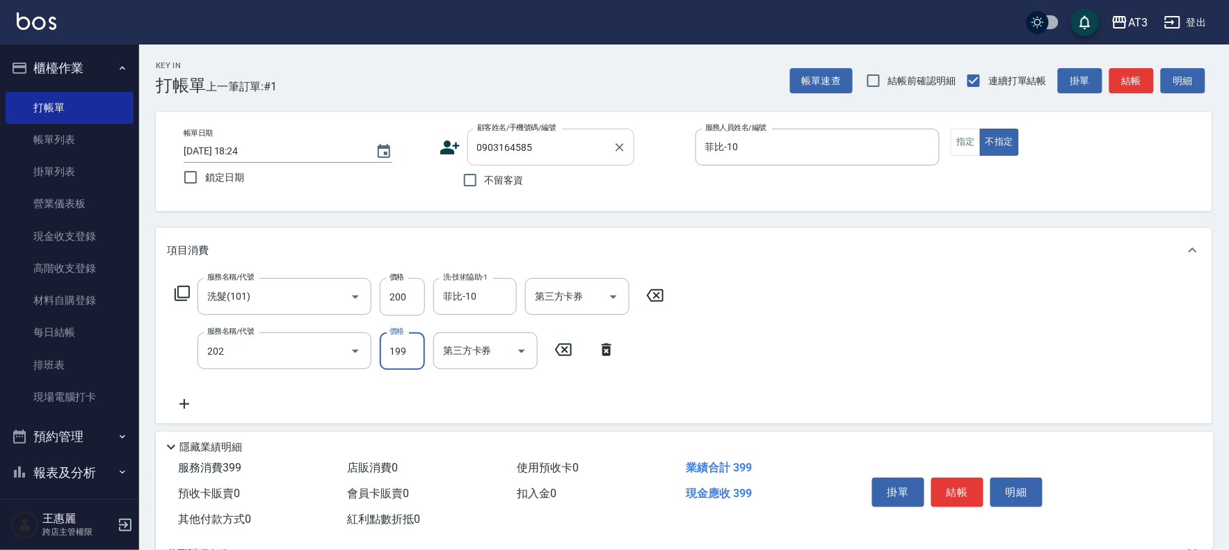
type input "不指定單剪(202)"
click at [450, 143] on icon at bounding box center [449, 147] width 19 height 14
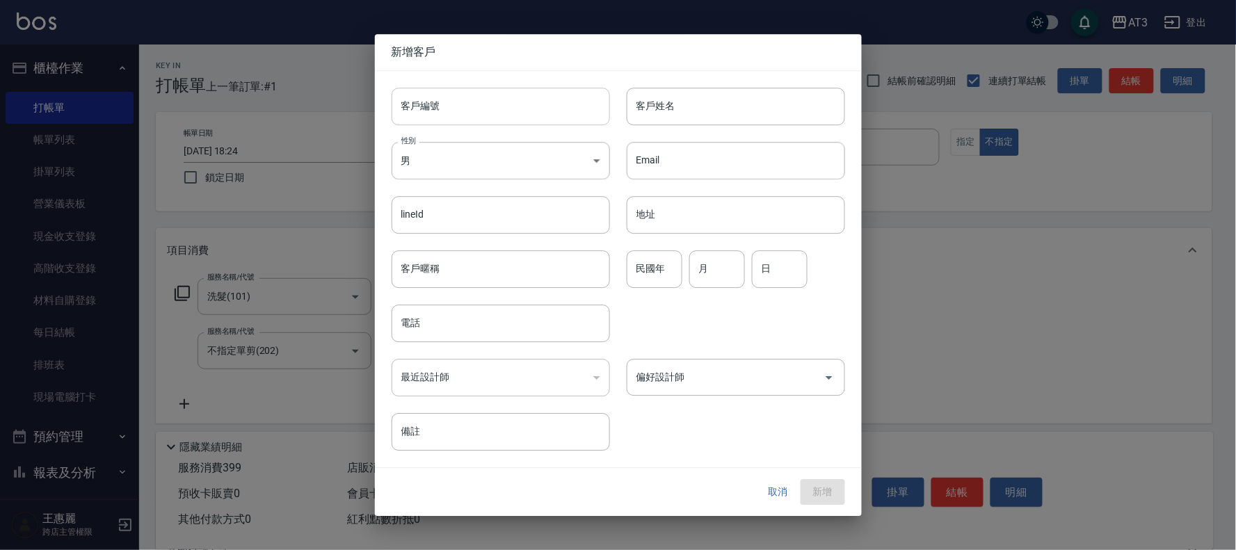
click at [454, 113] on input "客戶編號" at bounding box center [500, 107] width 218 height 38
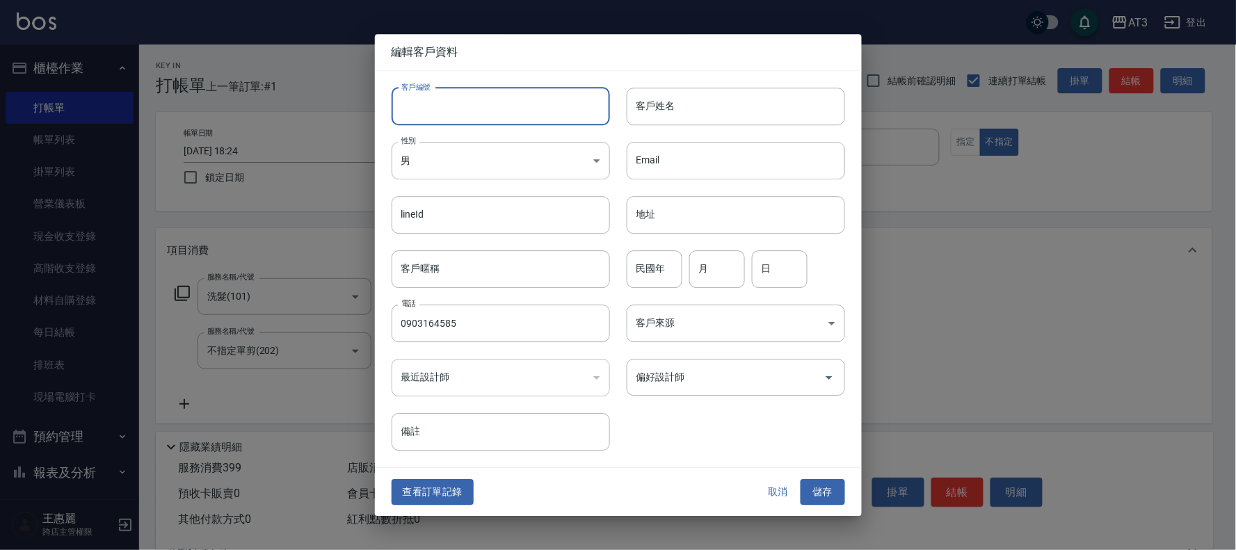
type input "0903164585"
click at [454, 112] on input "871028*-1" at bounding box center [484, 107] width 186 height 38
type input "871028-1"
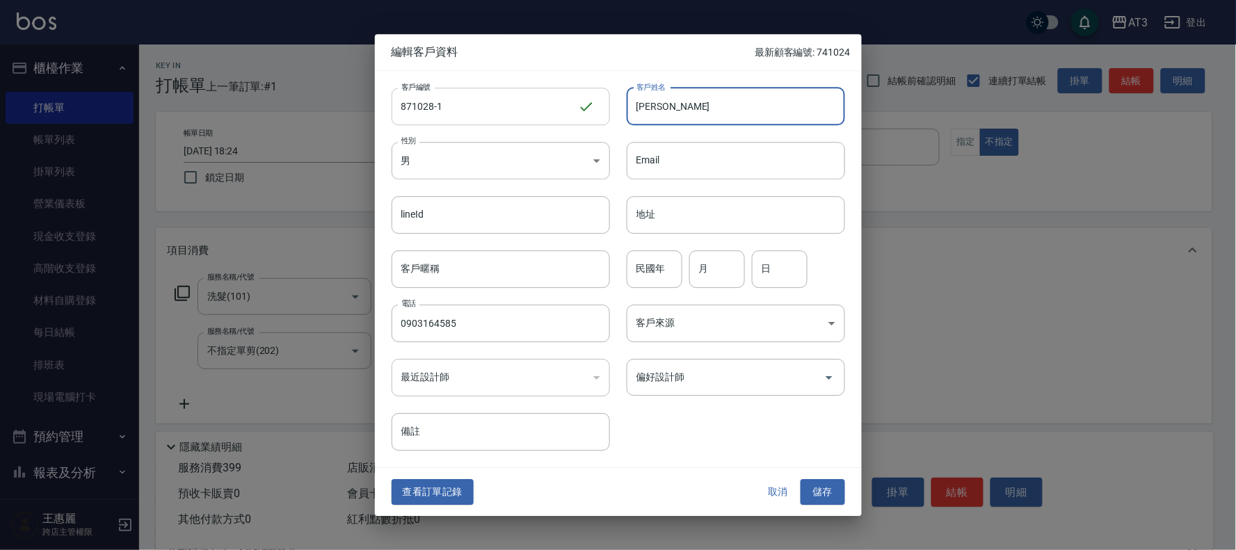
type input "[PERSON_NAME]"
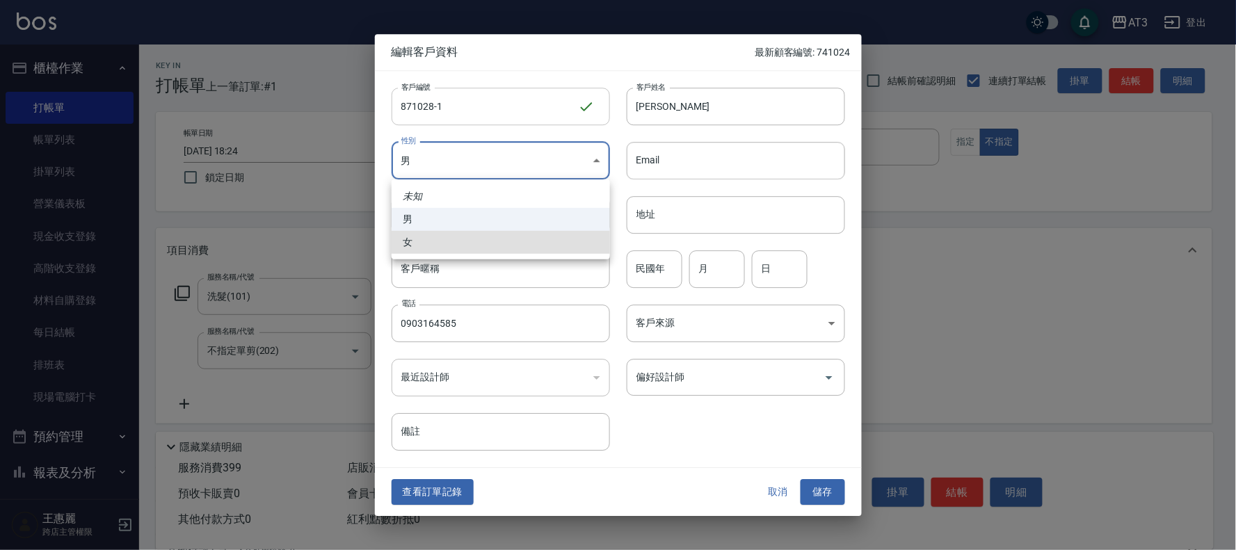
type input "[DEMOGRAPHIC_DATA]"
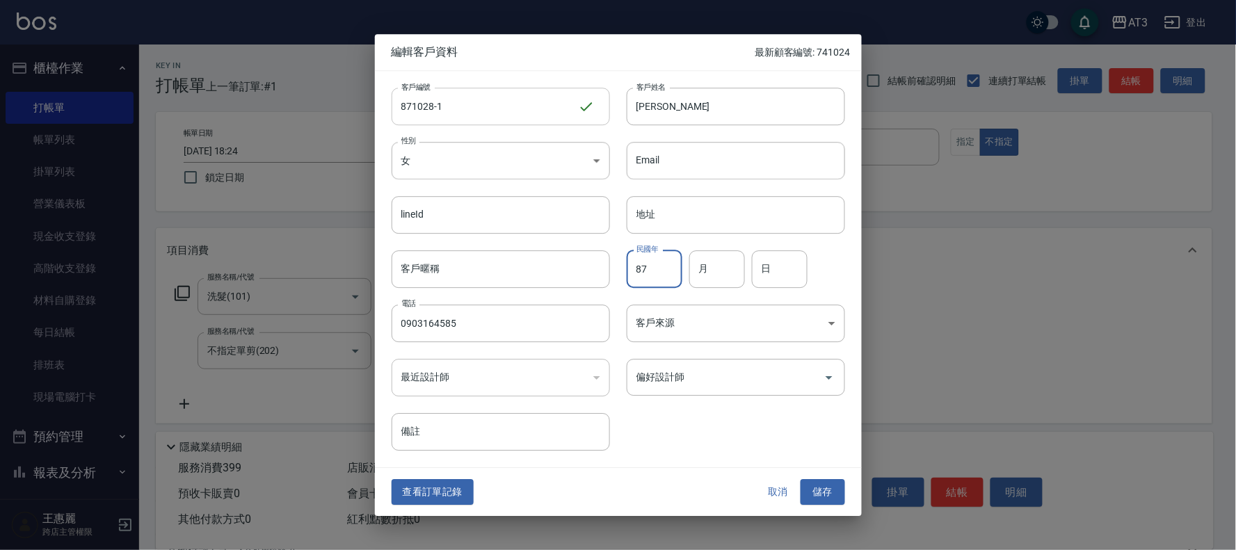
type input "87"
type input "10"
type input "28"
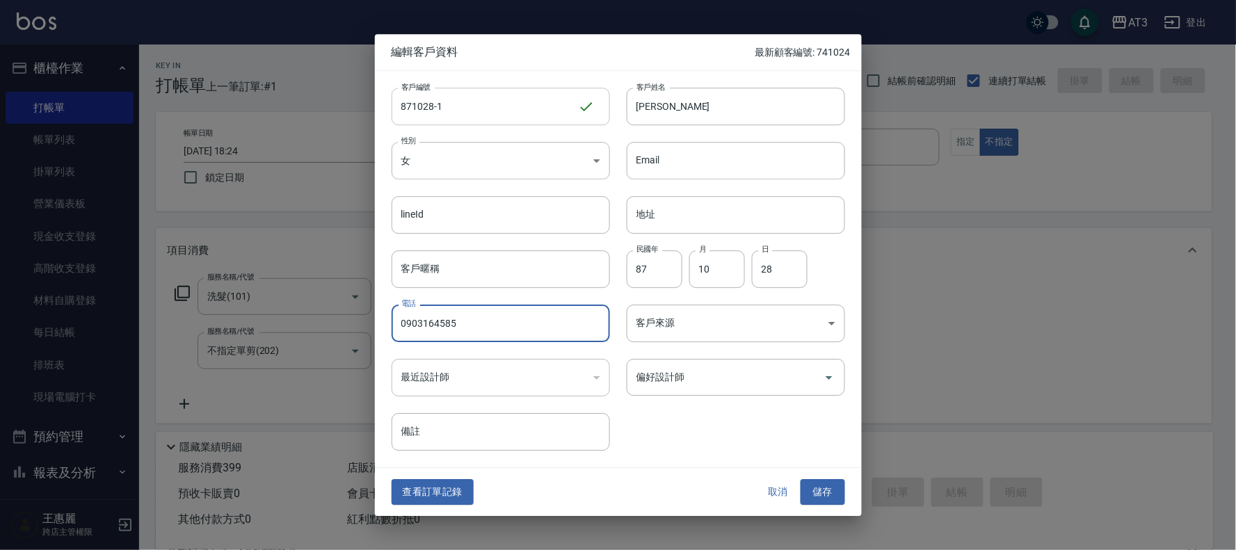
type input "[DATE] 18:25"
type input "[DEMOGRAPHIC_DATA]"
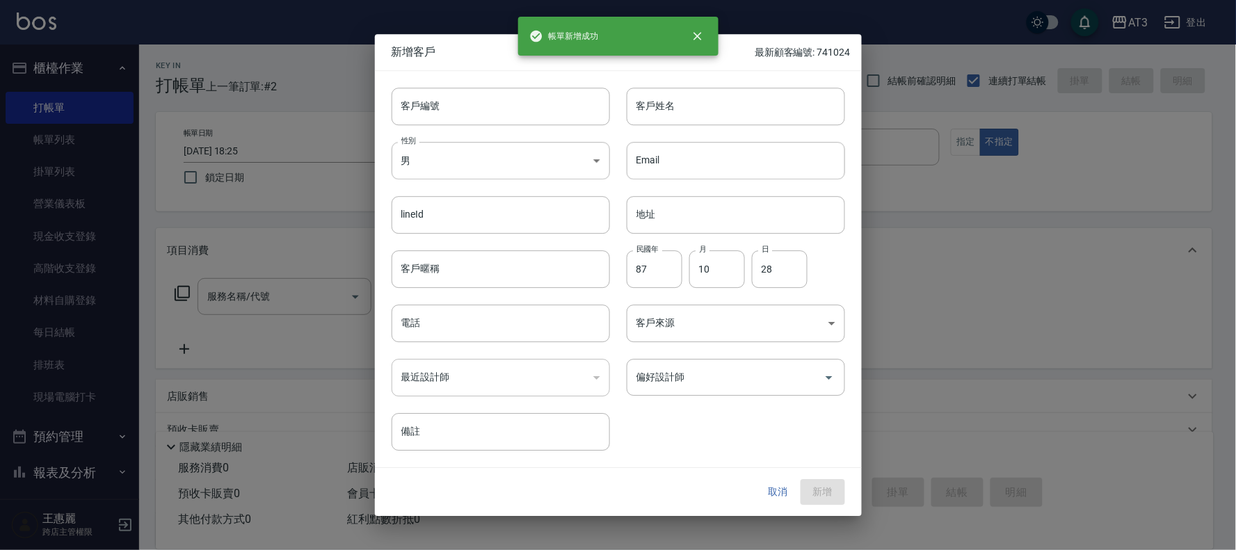
click at [775, 487] on button "取消" at bounding box center [778, 493] width 45 height 26
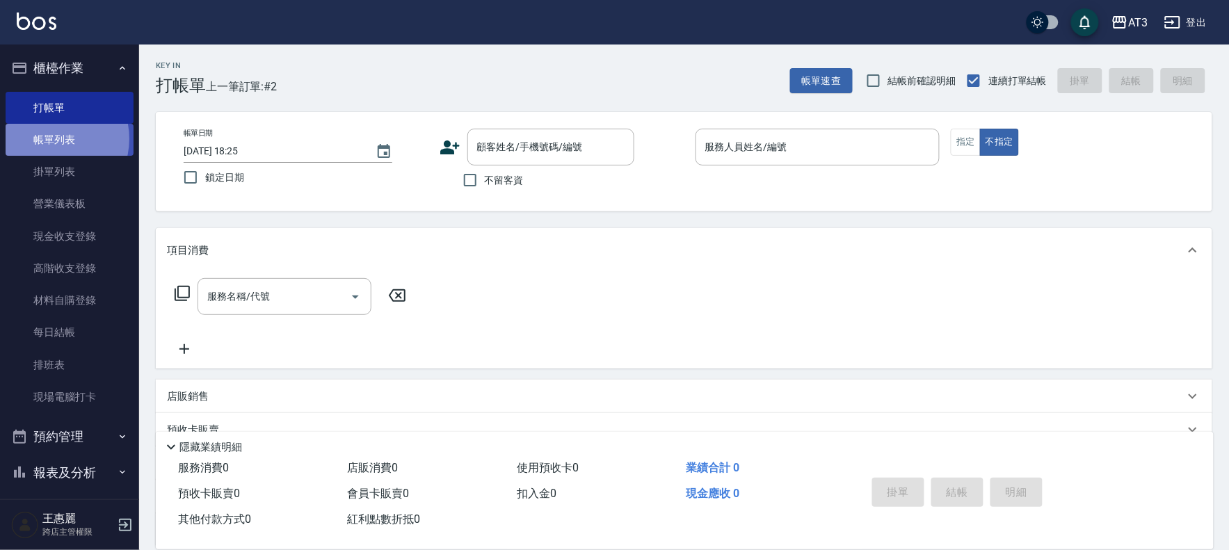
click at [49, 139] on link "帳單列表" at bounding box center [70, 140] width 128 height 32
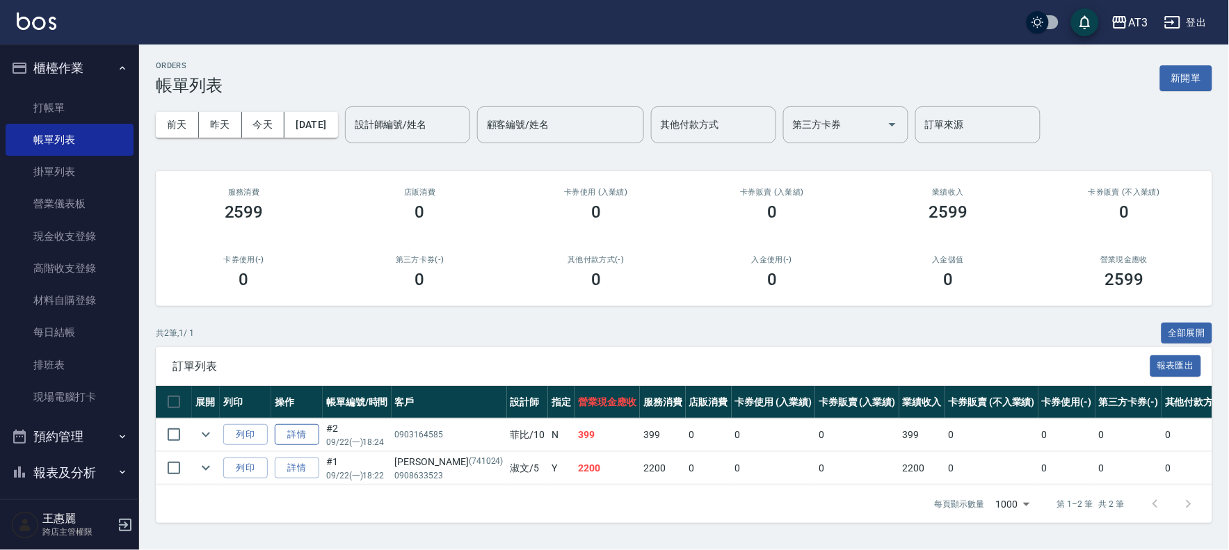
click at [308, 433] on link "詳情" at bounding box center [297, 435] width 45 height 22
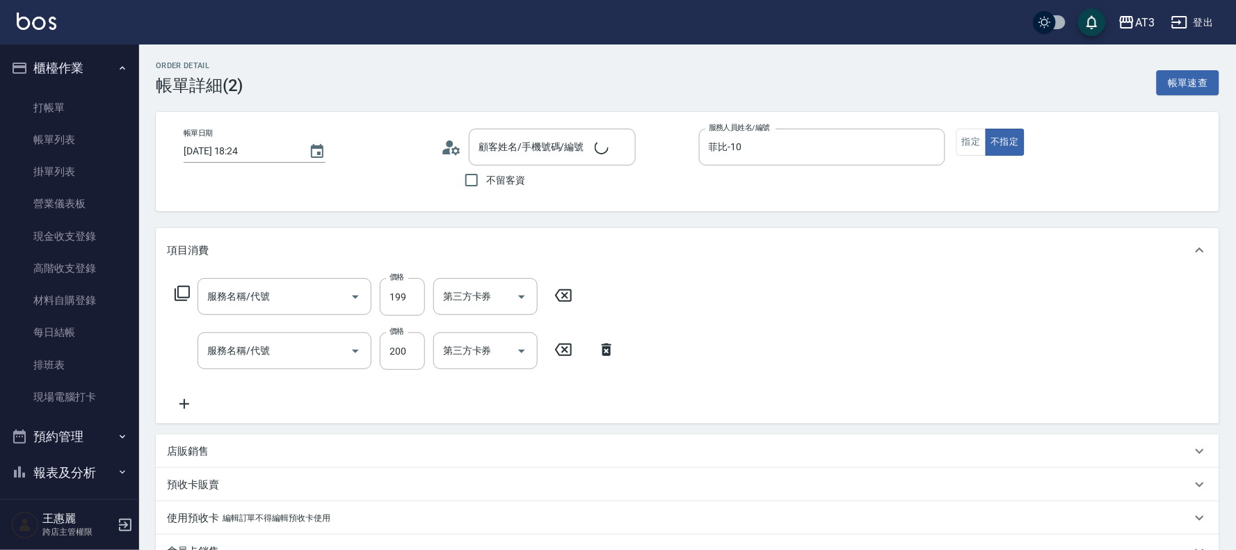
type input "[DATE] 18:24"
type input "菲比-10"
type input "/0903164585/null"
type input "不指定單剪(202)"
type input "洗髮(101)"
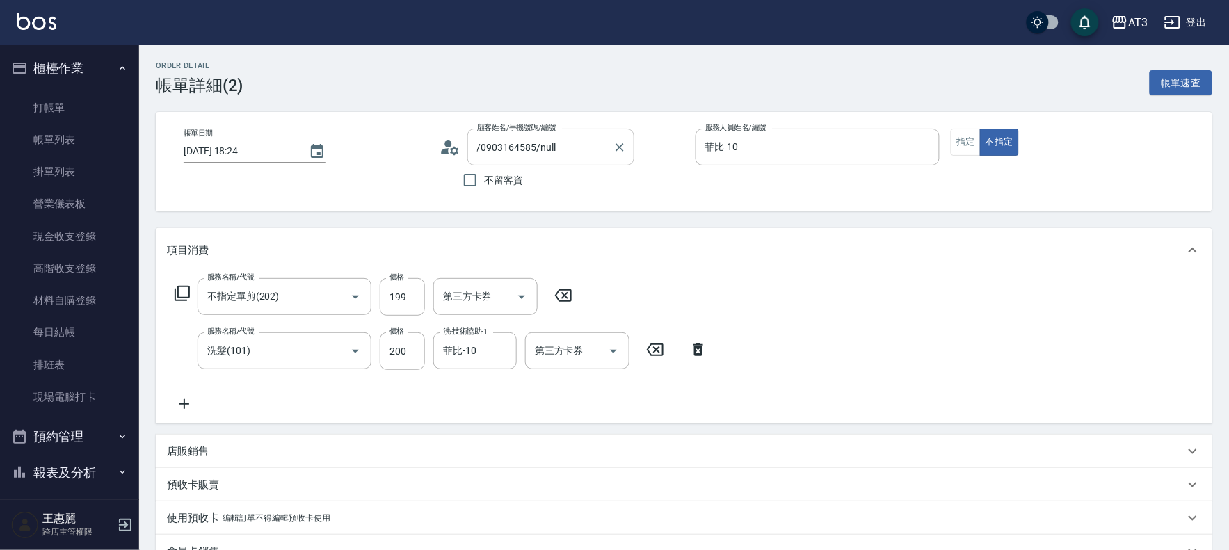
click at [581, 152] on input "/0903164585/null" at bounding box center [541, 147] width 134 height 24
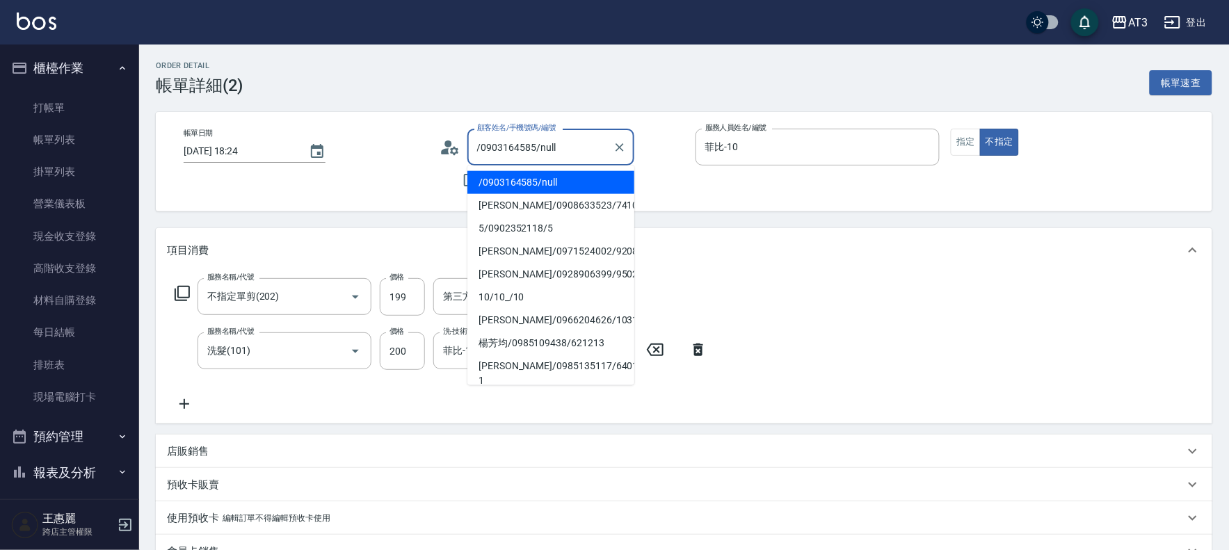
click at [588, 144] on input "/0903164585/null" at bounding box center [541, 147] width 134 height 24
click at [589, 144] on input "/0903164585/null" at bounding box center [541, 147] width 134 height 24
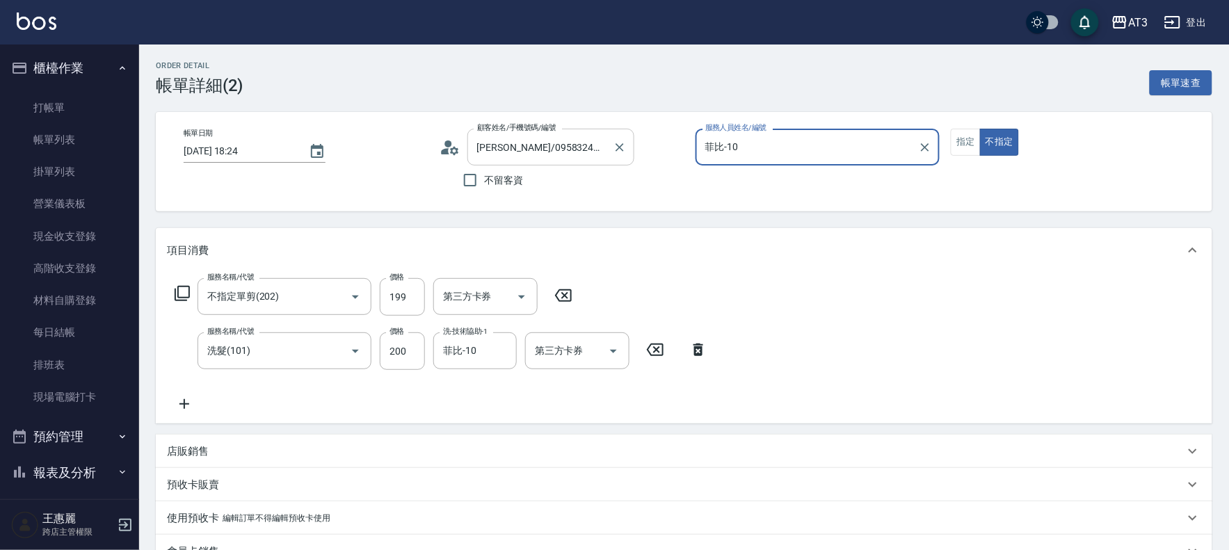
click at [597, 143] on input "[PERSON_NAME]/0958324723/871028" at bounding box center [541, 147] width 134 height 24
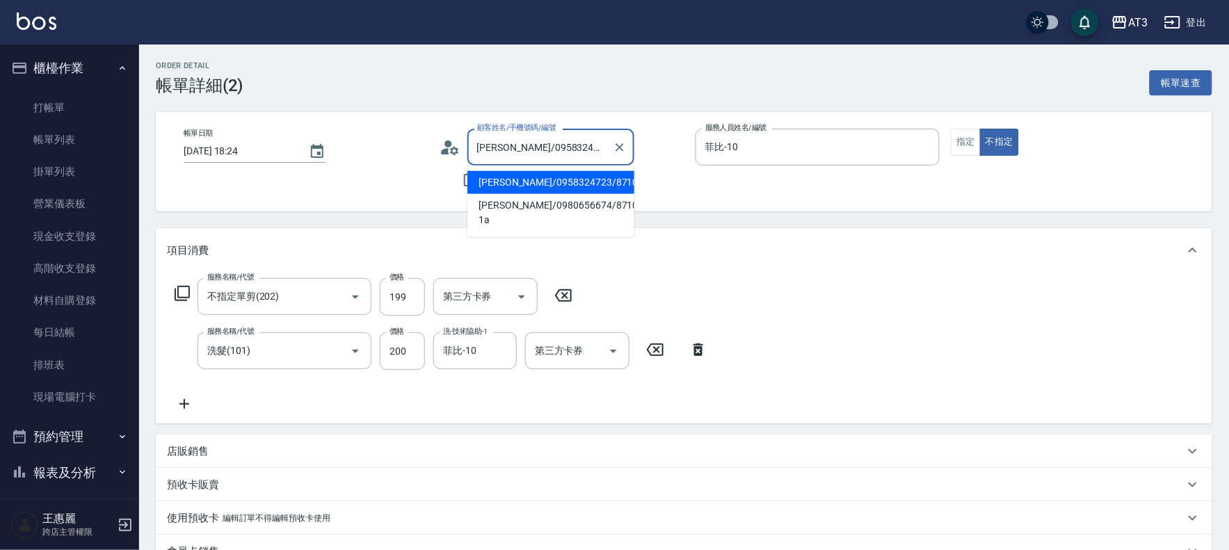
click at [602, 150] on input "[PERSON_NAME]/0958324723/871028" at bounding box center [541, 147] width 134 height 24
click at [563, 179] on li "/0903164585/null" at bounding box center [550, 182] width 167 height 23
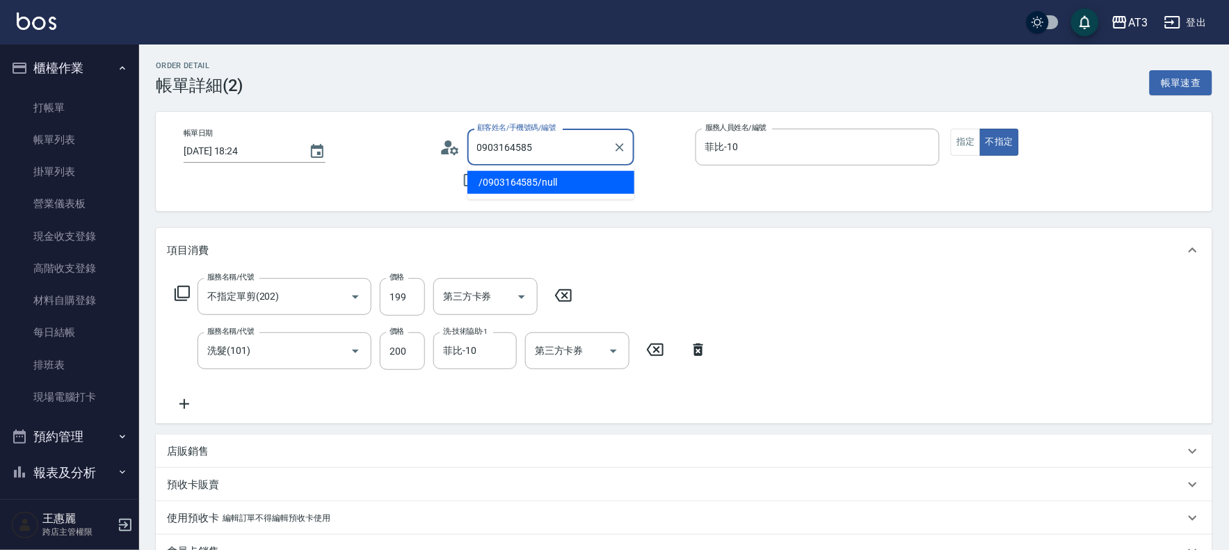
type input "/0903164585/null"
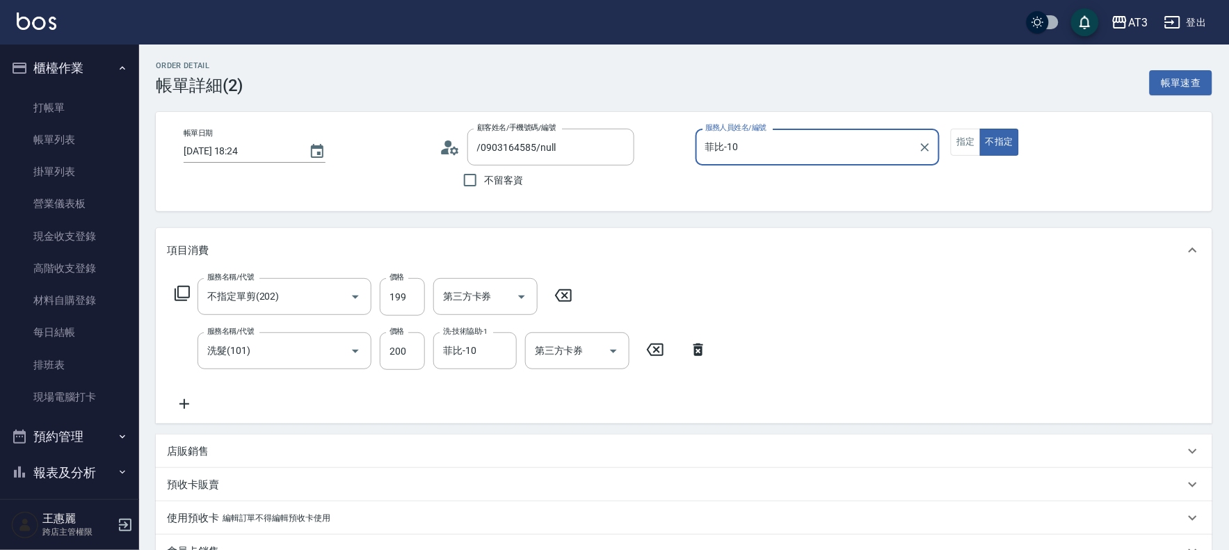
click at [446, 144] on circle at bounding box center [447, 143] width 7 height 7
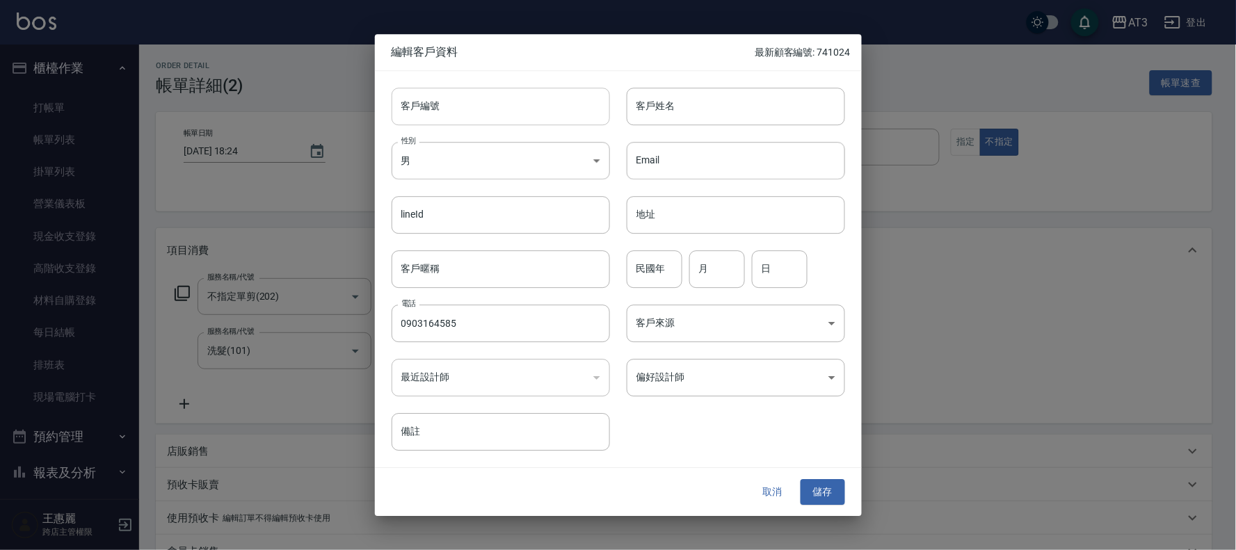
click at [482, 115] on input "客戶編號" at bounding box center [500, 107] width 218 height 38
type input "871028-1"
click at [633, 112] on input "客戶姓名" at bounding box center [736, 107] width 218 height 38
type input "[PERSON_NAME]"
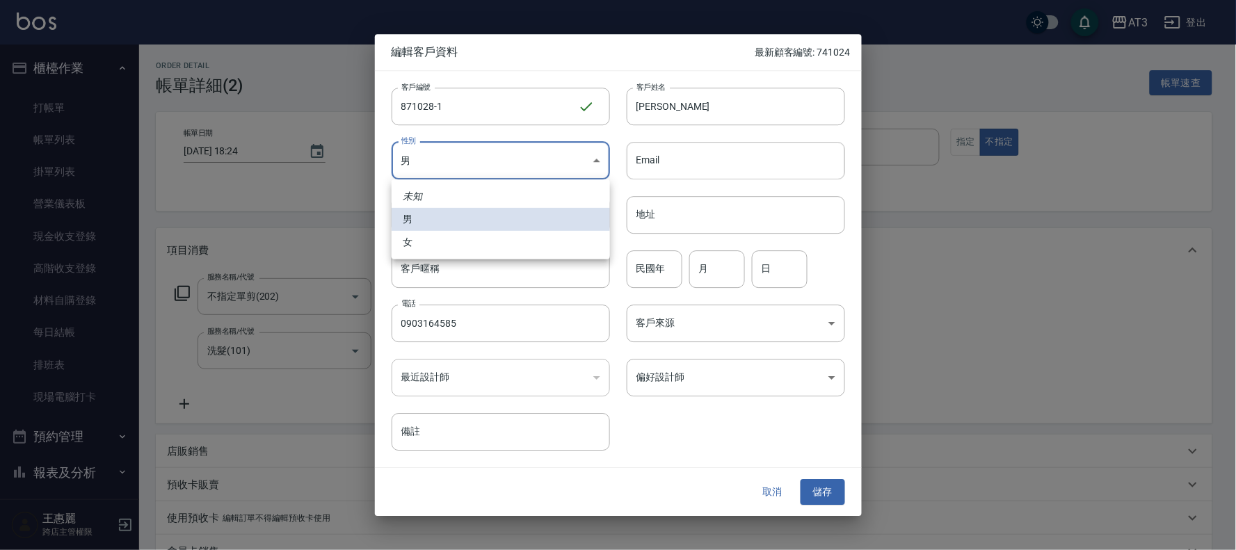
click at [543, 150] on body "AT3 登出 櫃檯作業 打帳單 帳單列表 掛單列表 營業儀表板 現金收支登錄 高階收支登錄 材料自購登錄 每日結帳 排班表 現場電腦打卡 預約管理 預約管理 …" at bounding box center [618, 389] width 1236 height 779
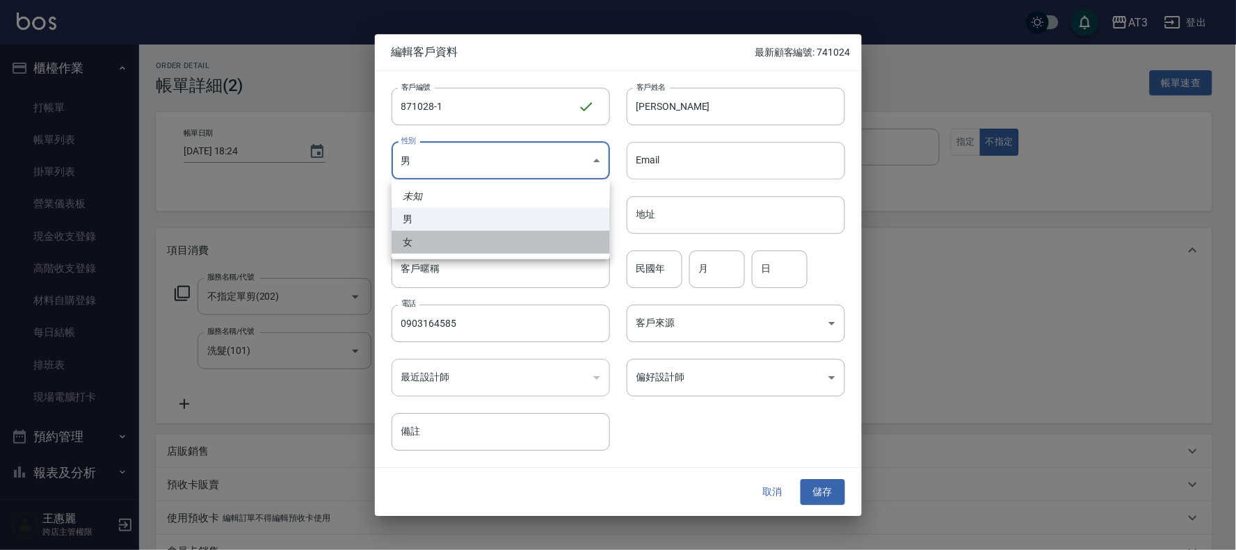
click at [568, 236] on li "女" at bounding box center [500, 242] width 218 height 23
type input "[DEMOGRAPHIC_DATA]"
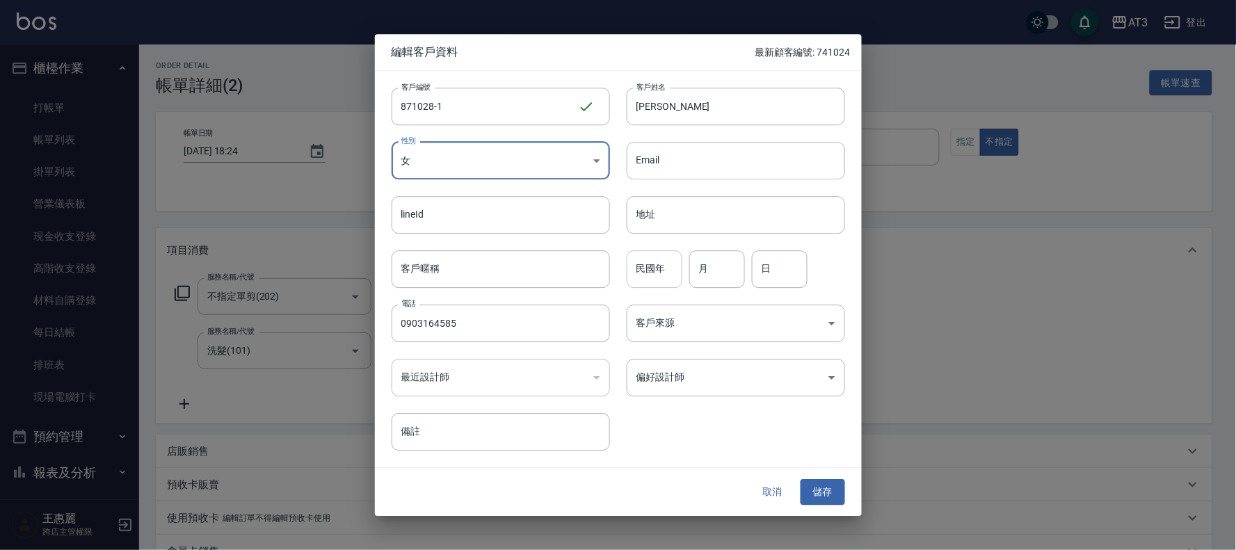
click at [670, 278] on input "民國年" at bounding box center [655, 269] width 56 height 38
type input "87"
type input "10"
type input "28"
click at [821, 494] on button "儲存" at bounding box center [822, 493] width 45 height 26
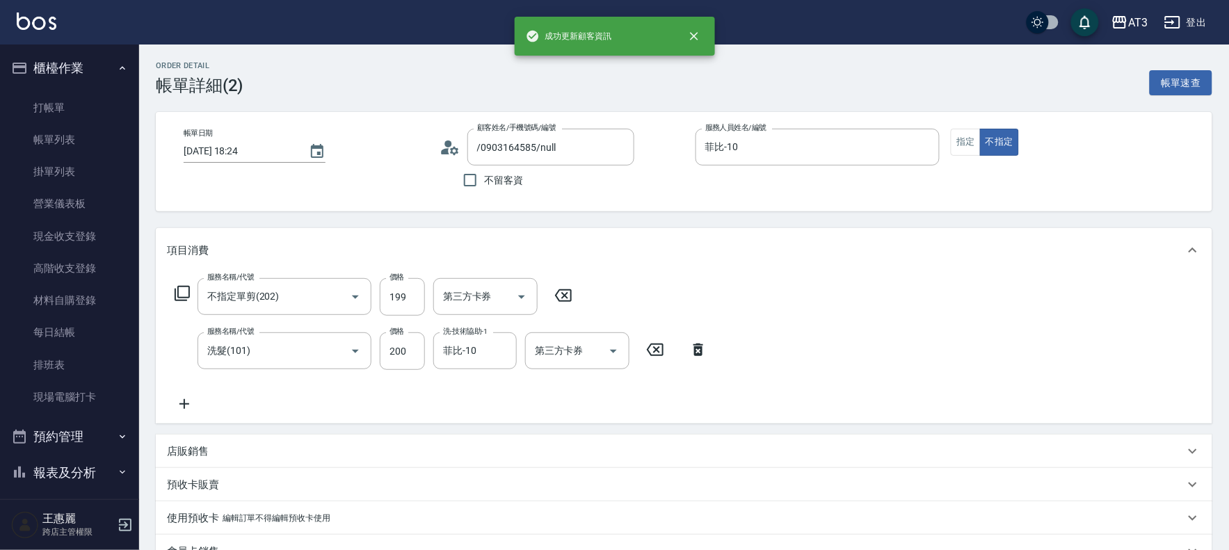
type input "[PERSON_NAME]/0903164585/871028-1"
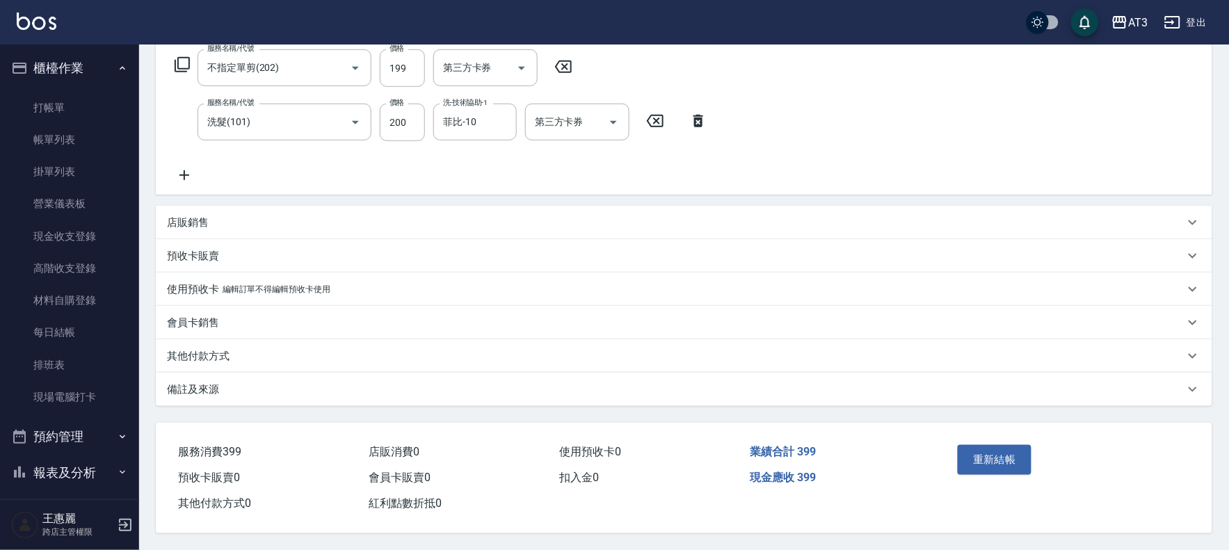
scroll to position [233, 0]
click at [1006, 455] on button "重新結帳" at bounding box center [995, 459] width 74 height 29
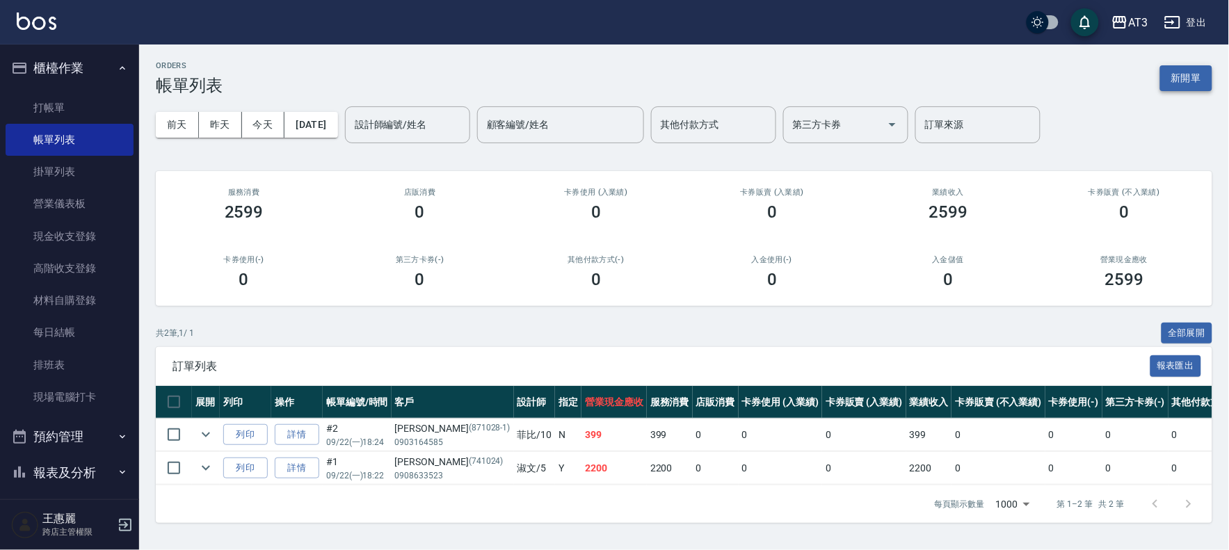
click at [1177, 70] on button "新開單" at bounding box center [1186, 78] width 52 height 26
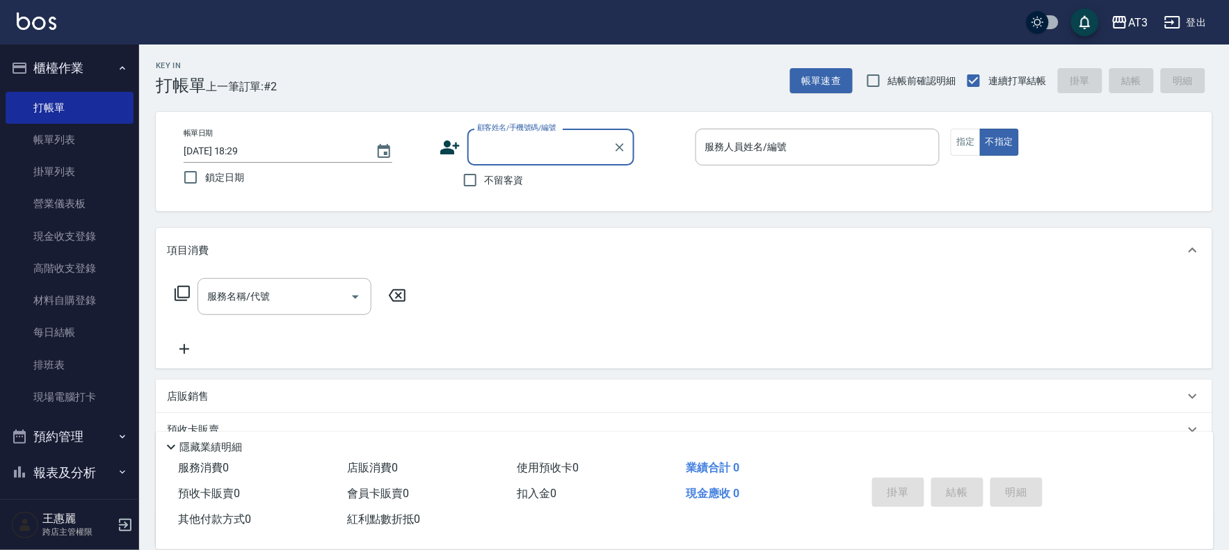
click at [443, 137] on icon at bounding box center [449, 147] width 21 height 21
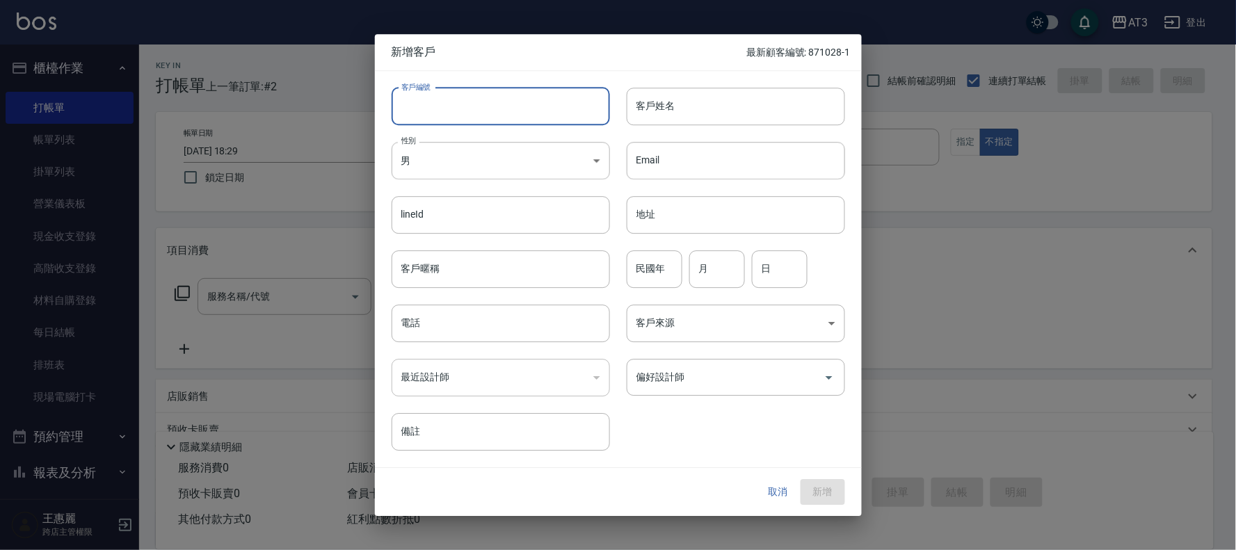
click at [450, 111] on input "客戶編號" at bounding box center [500, 107] width 218 height 38
type input "611014-1"
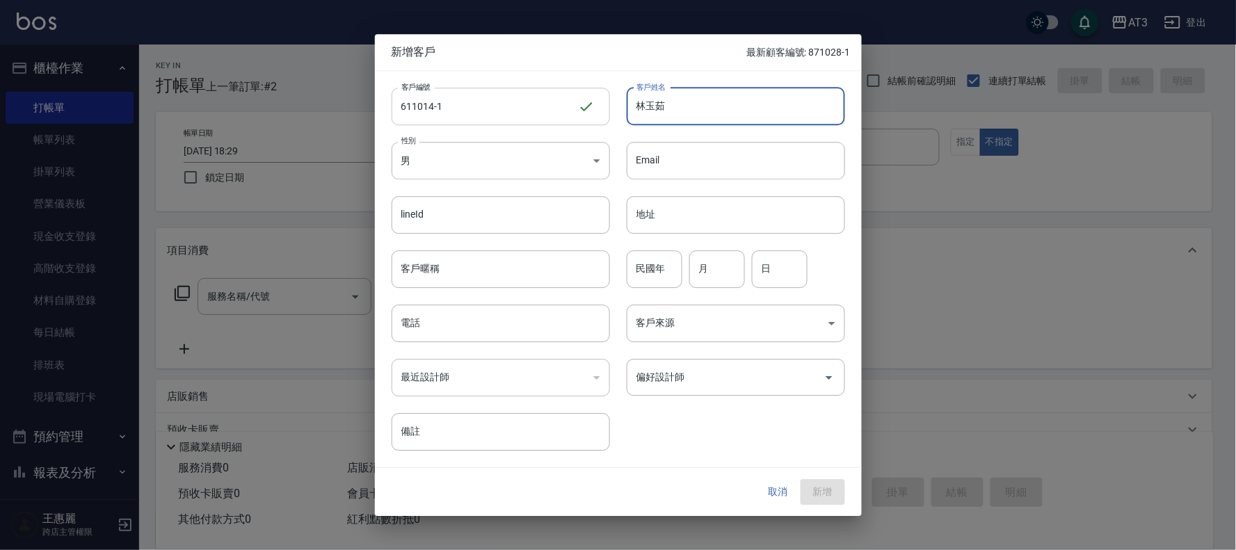
type input "林玉茹"
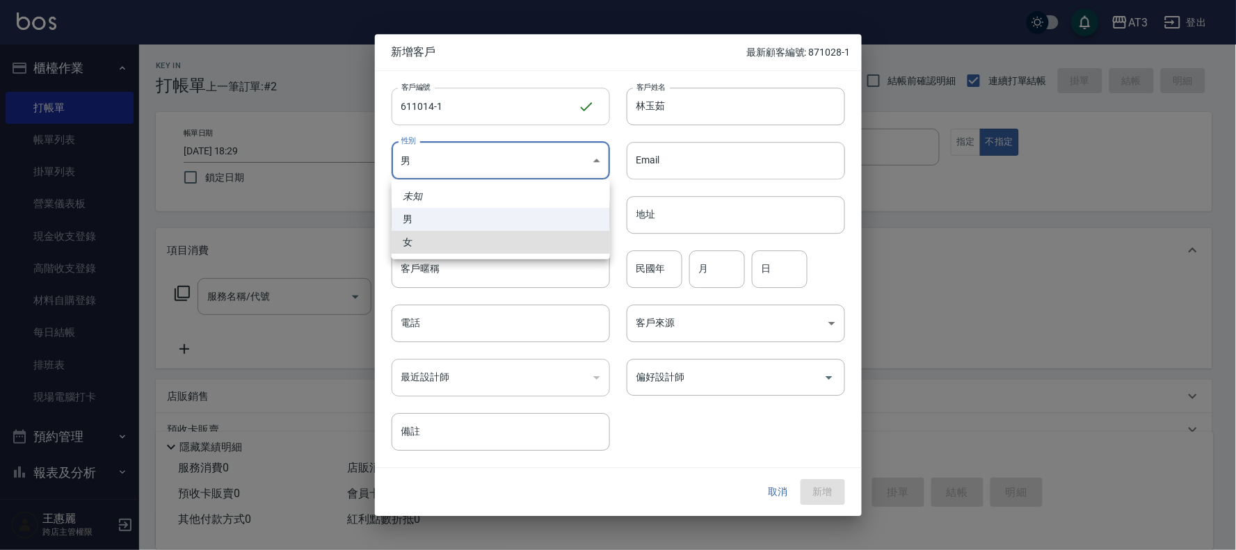
type input "[DEMOGRAPHIC_DATA]"
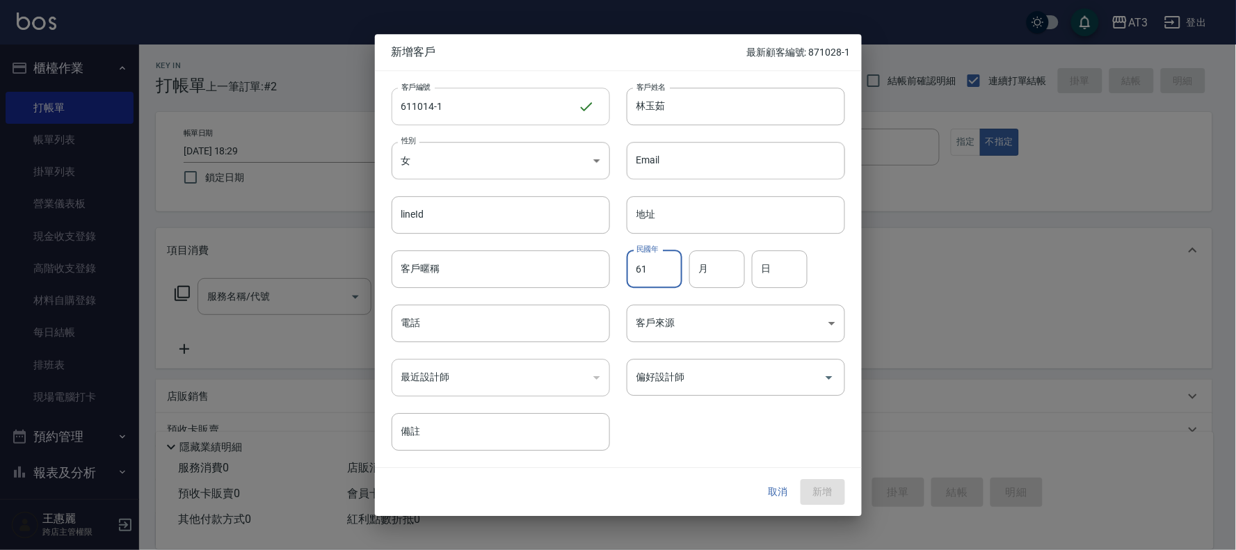
type input "61"
type input "10"
type input "14"
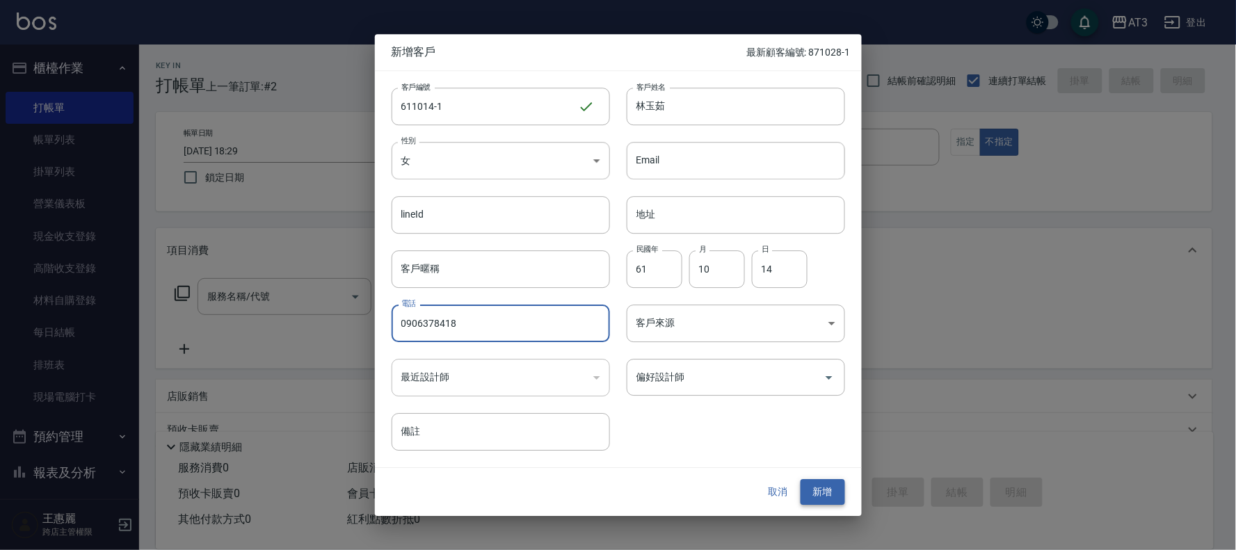
type input "0906378418"
click at [812, 492] on button "新增" at bounding box center [822, 493] width 45 height 26
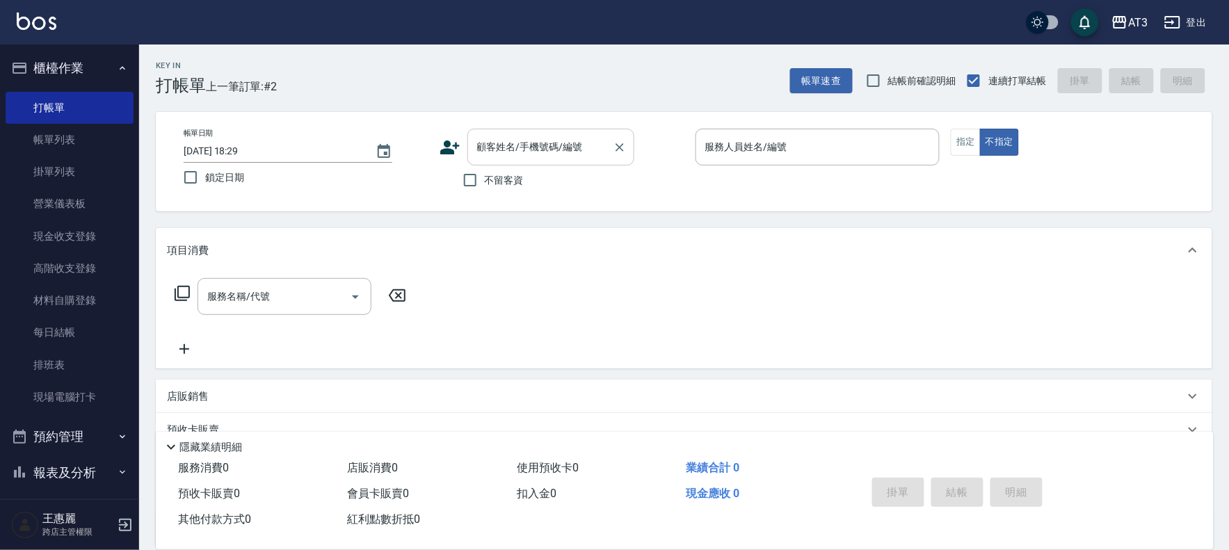
click at [564, 145] on input "顧客姓名/手機號碼/編號" at bounding box center [541, 147] width 134 height 24
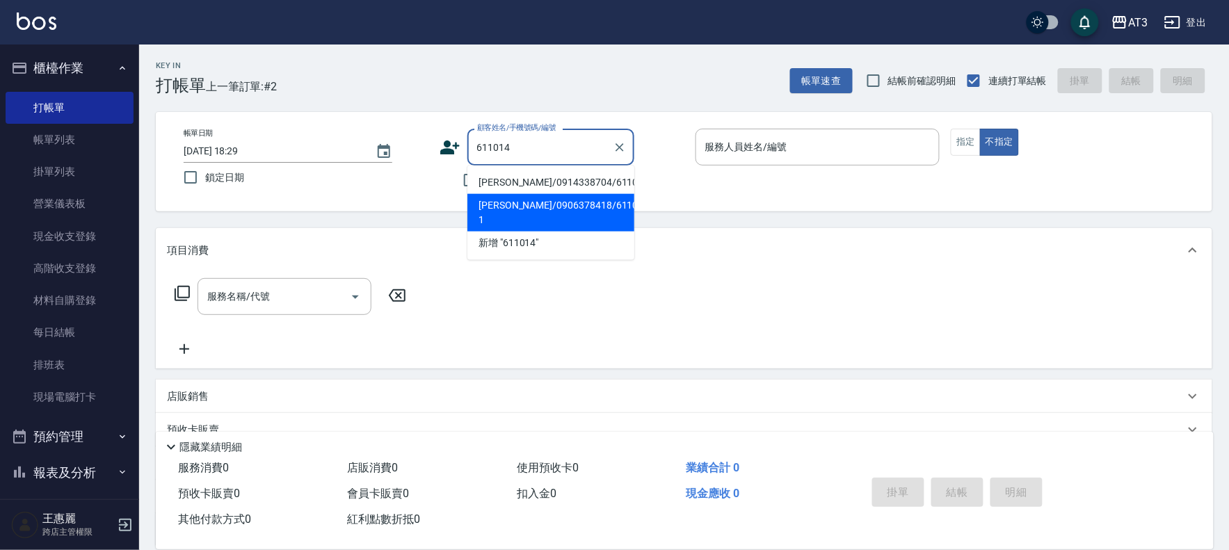
type input "[PERSON_NAME]/0906378418/611014-1"
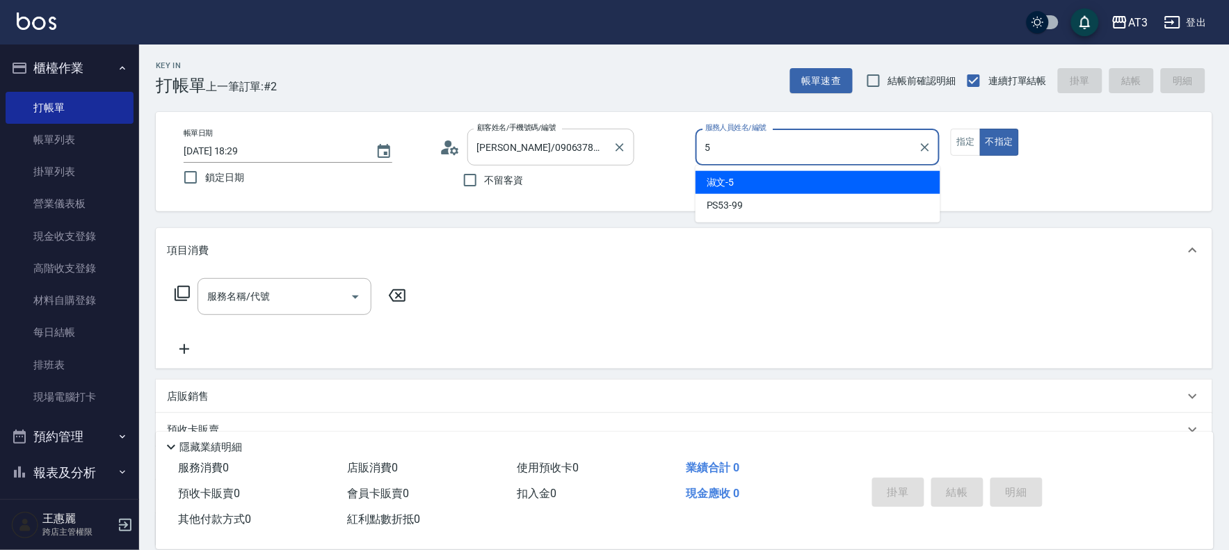
type input "5"
type button "false"
type input "淑文-5"
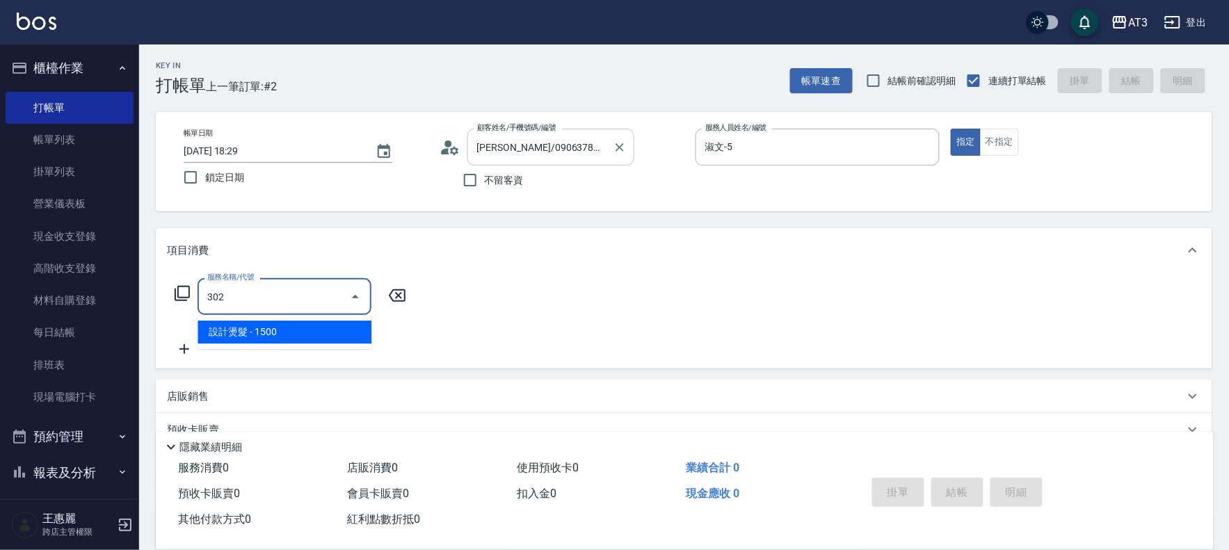
type input "設計燙髮(302)"
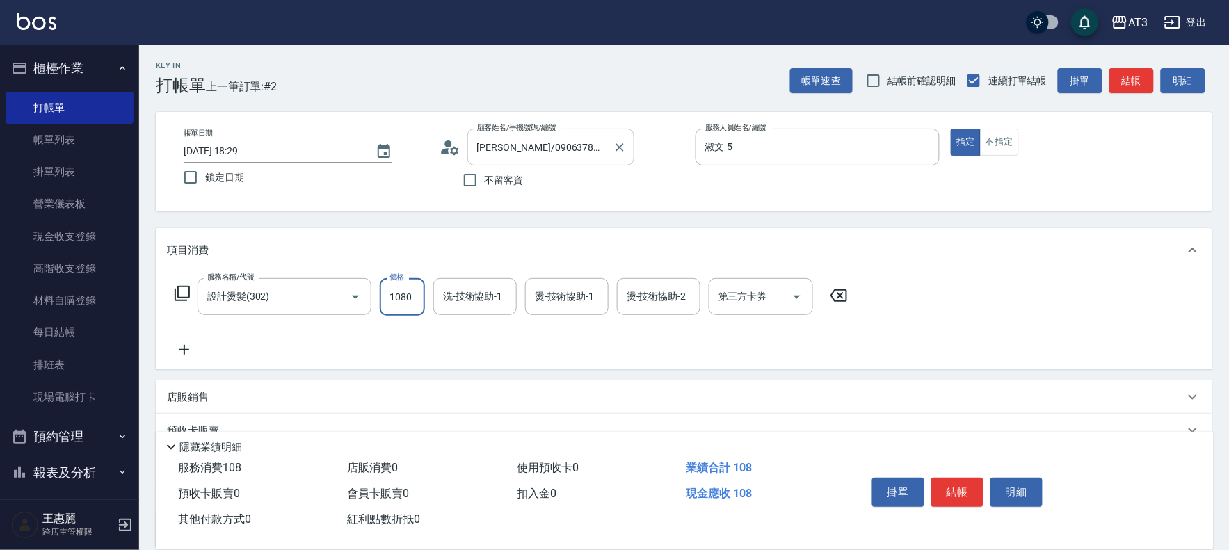
type input "1080"
type input "淑文-5"
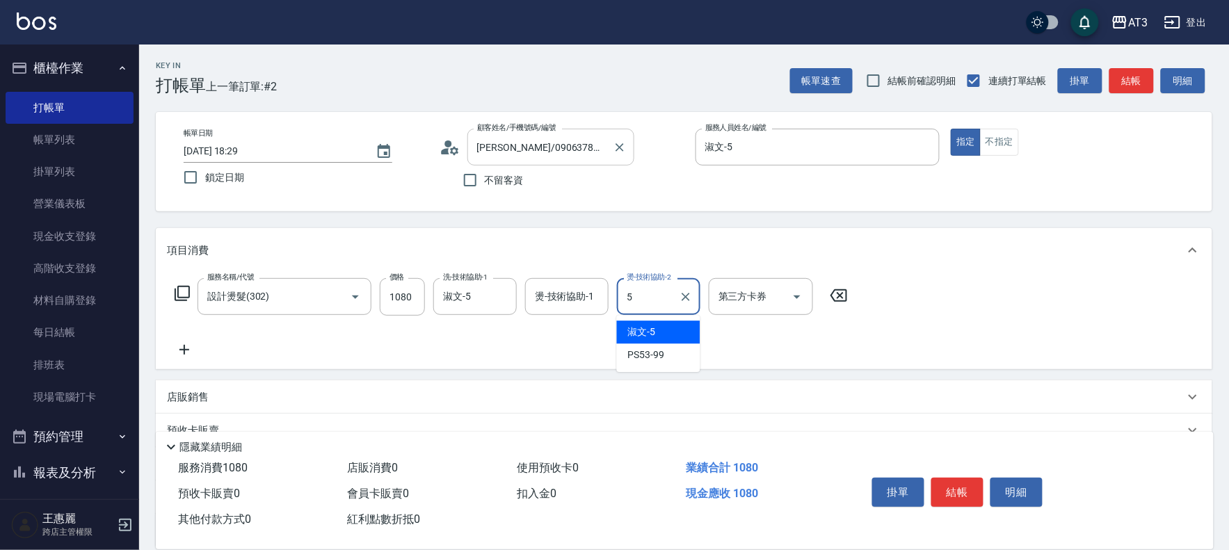
type input "淑文-5"
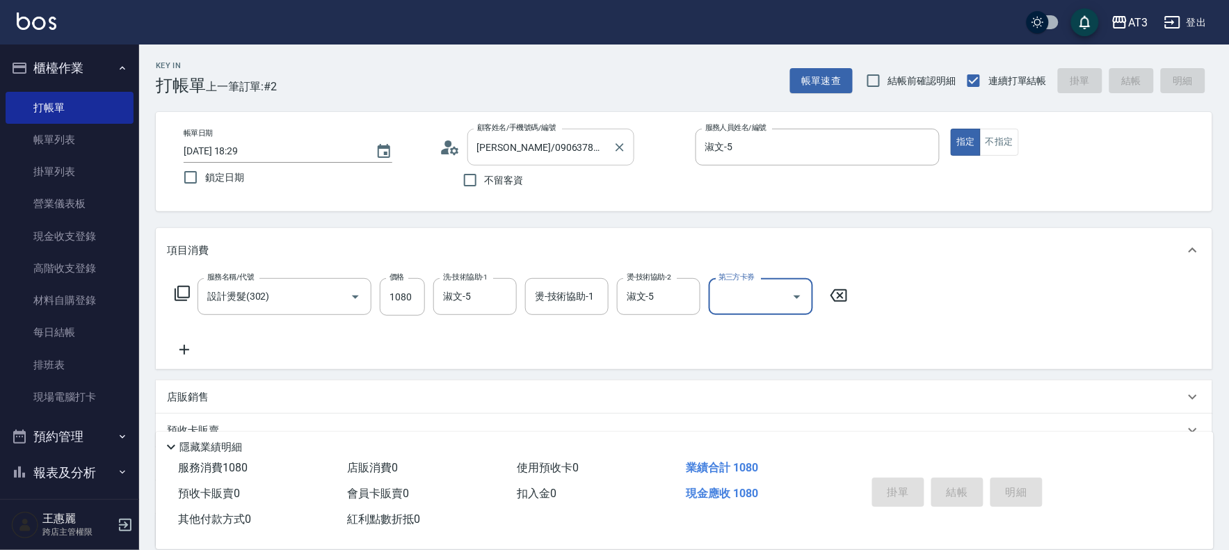
type input "[DATE] 18:30"
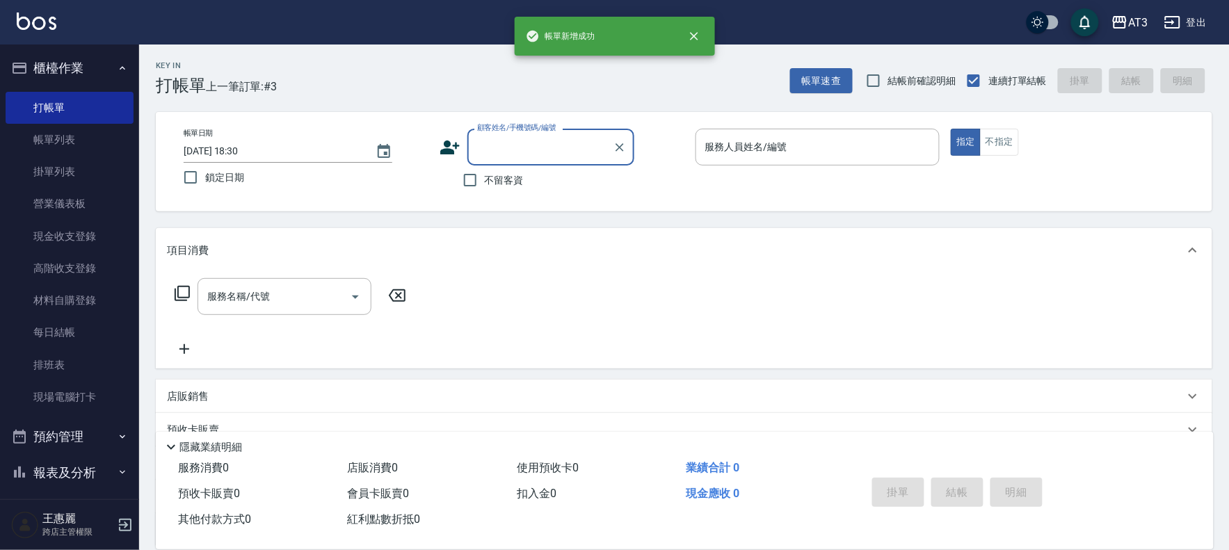
click at [441, 150] on icon at bounding box center [449, 147] width 19 height 14
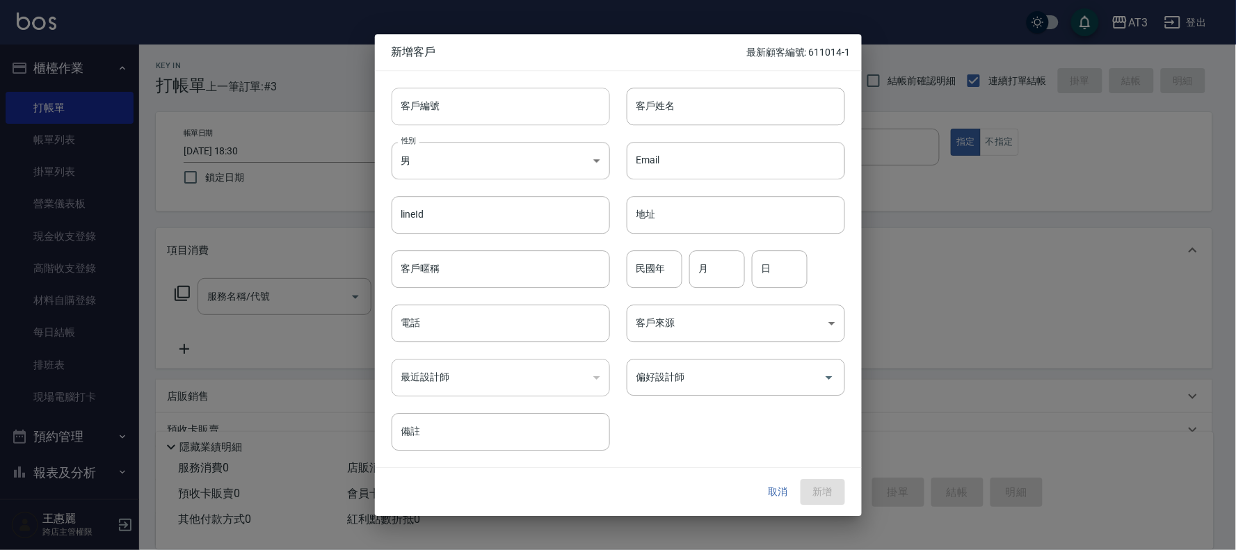
click at [451, 105] on input "客戶編號" at bounding box center [500, 107] width 218 height 38
type input "881106-2"
type input "[PERSON_NAME]"
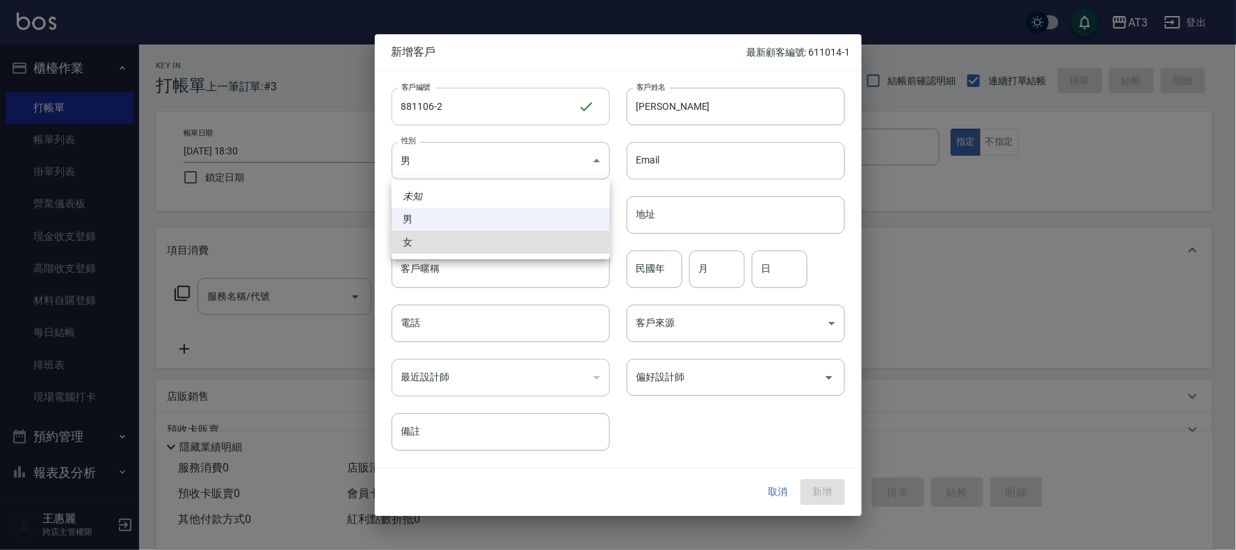
type input "[DEMOGRAPHIC_DATA]"
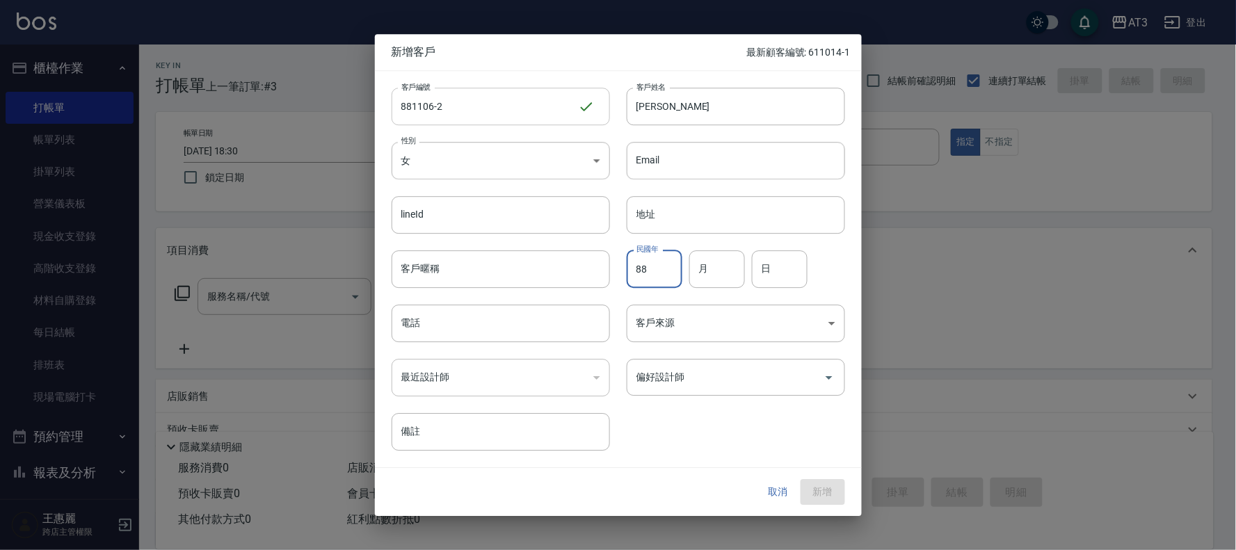
type input "88"
type input "11"
type input "06"
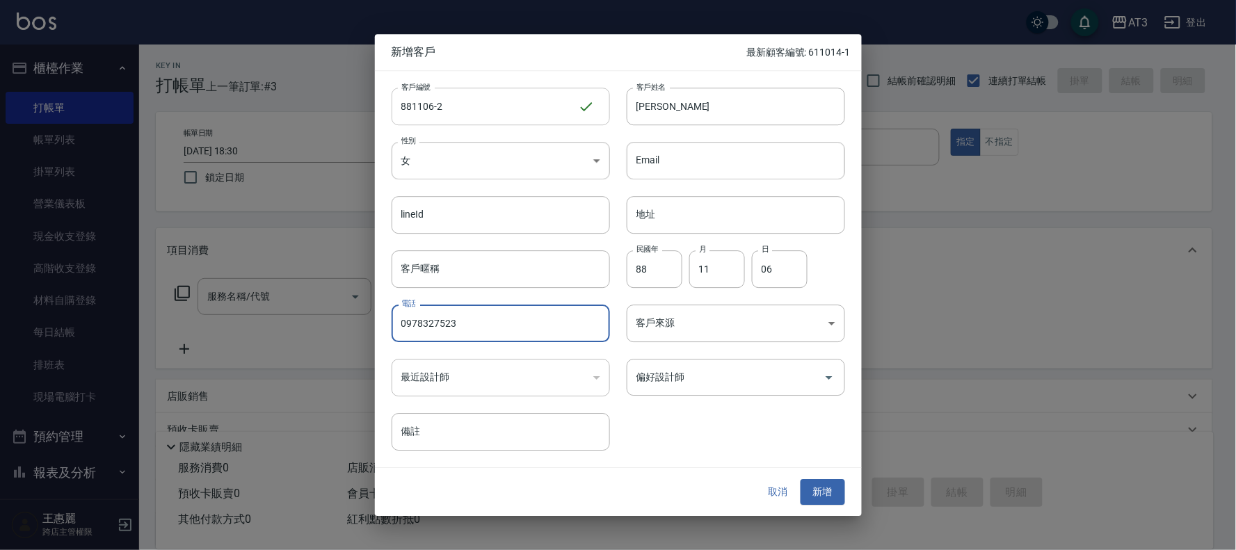
type input "0978327523"
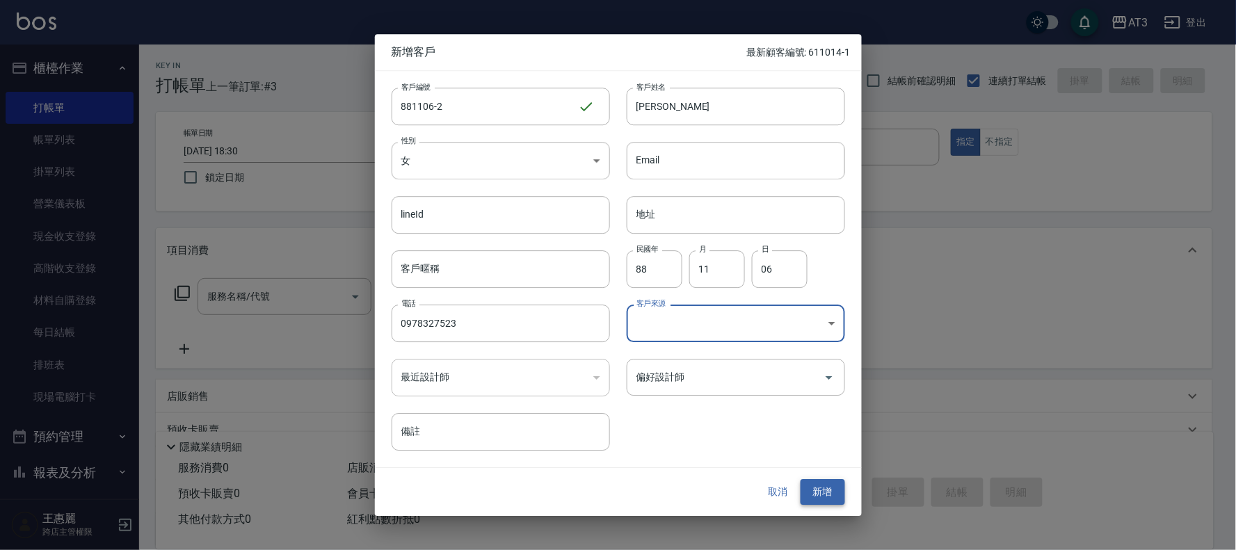
click at [831, 494] on button "新增" at bounding box center [822, 493] width 45 height 26
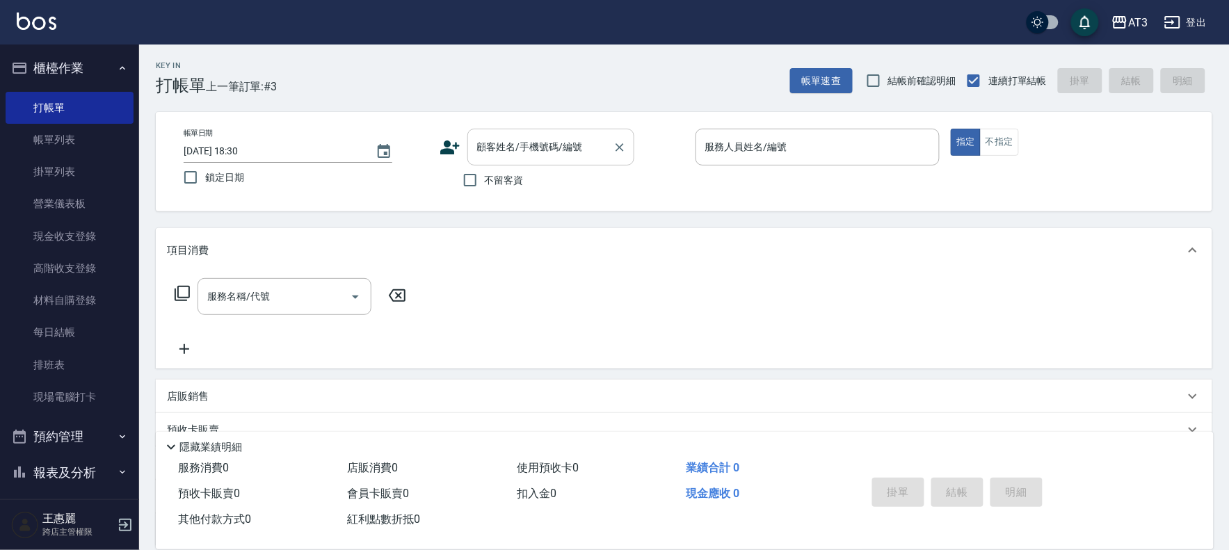
click at [510, 150] on input "顧客姓名/手機號碼/編號" at bounding box center [541, 147] width 134 height 24
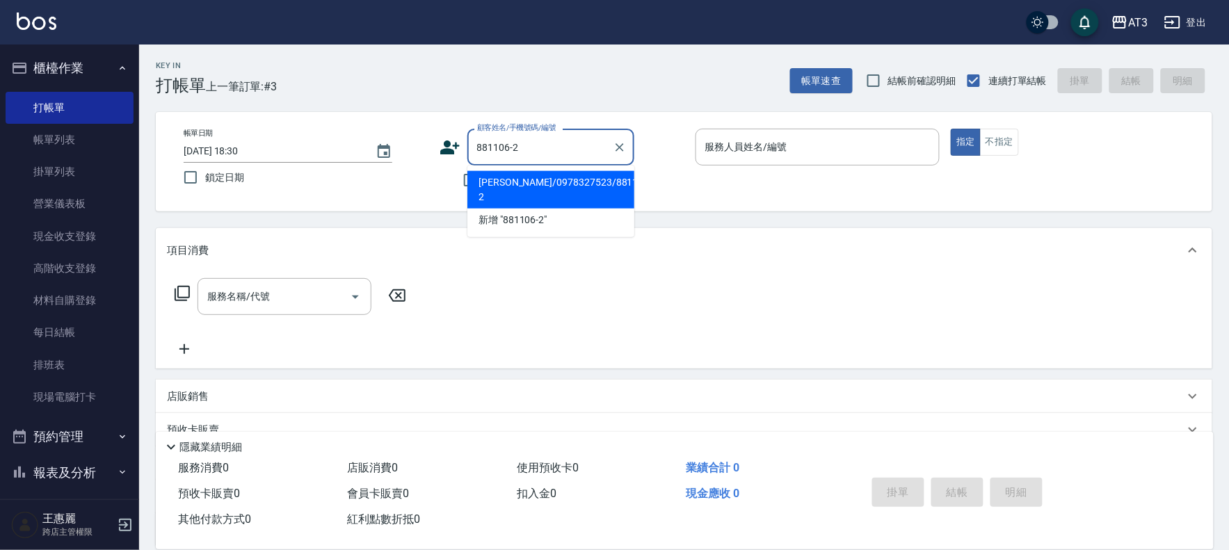
type input "[PERSON_NAME]/0978327523/881106-2"
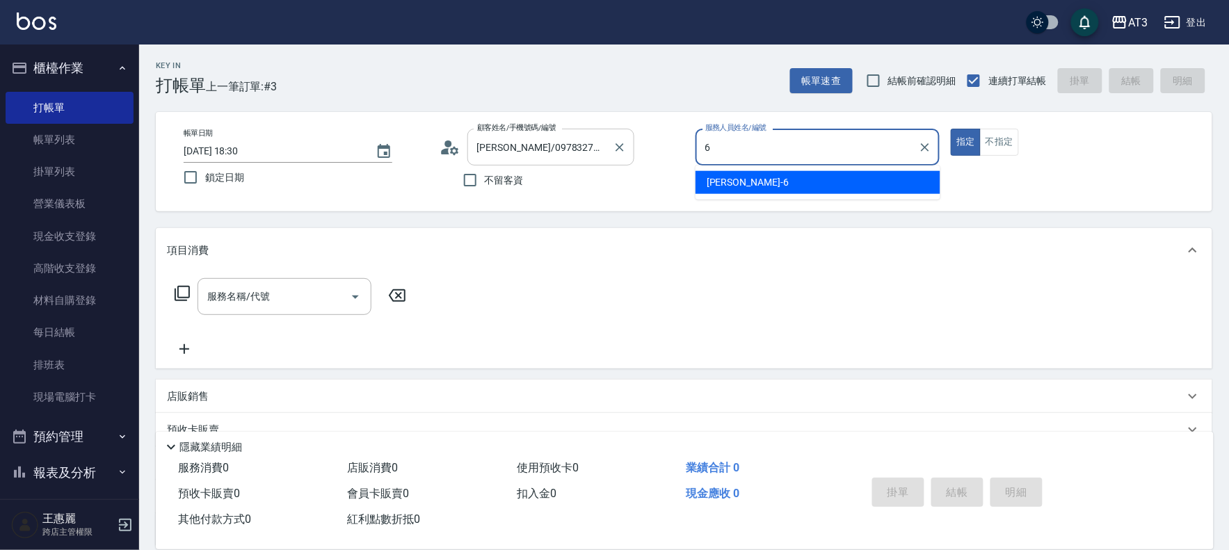
type input "6"
type button "true"
type input "詩雅-6"
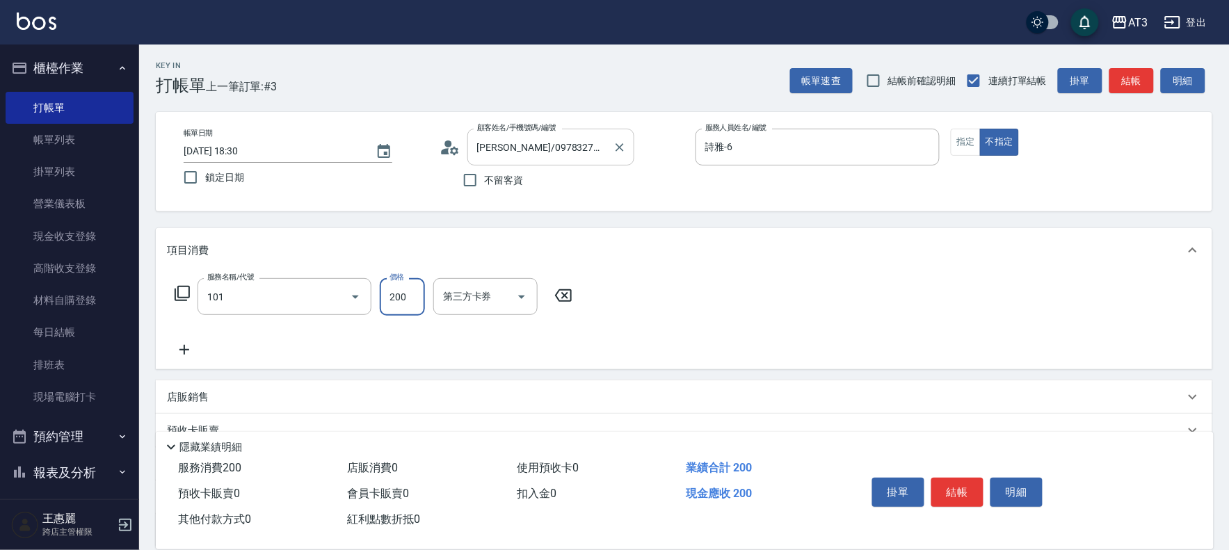
type input "洗髮(101)"
type input "200"
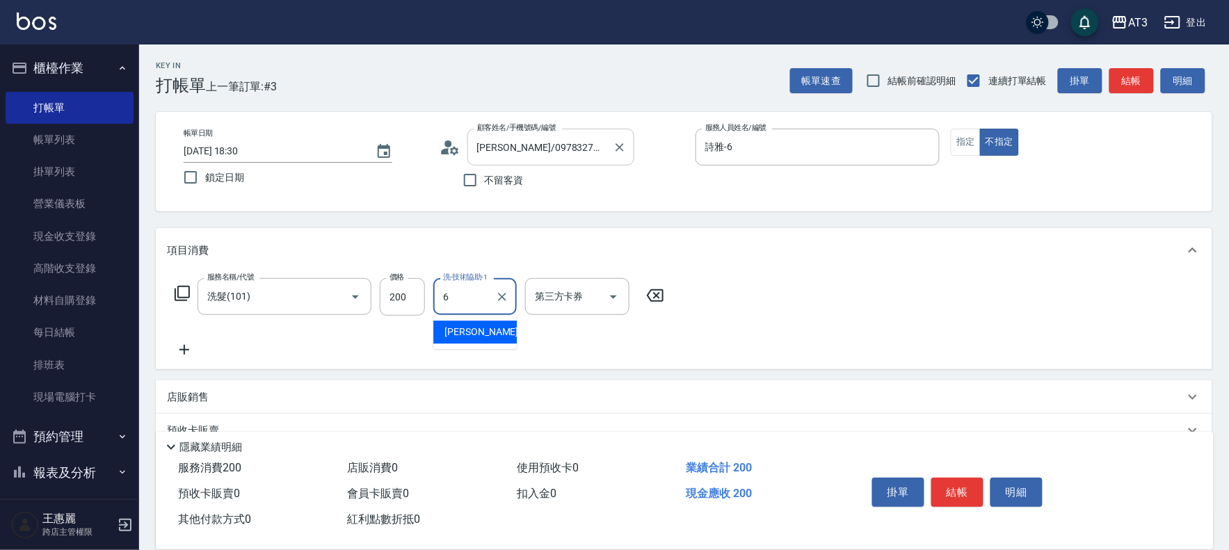
type input "詩雅-6"
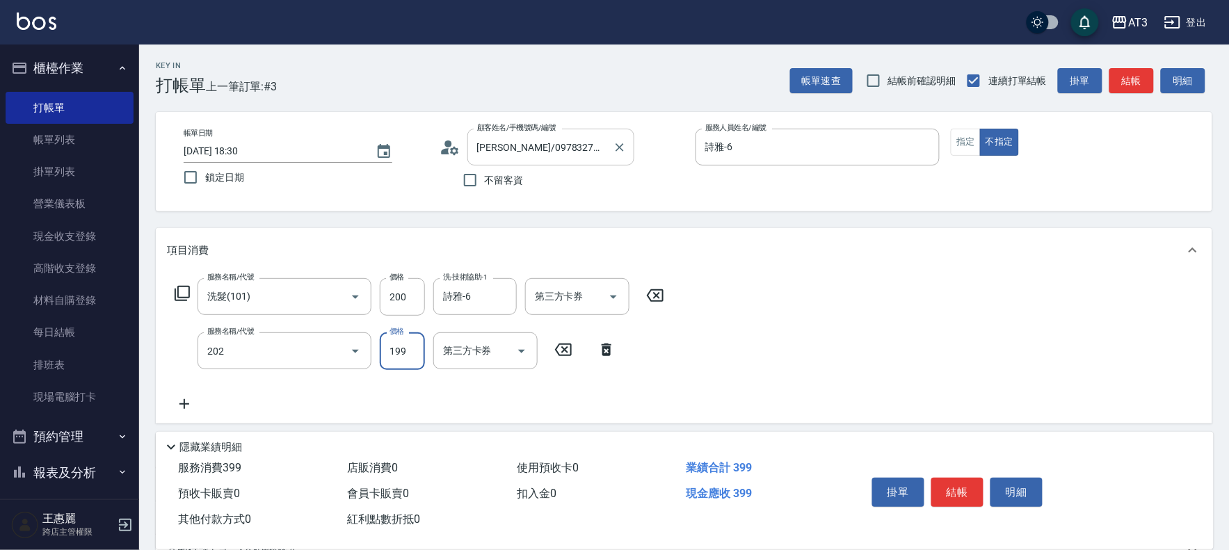
type input "不指定單剪(202)"
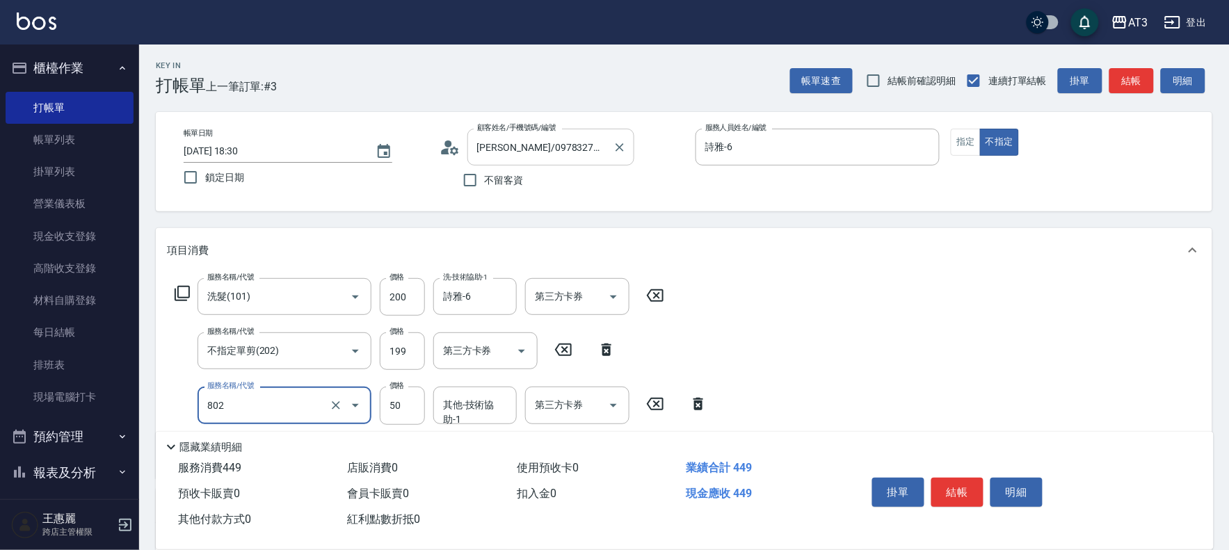
type input "潤絲/加精油(802)"
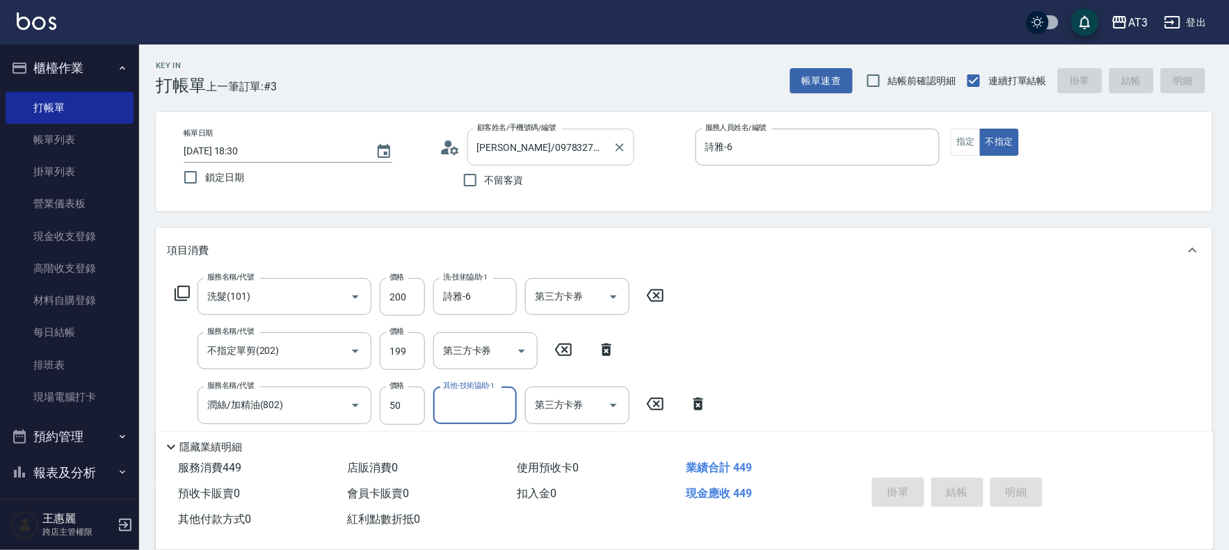
type input "[DATE] 18:31"
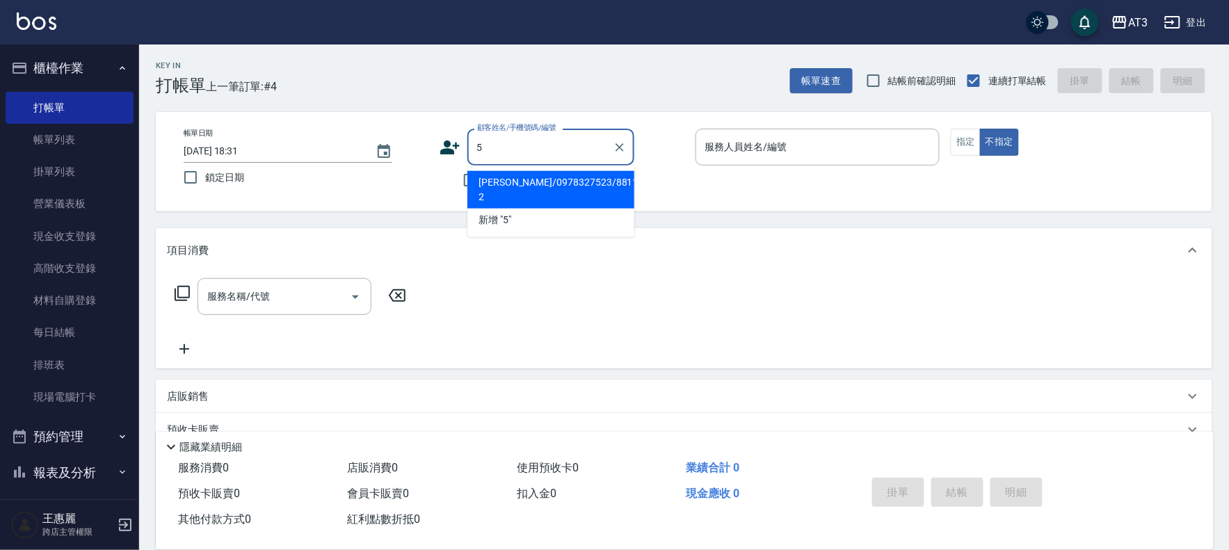
type input "5"
type input "[PERSON_NAME]/0978327523/881106-2"
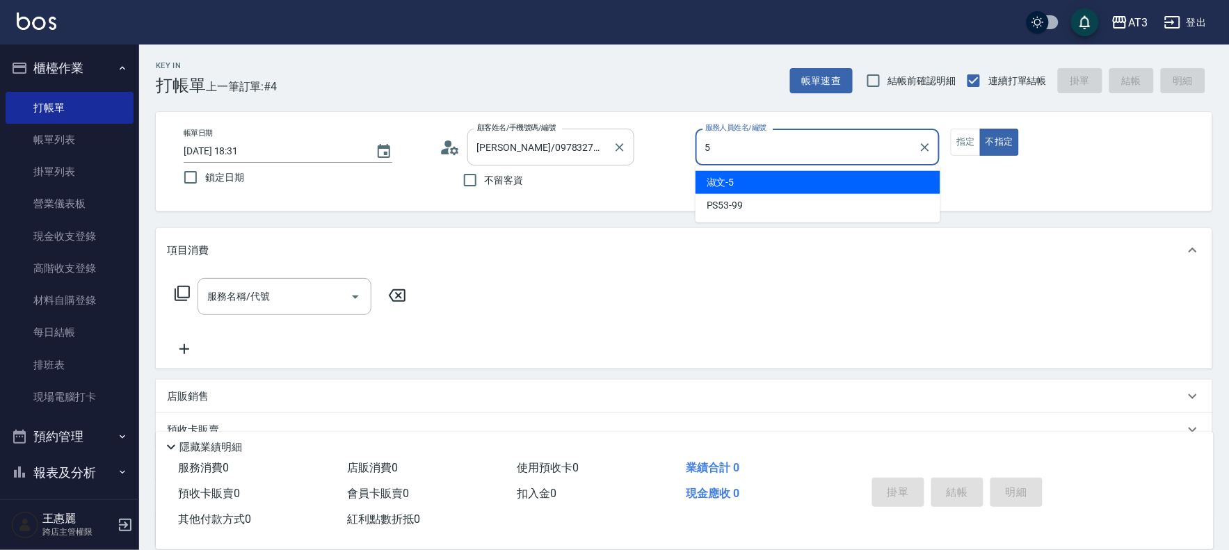
type input "淑文-5"
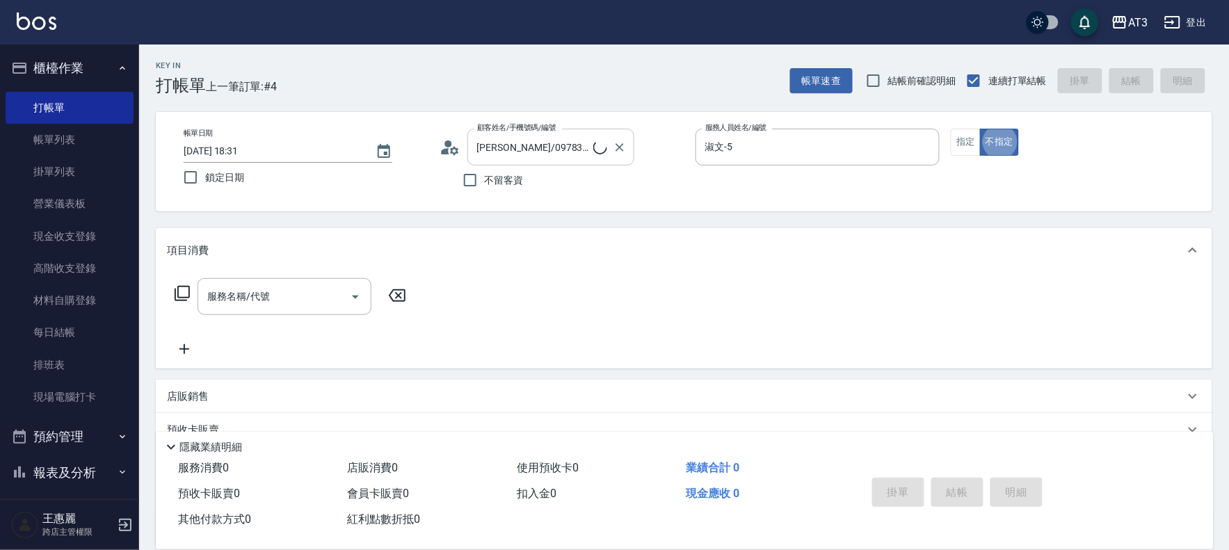
type input "5/0902352118/5"
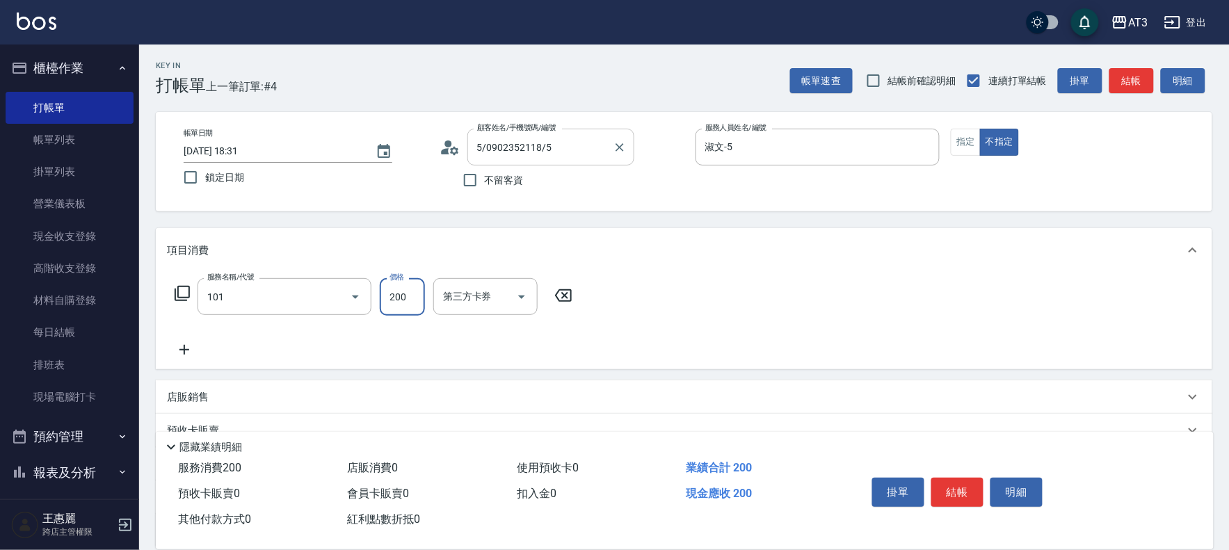
type input "洗髮(101)"
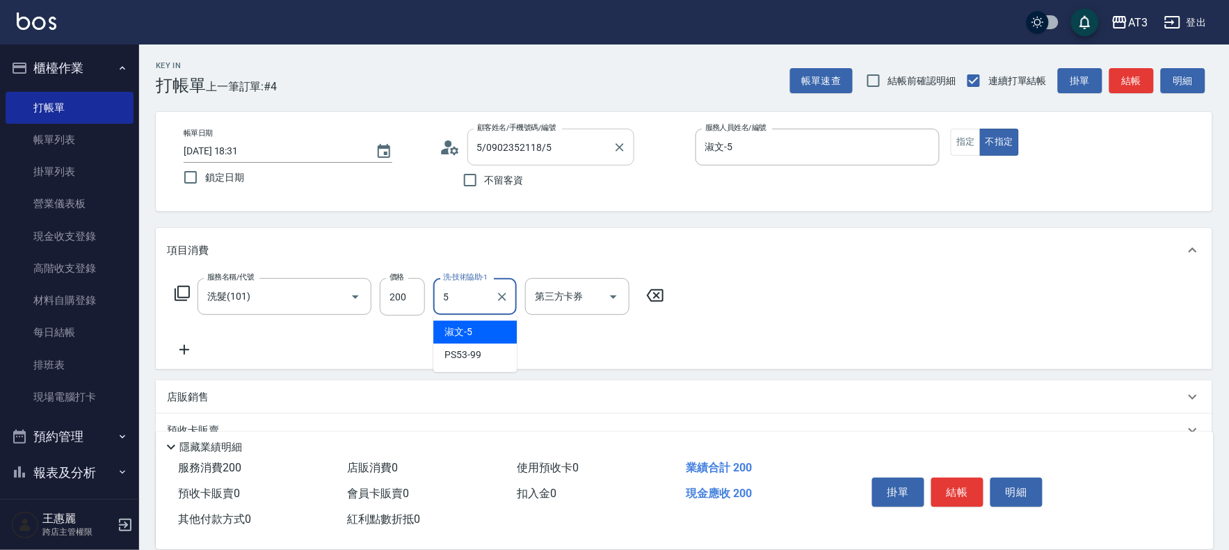
type input "淑文-5"
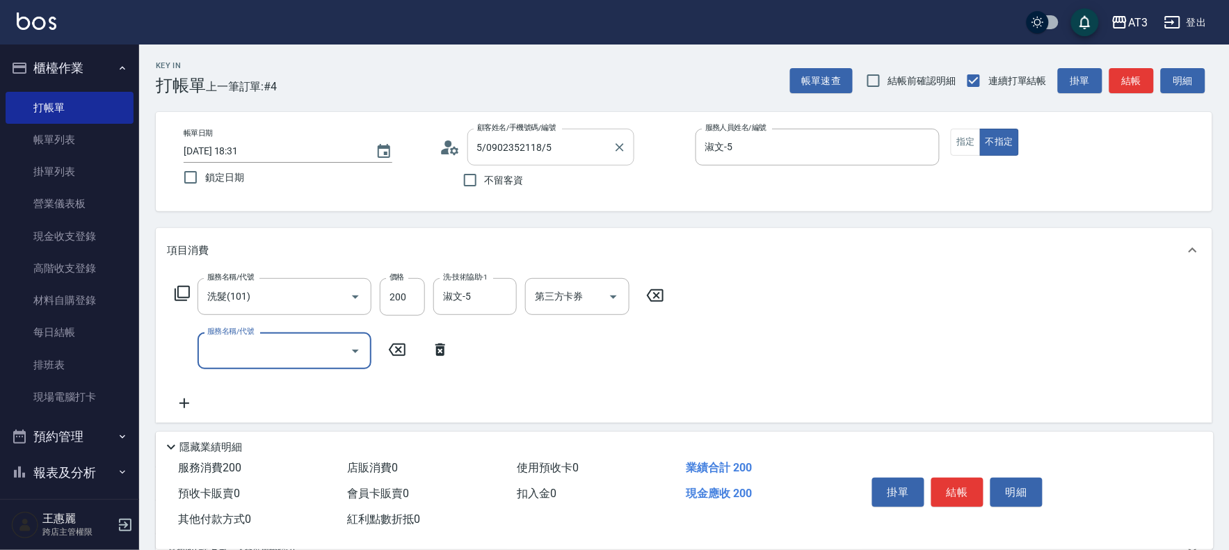
type input "5"
type input "不指定單剪(202)"
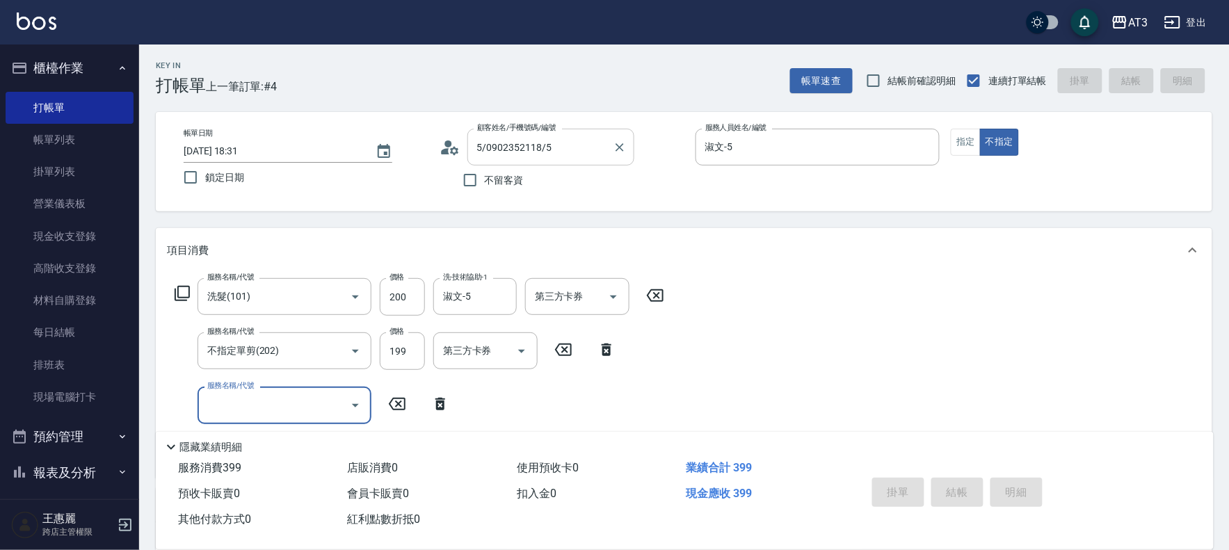
type input "2025/09/22 18:32"
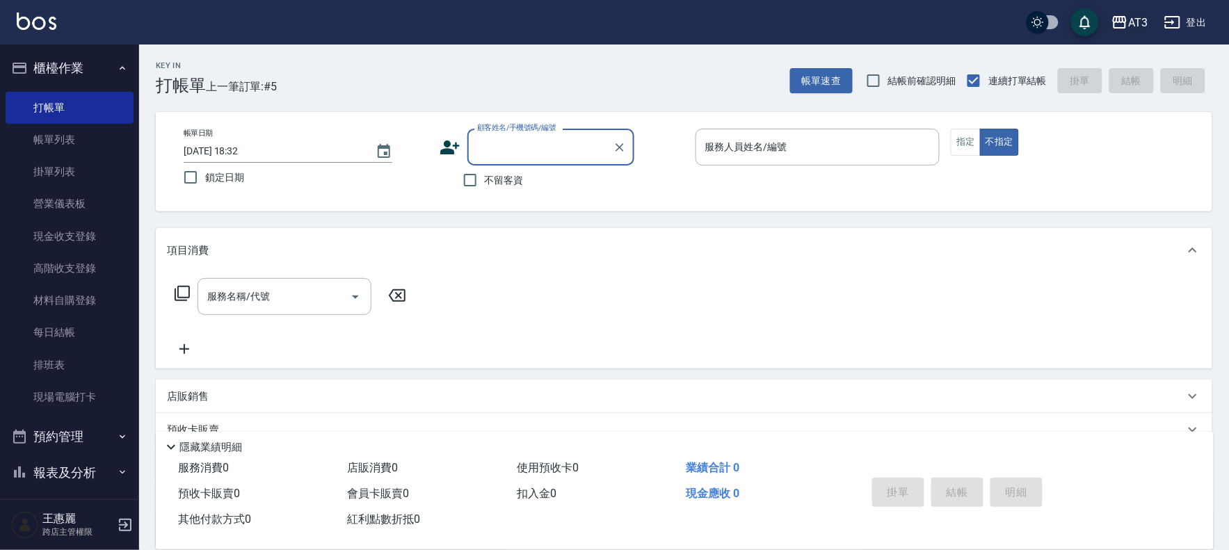
click at [1130, 22] on div "AT3" at bounding box center [1137, 22] width 19 height 17
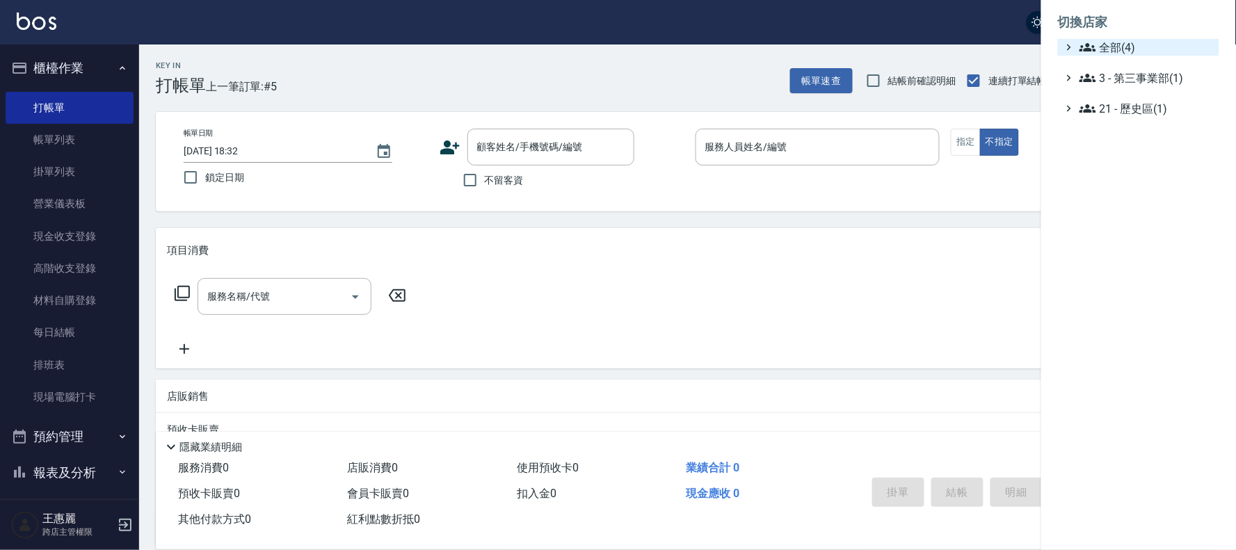
click at [1101, 40] on span "全部(4)" at bounding box center [1146, 47] width 134 height 17
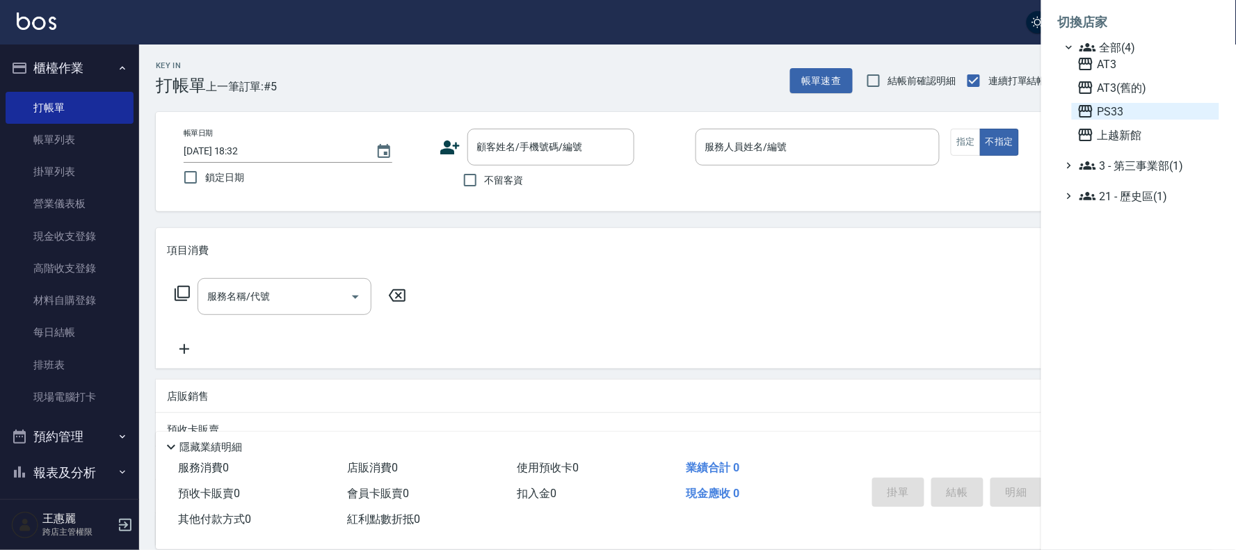
click at [1100, 110] on span "PS33" at bounding box center [1145, 111] width 136 height 17
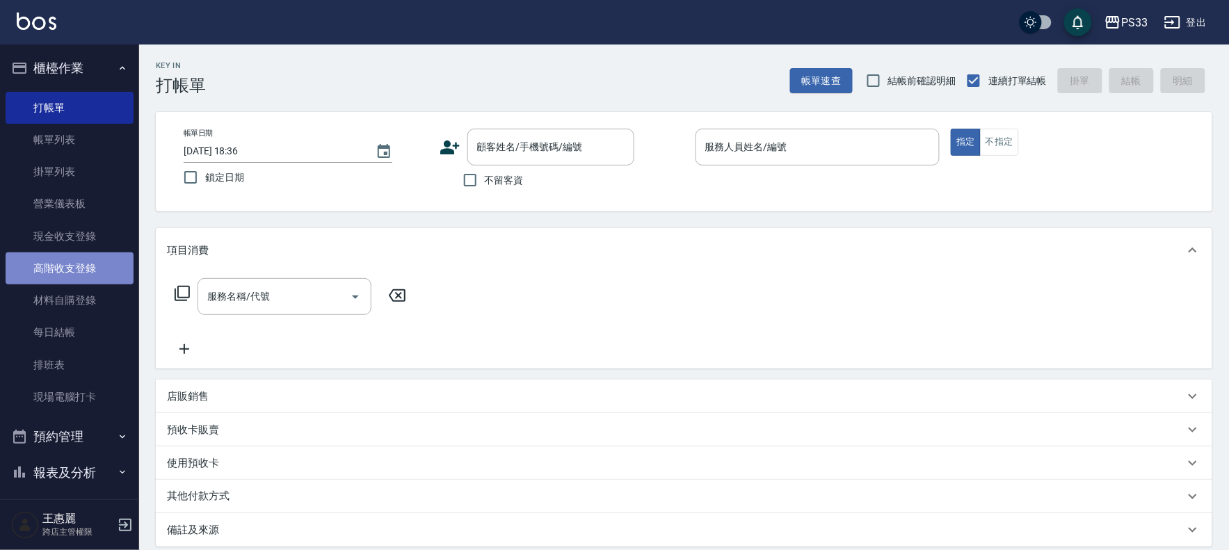
click at [73, 268] on link "高階收支登錄" at bounding box center [70, 268] width 128 height 32
